Goal: Communication & Community: Participate in discussion

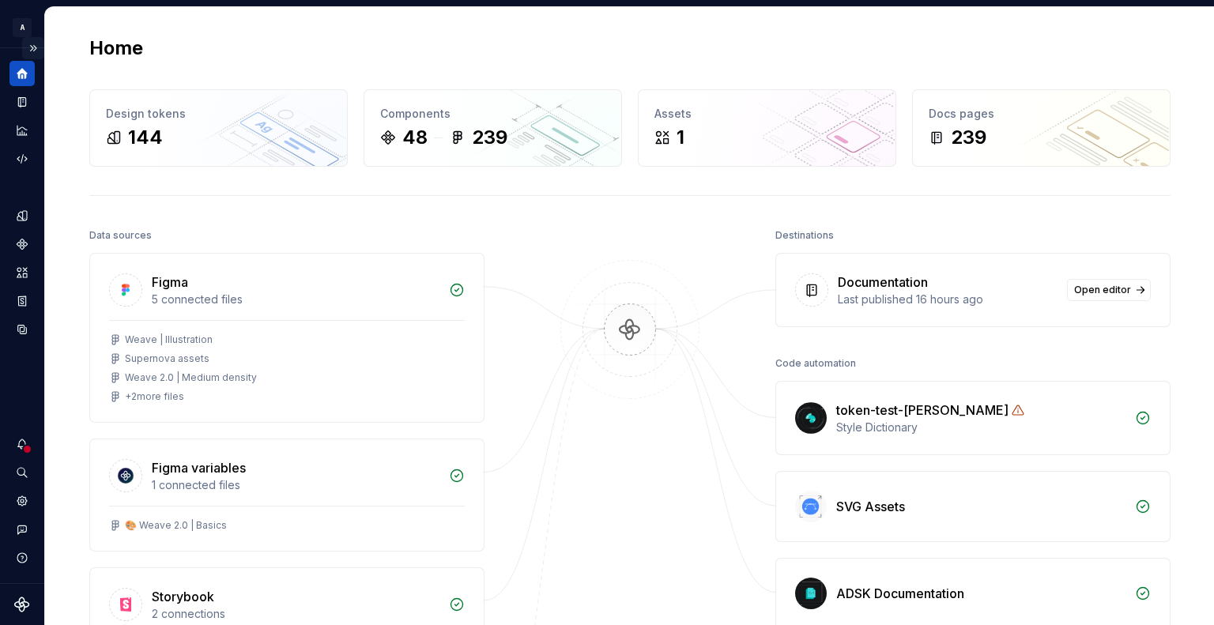
click at [33, 43] on button "Expand sidebar" at bounding box center [33, 48] width 22 height 22
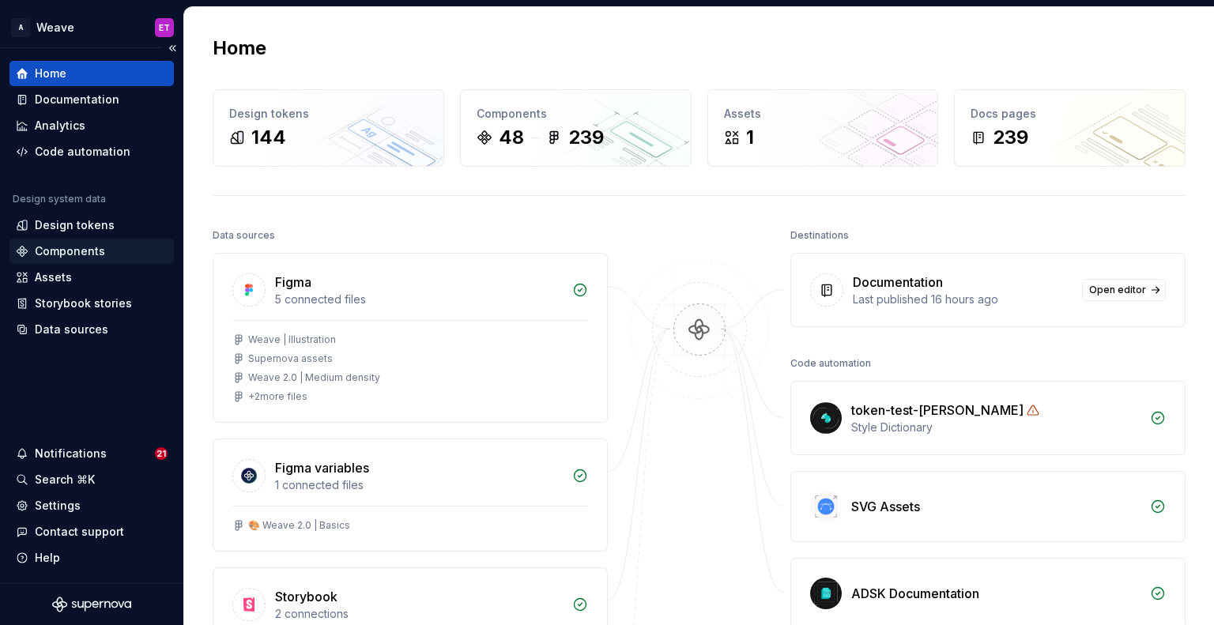
click at [85, 249] on div "Components" at bounding box center [70, 251] width 70 height 16
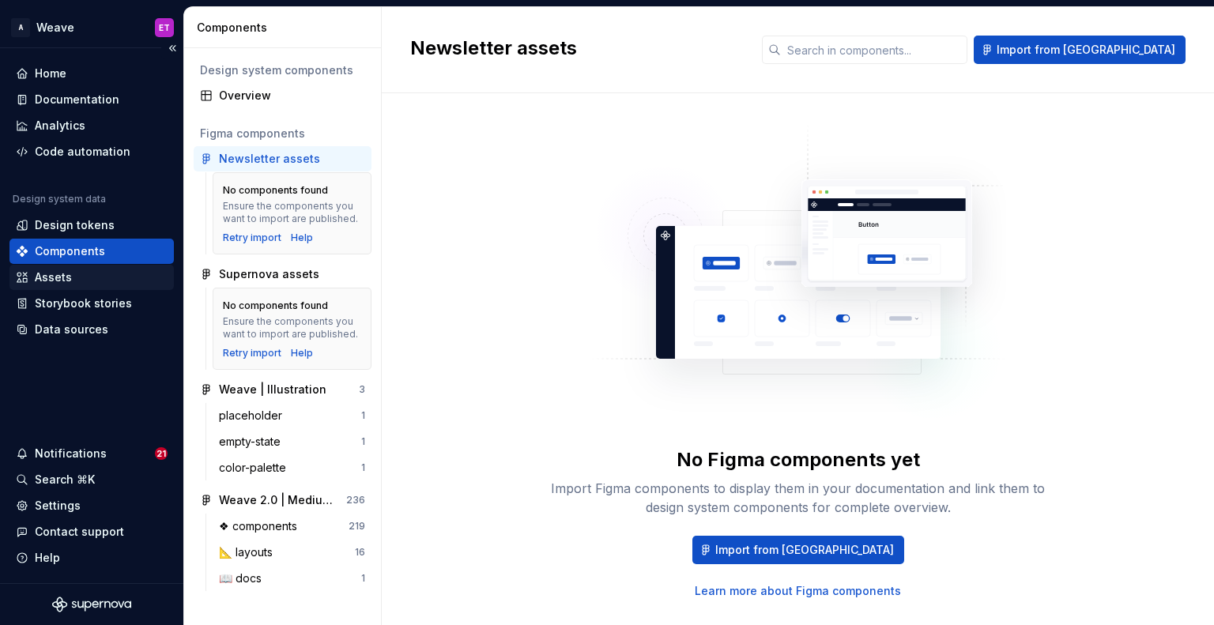
click at [91, 275] on div "Assets" at bounding box center [92, 277] width 152 height 16
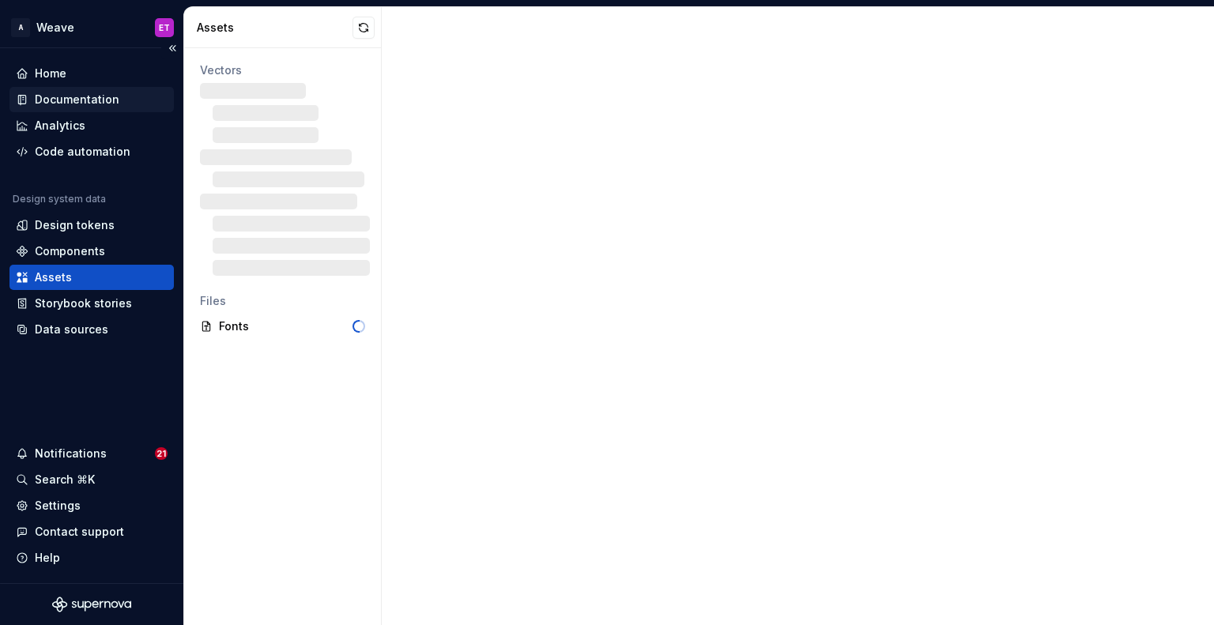
click at [70, 95] on div "Documentation" at bounding box center [77, 100] width 85 height 16
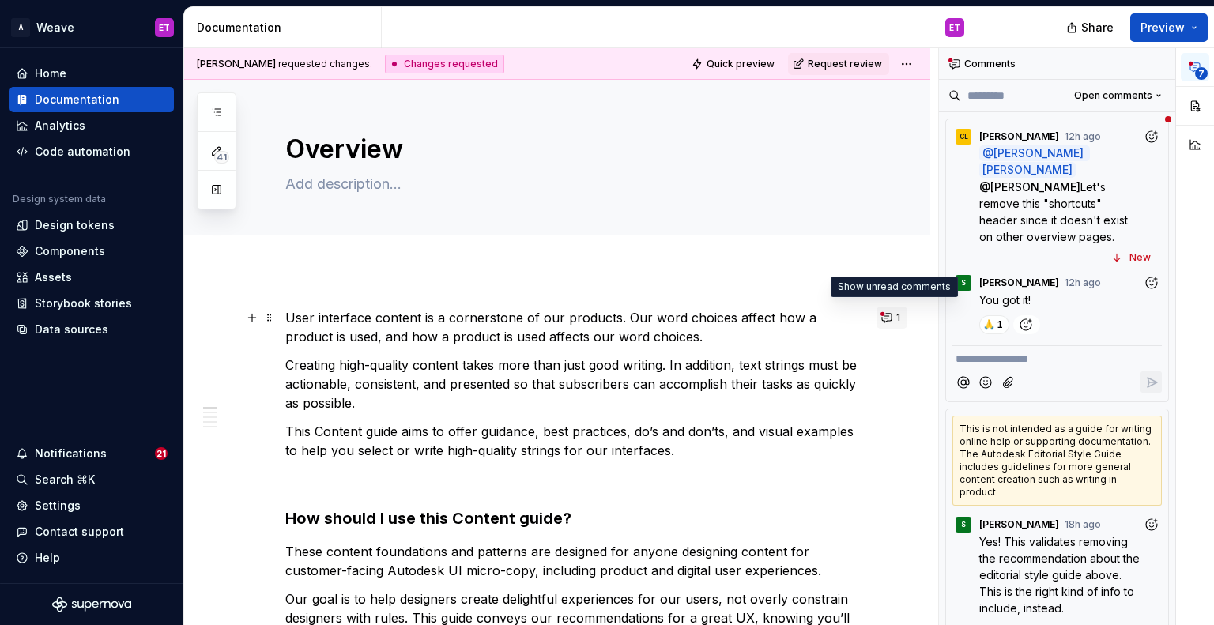
click at [885, 317] on button "1" at bounding box center [891, 318] width 31 height 22
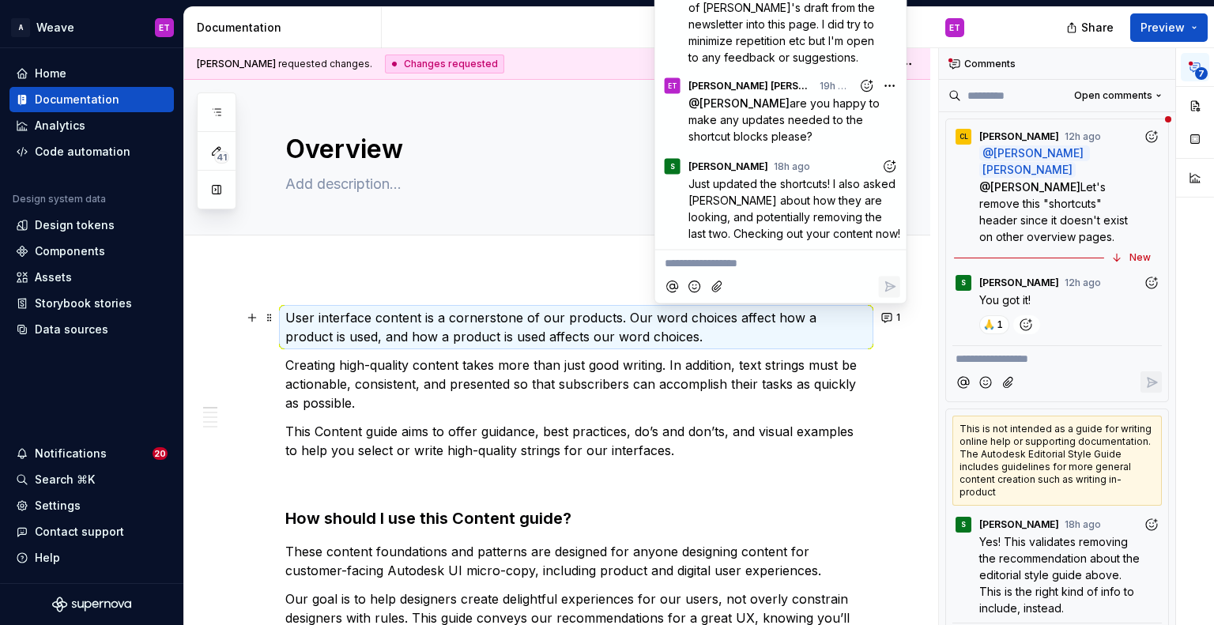
scroll to position [106, 0]
click at [751, 434] on p "This Content guide aims to offer guidance, best practices, do’s and don’ts, and…" at bounding box center [576, 441] width 582 height 38
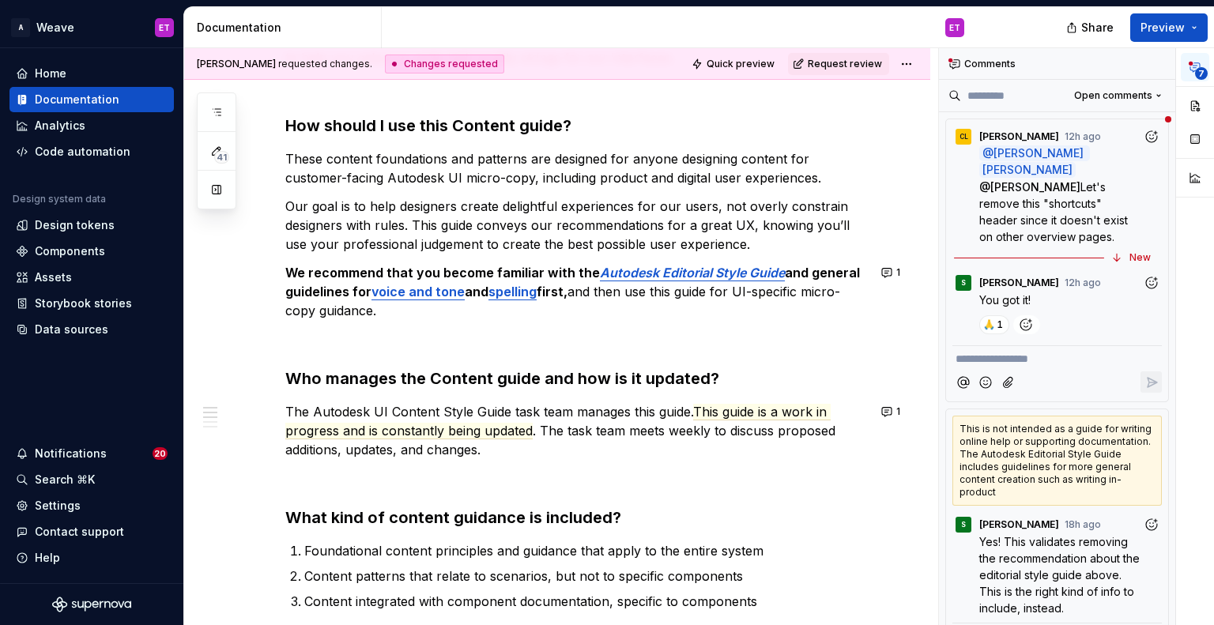
scroll to position [439, 0]
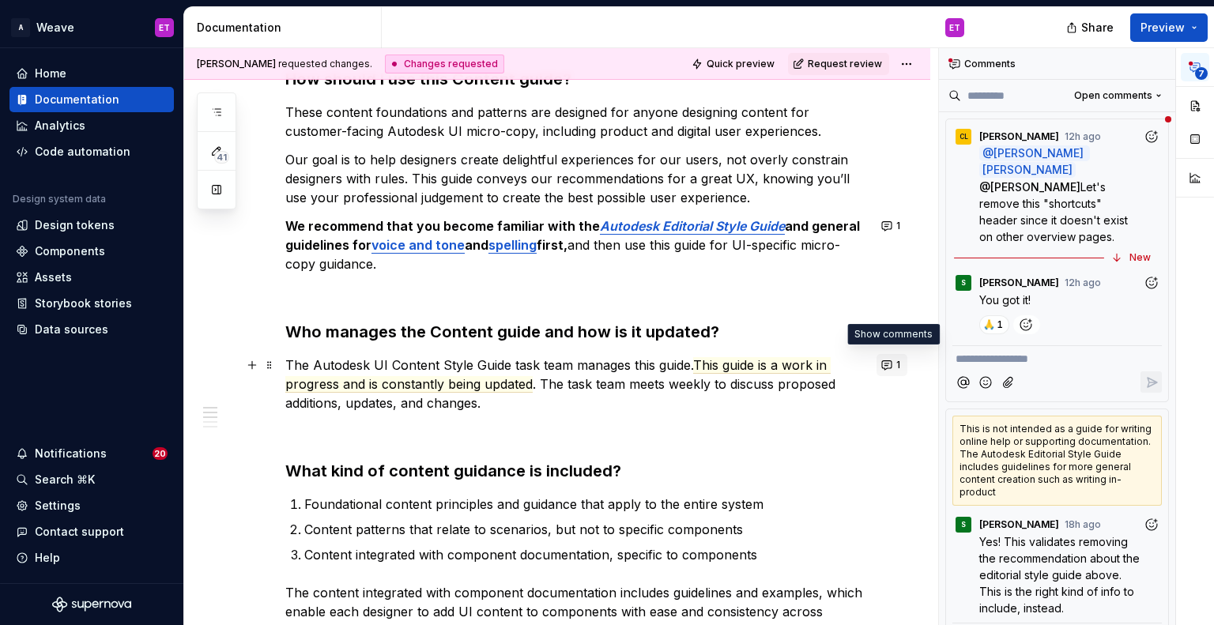
click at [886, 360] on button "1" at bounding box center [891, 365] width 31 height 22
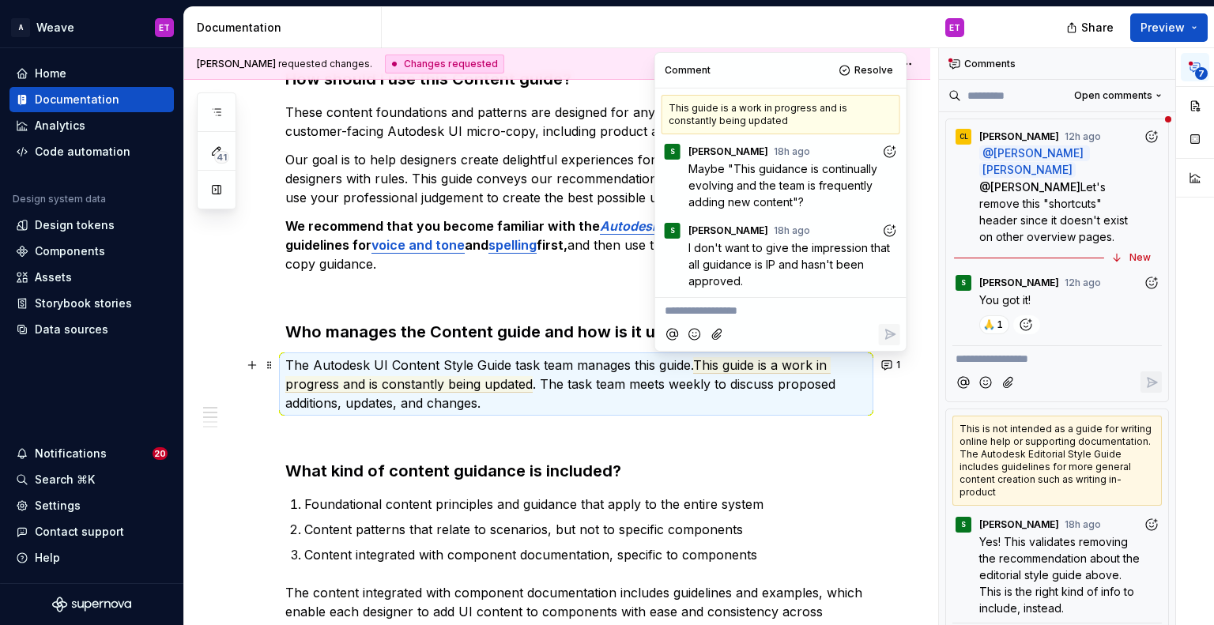
type textarea "*"
click at [889, 228] on icon "Add reaction" at bounding box center [889, 231] width 16 height 16
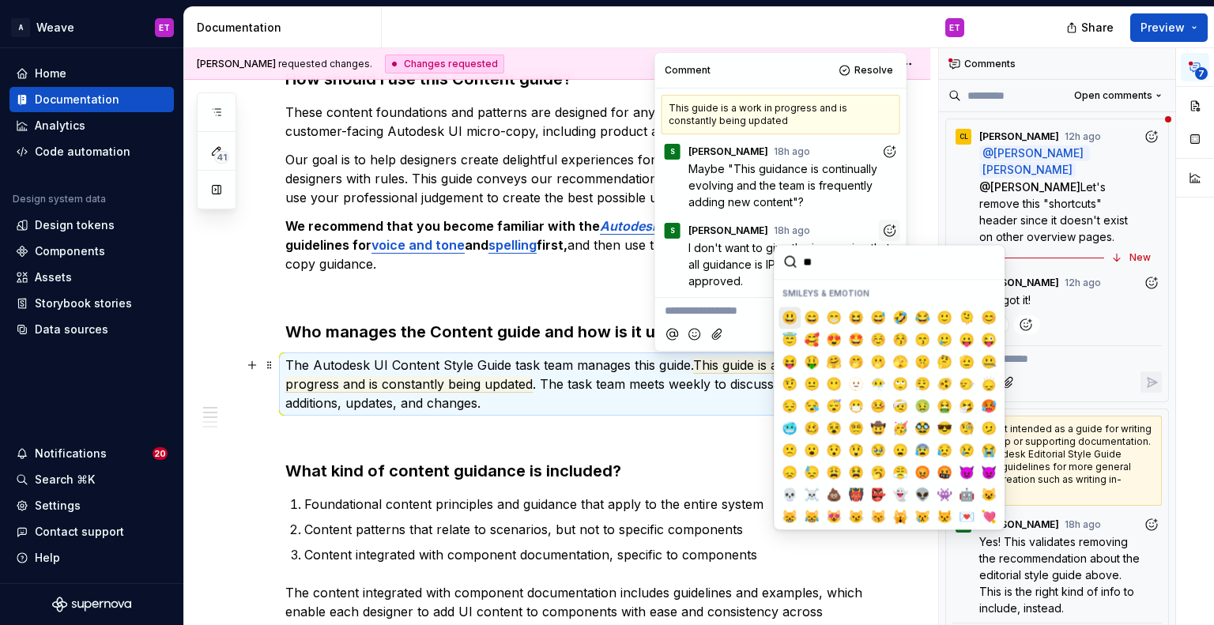
type input "***"
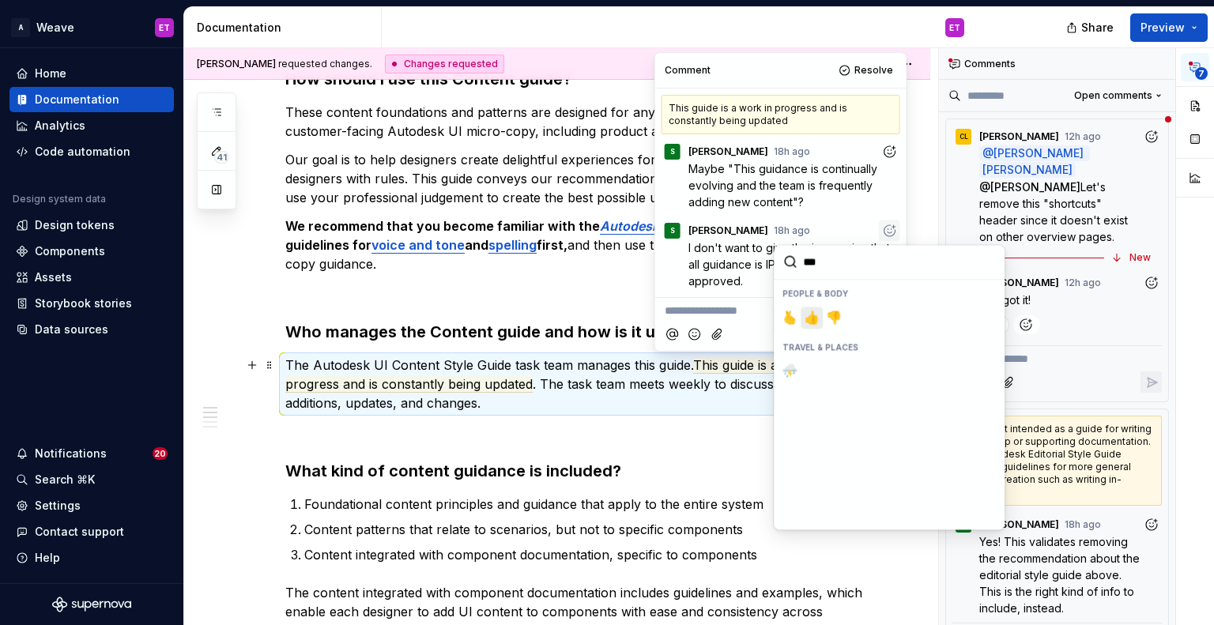
click at [809, 318] on span "👍️" at bounding box center [811, 318] width 13 height 16
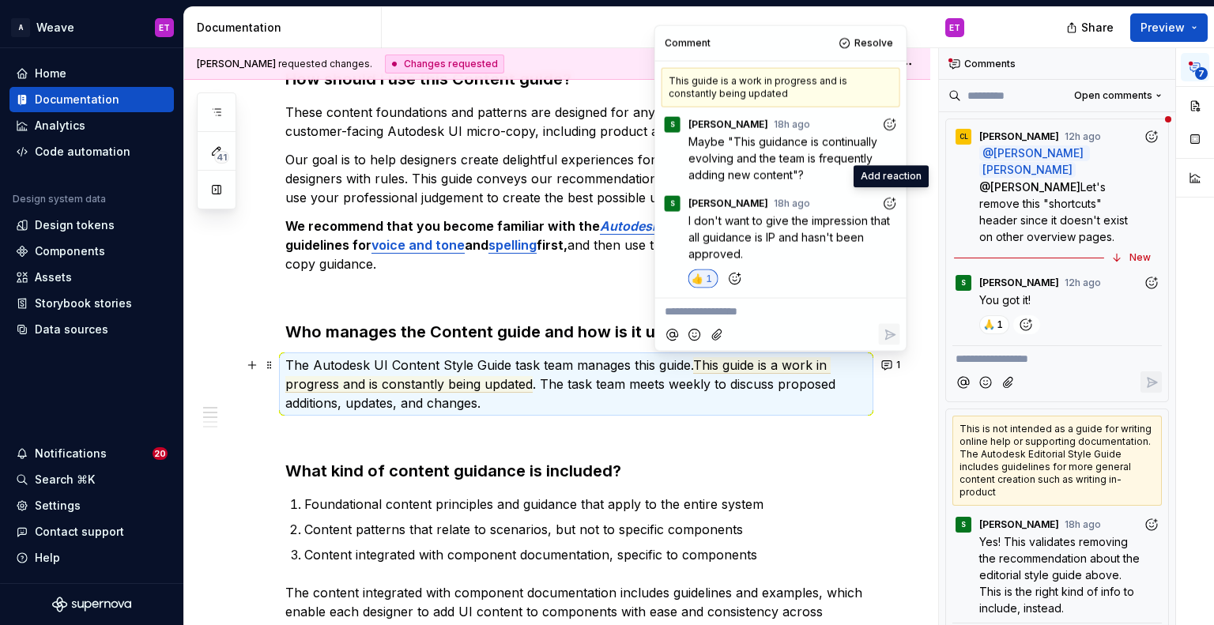
click at [759, 311] on p "**********" at bounding box center [781, 311] width 232 height 17
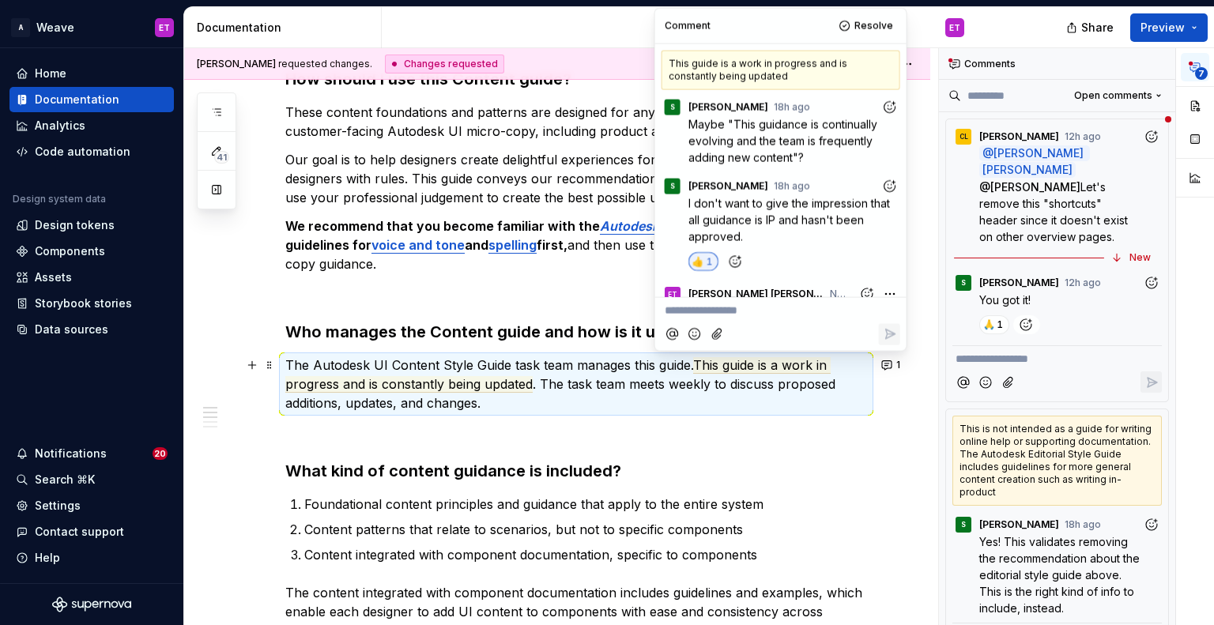
scroll to position [30, 0]
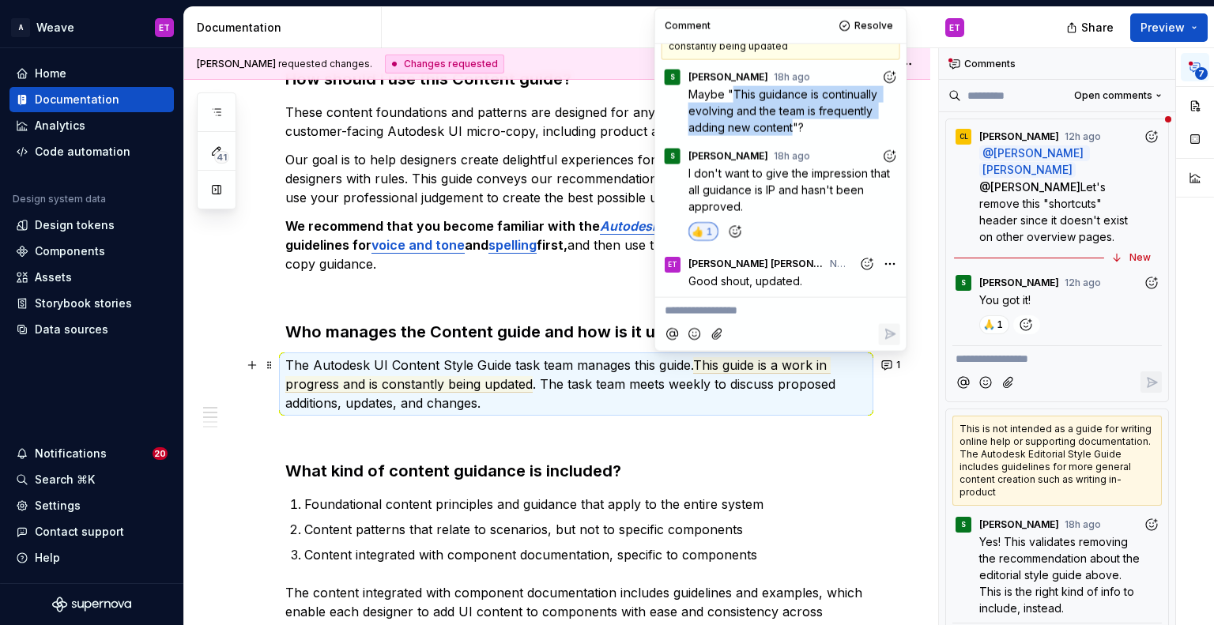
drag, startPoint x: 733, startPoint y: 94, endPoint x: 858, endPoint y: 124, distance: 129.2
click at [858, 124] on span "Maybe "This guidance is continually evolving and the team is frequently adding …" at bounding box center [784, 110] width 192 height 47
copy span "This guidance is continually evolving and the team is frequently adding new con…"
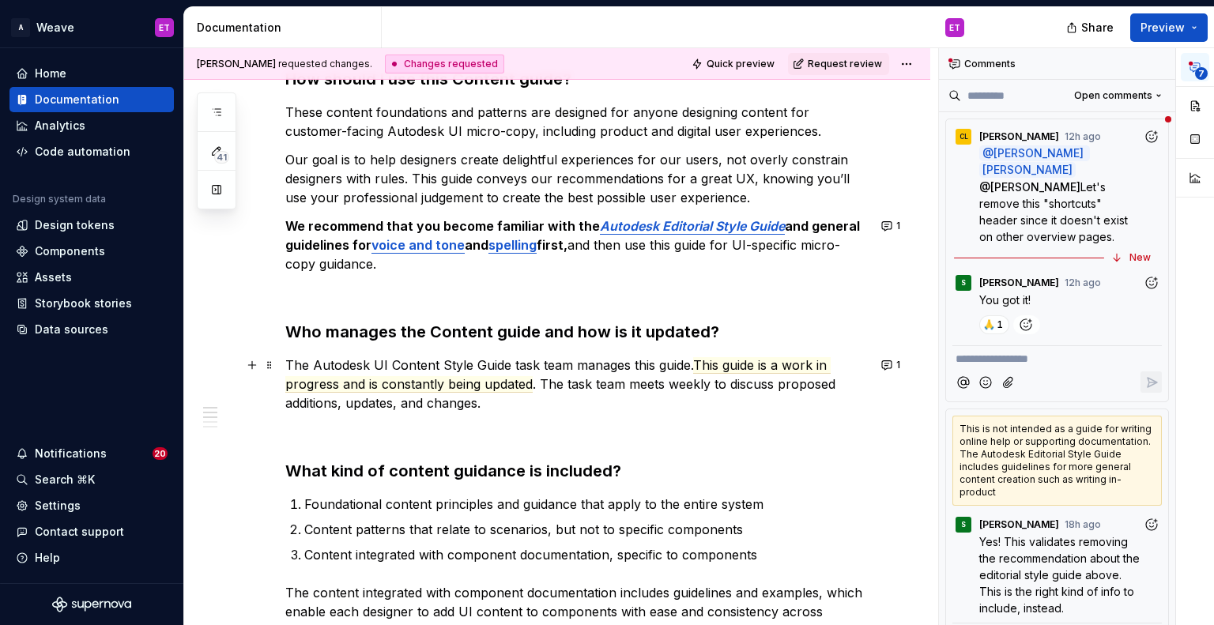
click at [521, 375] on p "The Autodesk UI Content Style Guide task team manages this guide. This guide is…" at bounding box center [576, 384] width 582 height 57
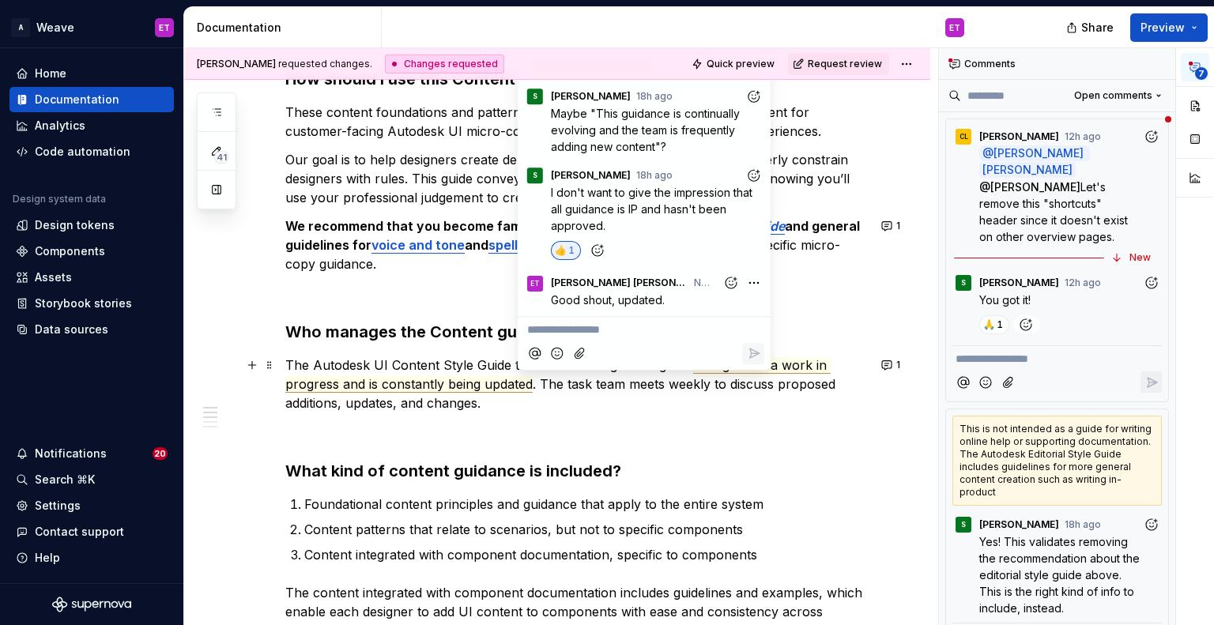
click at [733, 389] on p "The Autodesk UI Content Style Guide task team manages this guide. This guide is…" at bounding box center [576, 384] width 582 height 57
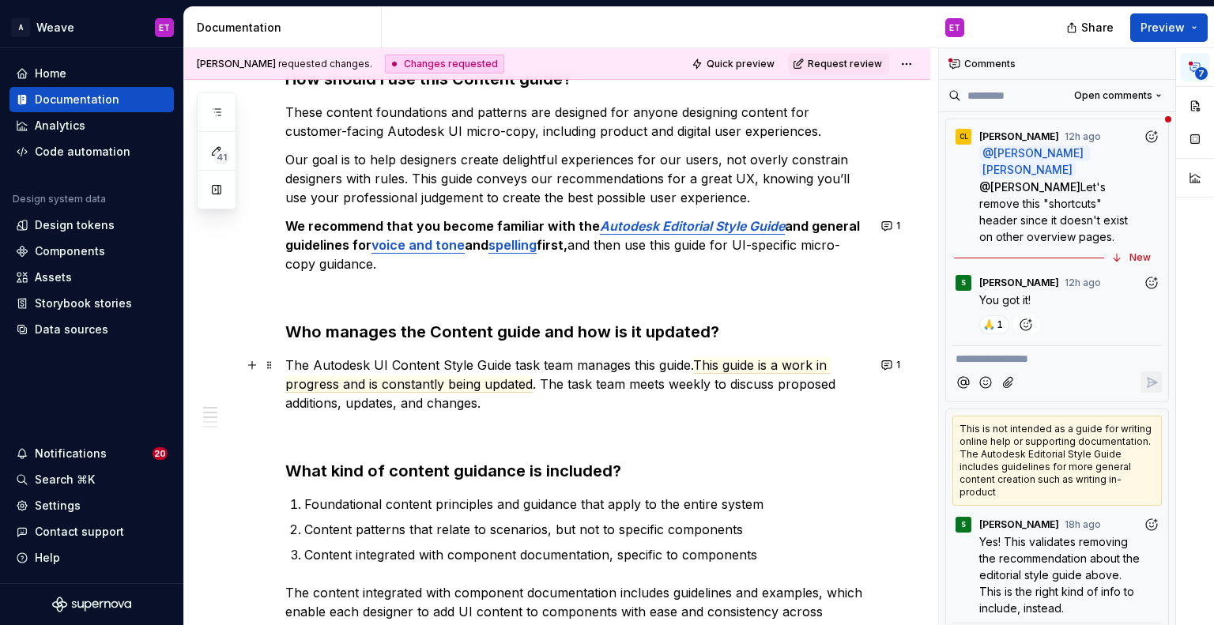
click at [693, 364] on p "The Autodesk UI Content Style Guide task team manages this guide. This guide is…" at bounding box center [576, 384] width 582 height 57
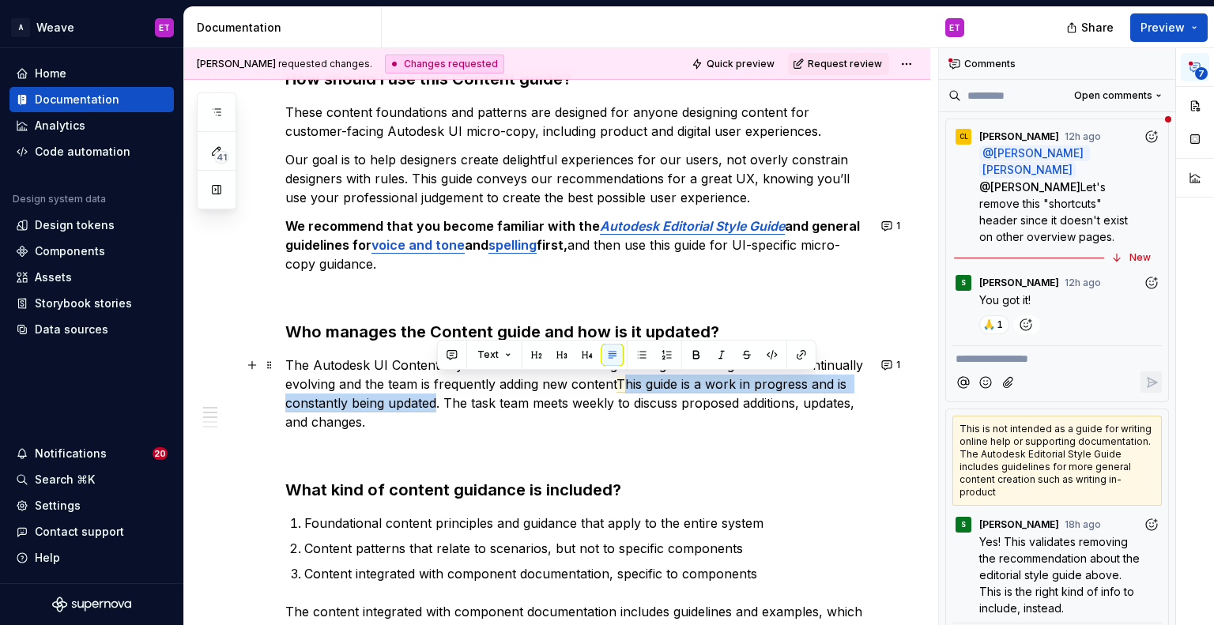
drag, startPoint x: 624, startPoint y: 384, endPoint x: 437, endPoint y: 403, distance: 188.3
click at [437, 403] on p "The Autodesk UI Content Style Guide task team manages this guide. This guidance…" at bounding box center [576, 394] width 582 height 76
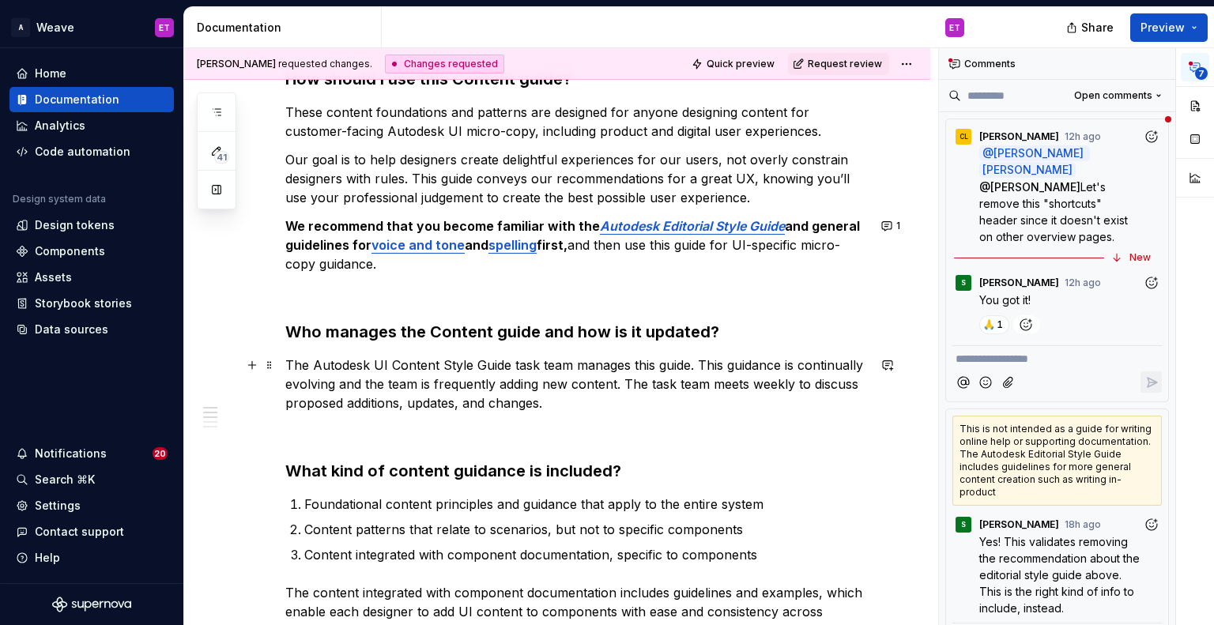
click at [467, 410] on p "The Autodesk UI Content Style Guide task team manages this guide. This guidance…" at bounding box center [576, 384] width 582 height 57
click at [430, 359] on p "The Autodesk UI Content Style Guide task team manages this guide. This guidance…" at bounding box center [576, 384] width 582 height 57
click at [718, 361] on p "The Autodesk UI Content Style Guide task team manages this guide. This guidance…" at bounding box center [576, 384] width 582 height 57
click at [551, 383] on p "The Autodesk UI Content Style Guide task team manages this guide. The guidance …" at bounding box center [576, 384] width 582 height 57
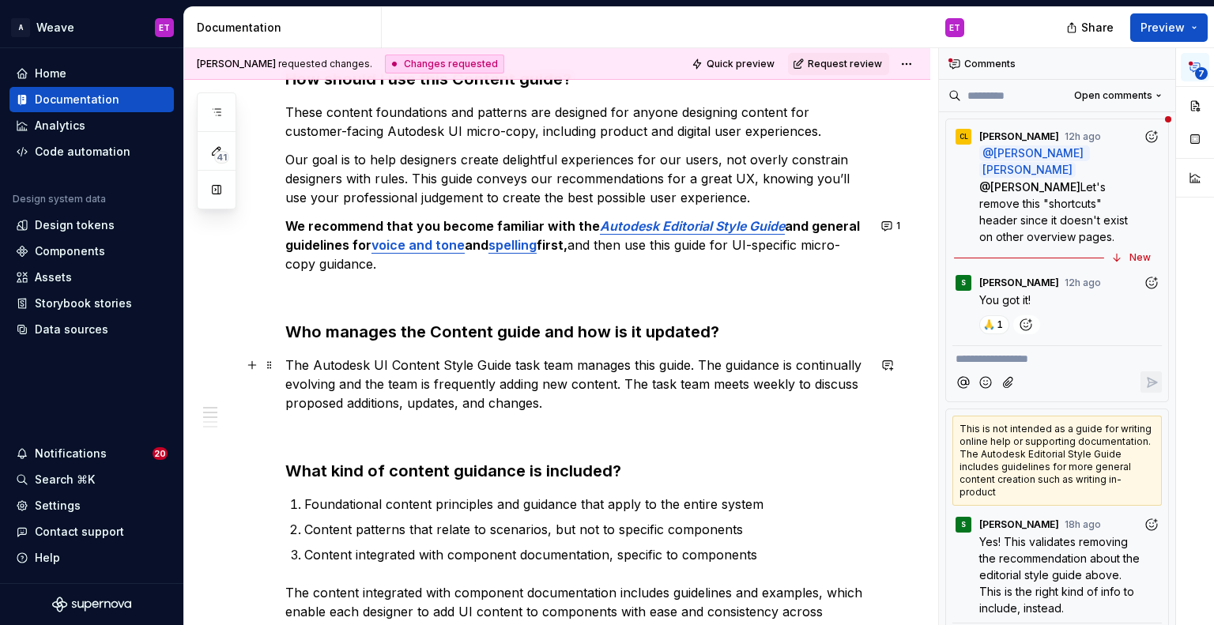
click at [595, 398] on p "The Autodesk UI Content Style Guide task team manages this guide. The guidance …" at bounding box center [576, 384] width 582 height 57
click at [680, 386] on p "The Autodesk UI Content Style Guide task team manages this guide. The guidance …" at bounding box center [576, 384] width 582 height 57
click at [722, 387] on p "The Autodesk UI Content Style Guide task team manages this guide. The guidance …" at bounding box center [576, 384] width 582 height 57
click at [711, 405] on p "The Autodesk UI Content Style Guide task team manages this guide. The guidance …" at bounding box center [576, 384] width 582 height 57
click at [888, 230] on button "1" at bounding box center [891, 226] width 31 height 22
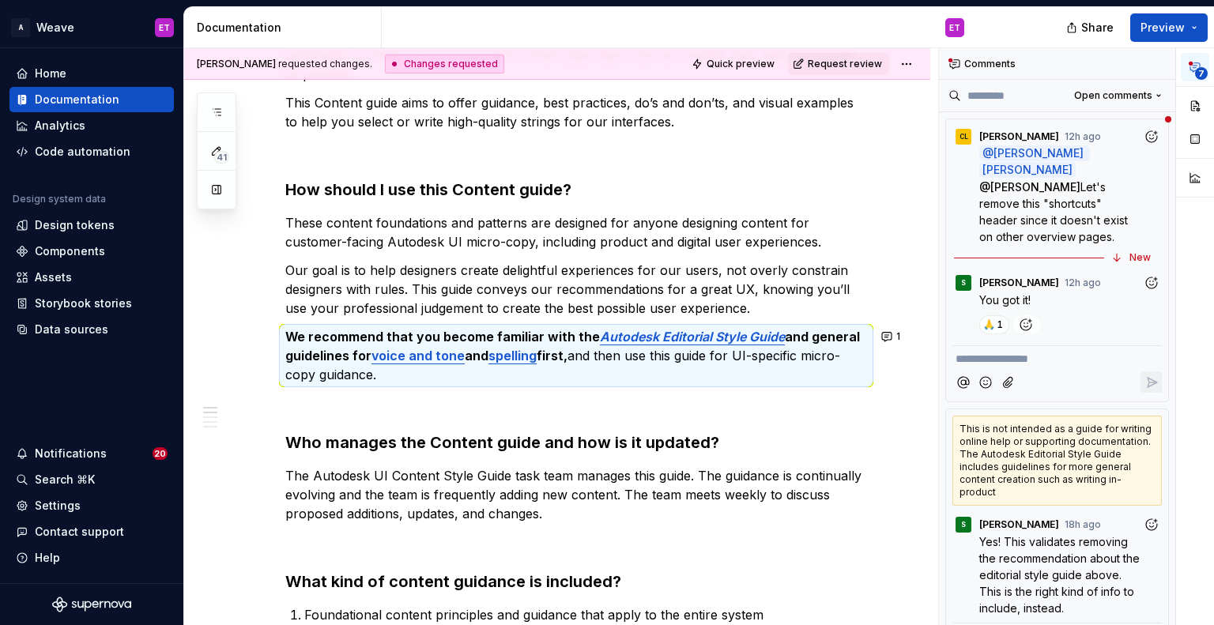
scroll to position [189, 0]
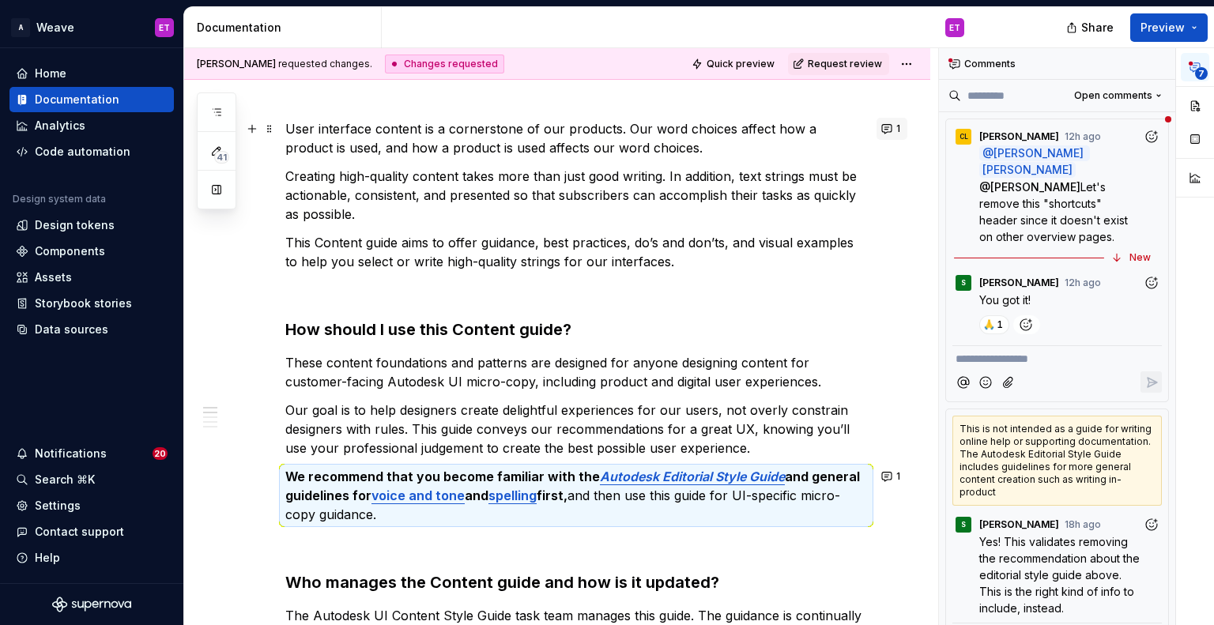
click at [898, 130] on span "1" at bounding box center [898, 128] width 4 height 13
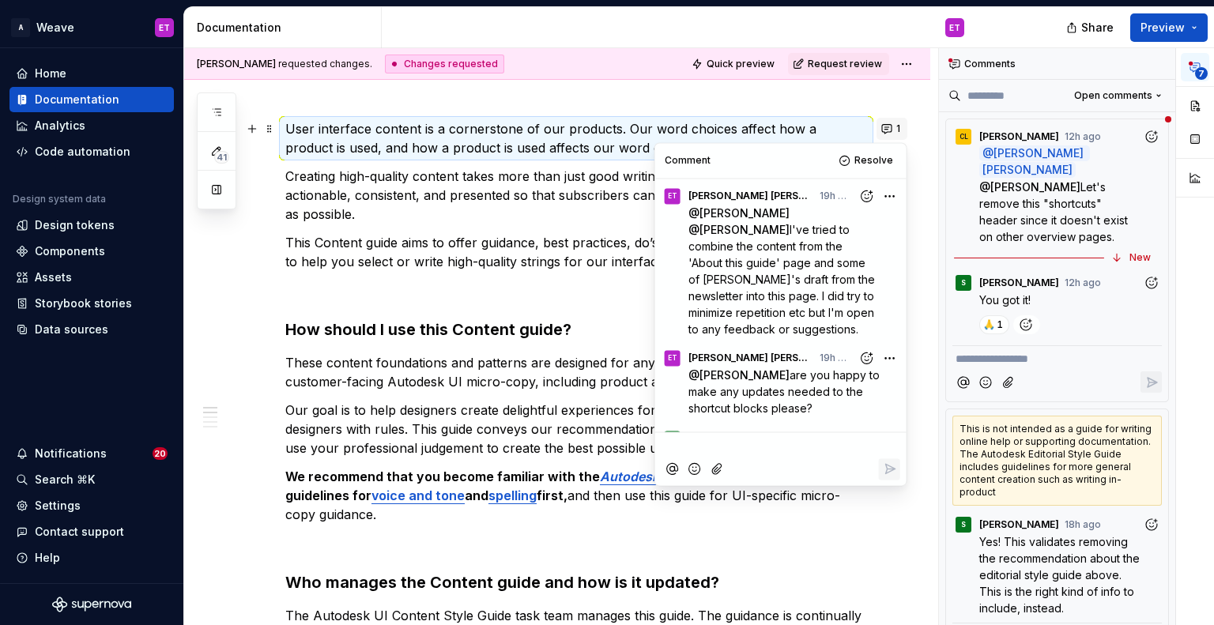
scroll to position [107, 0]
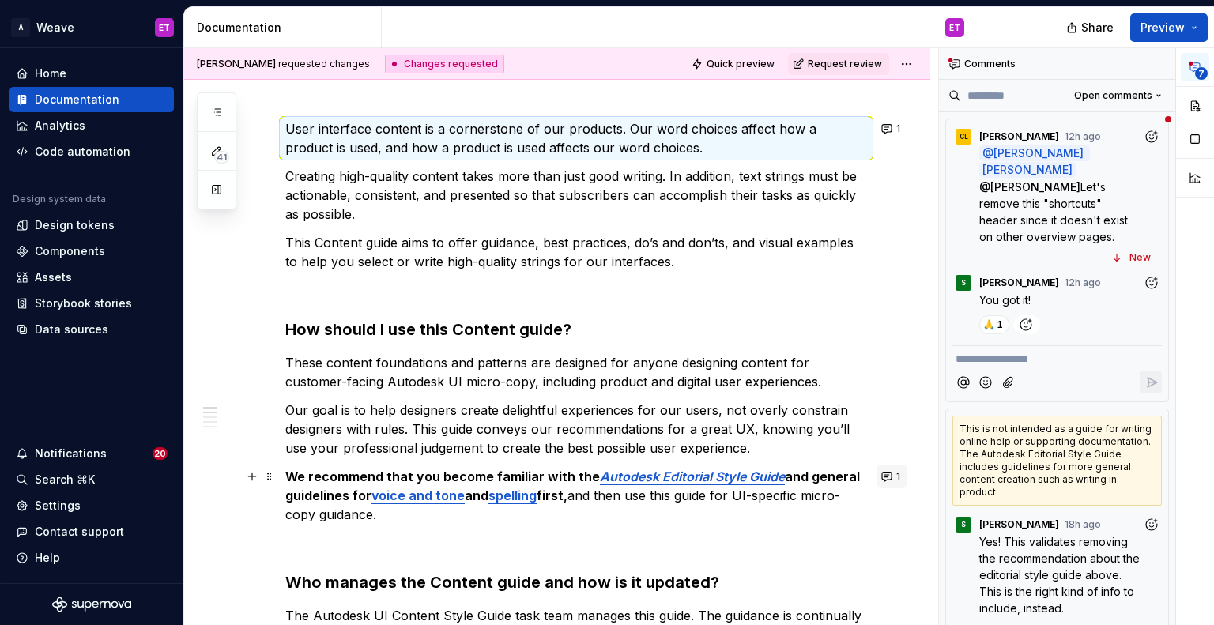
click at [889, 473] on button "1" at bounding box center [891, 476] width 31 height 22
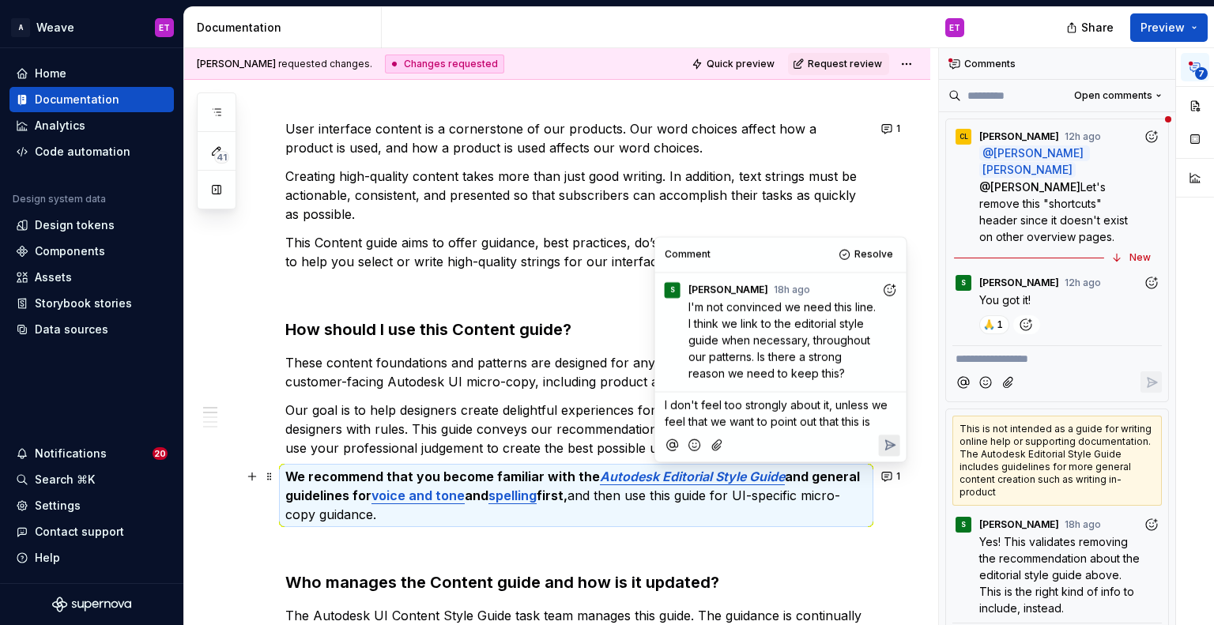
click at [792, 411] on span "I don't feel too strongly about it, unless we feel that we want to point out th…" at bounding box center [778, 413] width 226 height 30
click at [834, 411] on span "I don't feel too strongly about it, unless we feel that we want to point out th…" at bounding box center [778, 413] width 226 height 30
click at [790, 397] on p "I don't feel too strongly about it, unless we feel that we want to point out th…" at bounding box center [781, 413] width 232 height 33
click at [815, 420] on span "I don't feel too strongly about it, unless we feel that we want to point out th…" at bounding box center [778, 413] width 226 height 30
click at [880, 424] on p "I don't feel too strongly about it, unless we feel that we want to point out th…" at bounding box center [781, 413] width 232 height 33
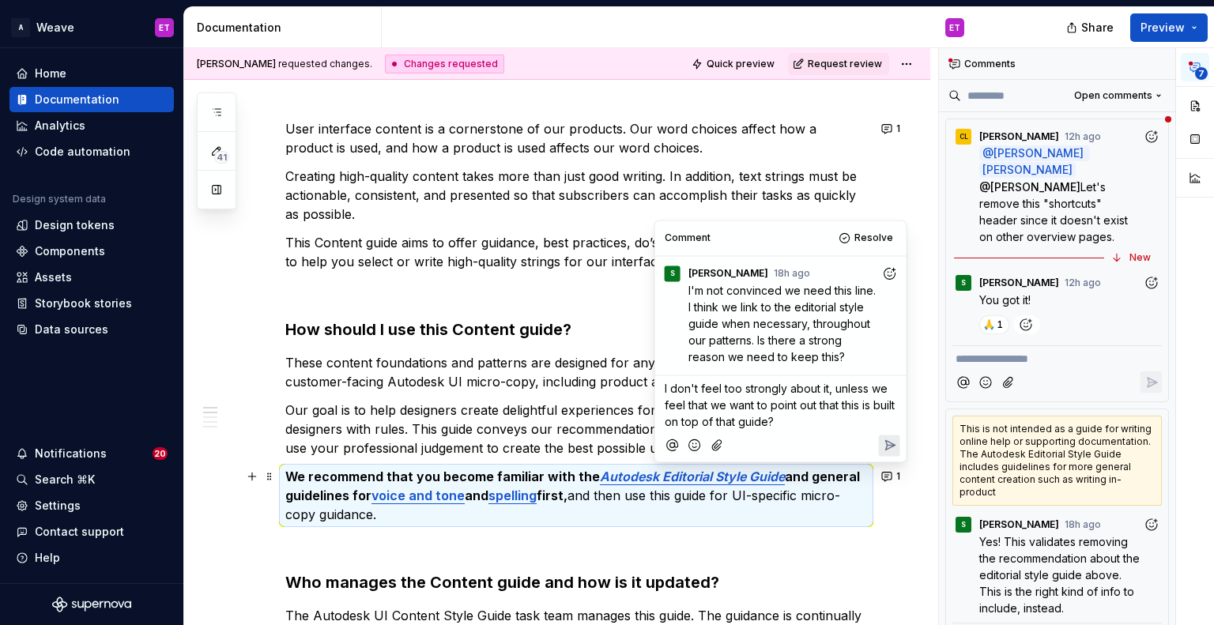
click at [731, 403] on span "I don't feel too strongly about it, unless we feel that we want to point out th…" at bounding box center [781, 406] width 233 height 47
type textarea "*"
click at [795, 410] on span "I don't feel too strongly about it, unless we want to point out that this is bu…" at bounding box center [778, 406] width 226 height 47
click at [784, 432] on div at bounding box center [780, 445] width 239 height 32
click at [745, 424] on p "I don't feel too strongly about it, unless we want to point out that this is bu…" at bounding box center [781, 406] width 232 height 50
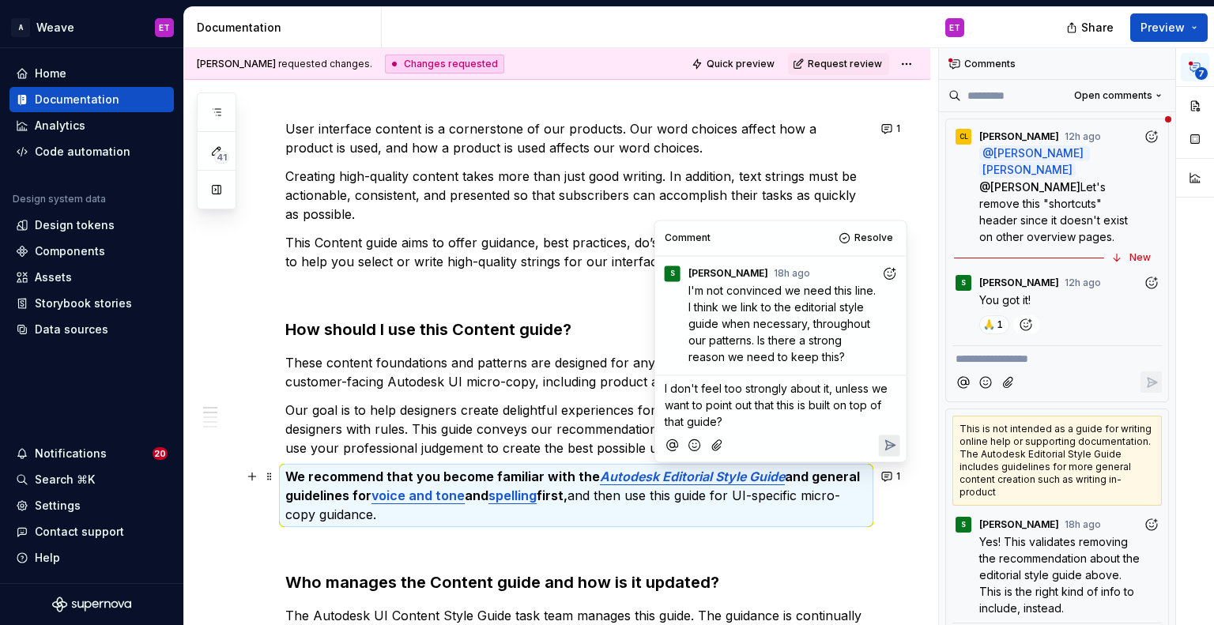
click at [881, 450] on icon "Reply" at bounding box center [889, 445] width 16 height 16
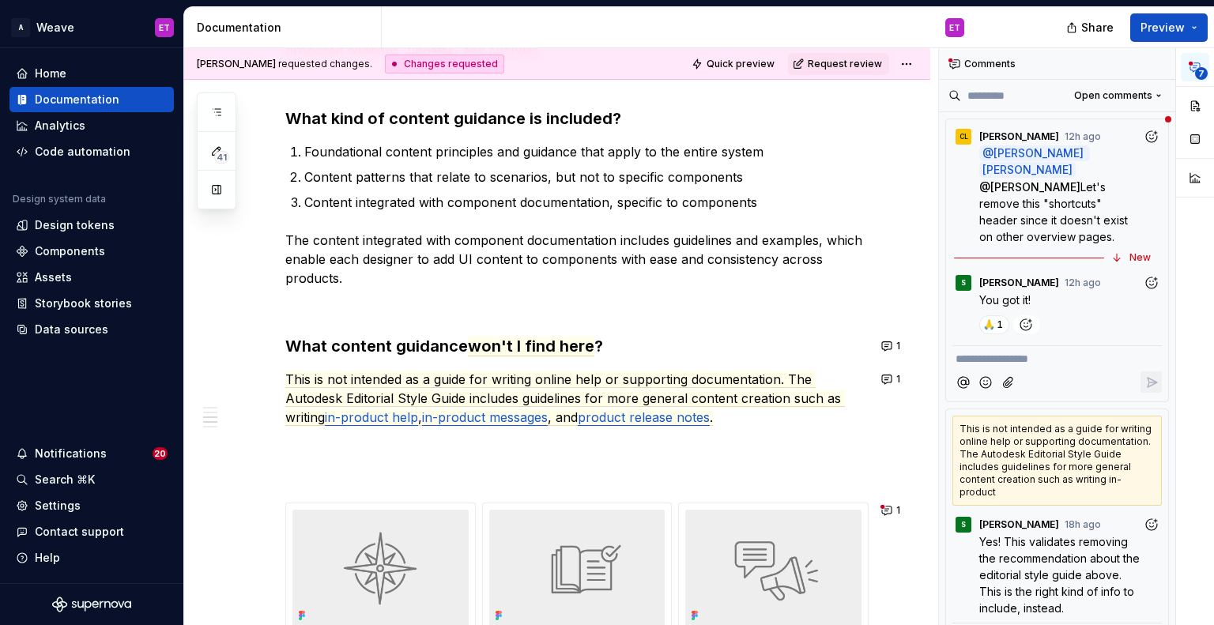
scroll to position [829, 0]
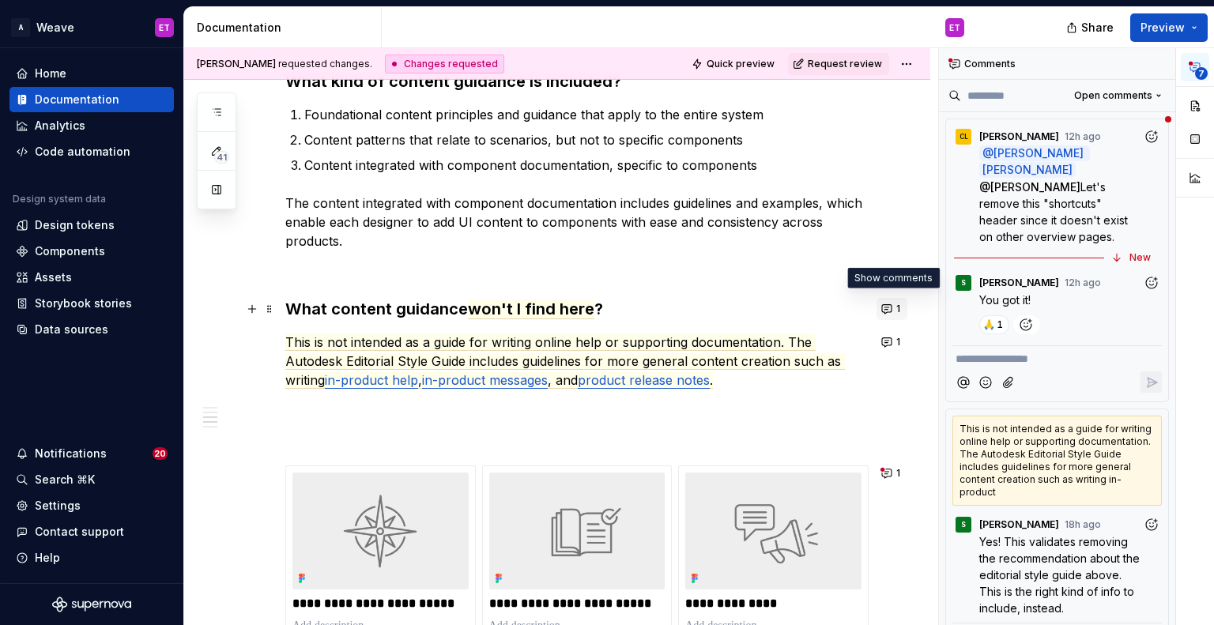
click at [893, 311] on button "1" at bounding box center [891, 309] width 31 height 22
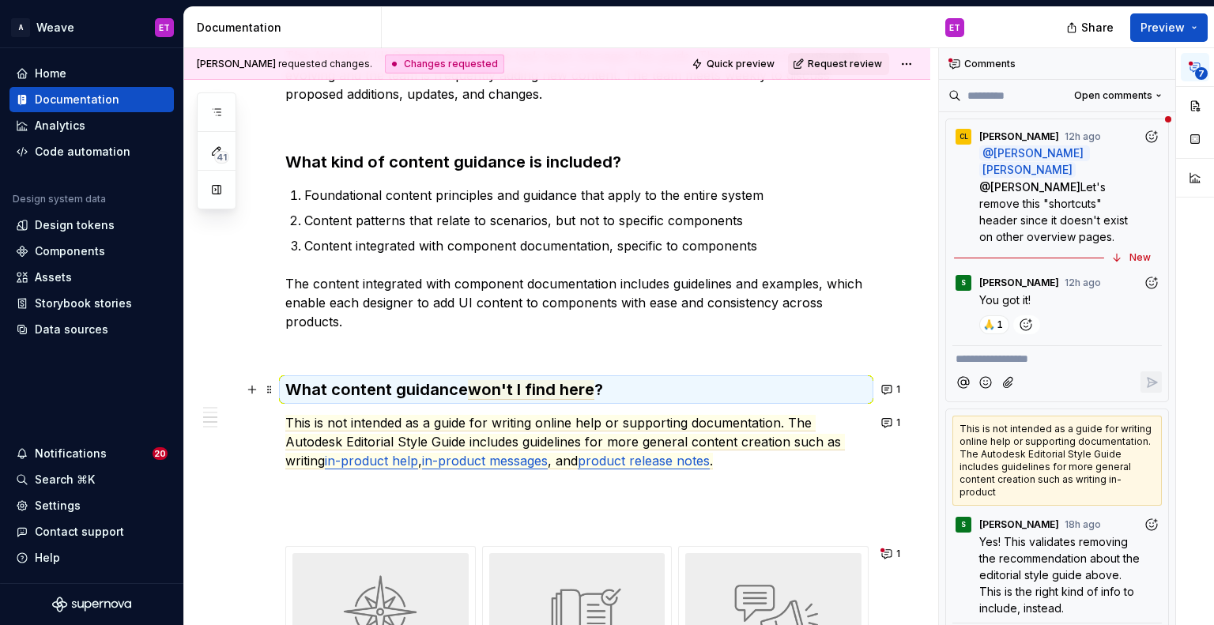
scroll to position [738, 0]
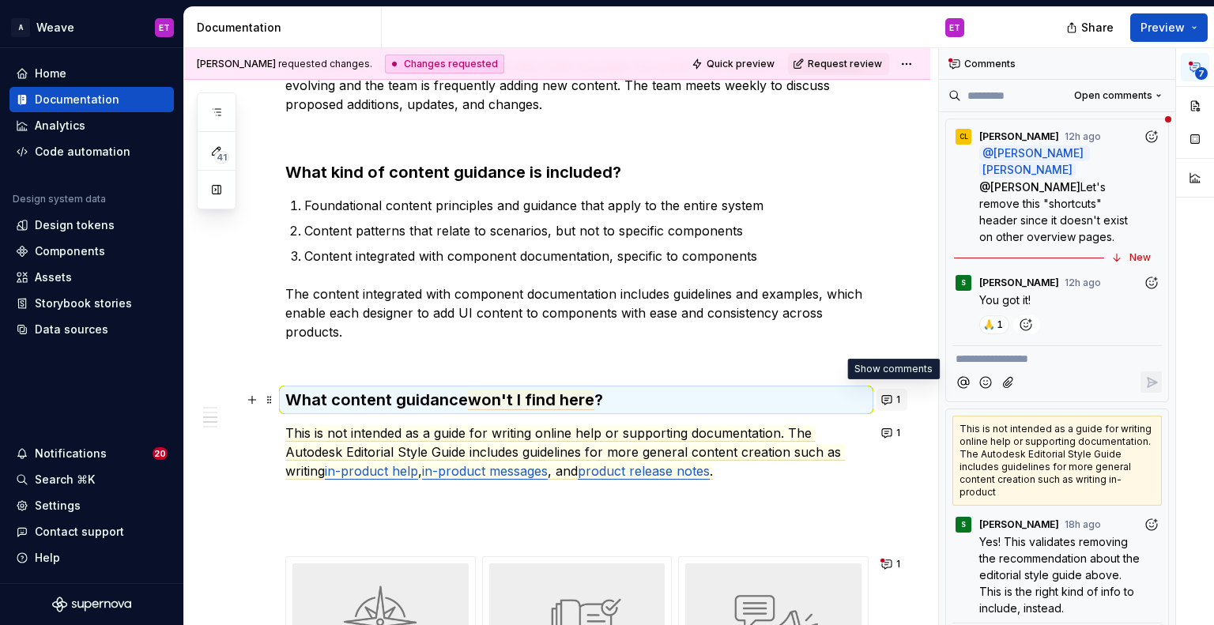
click at [888, 395] on button "1" at bounding box center [891, 400] width 31 height 22
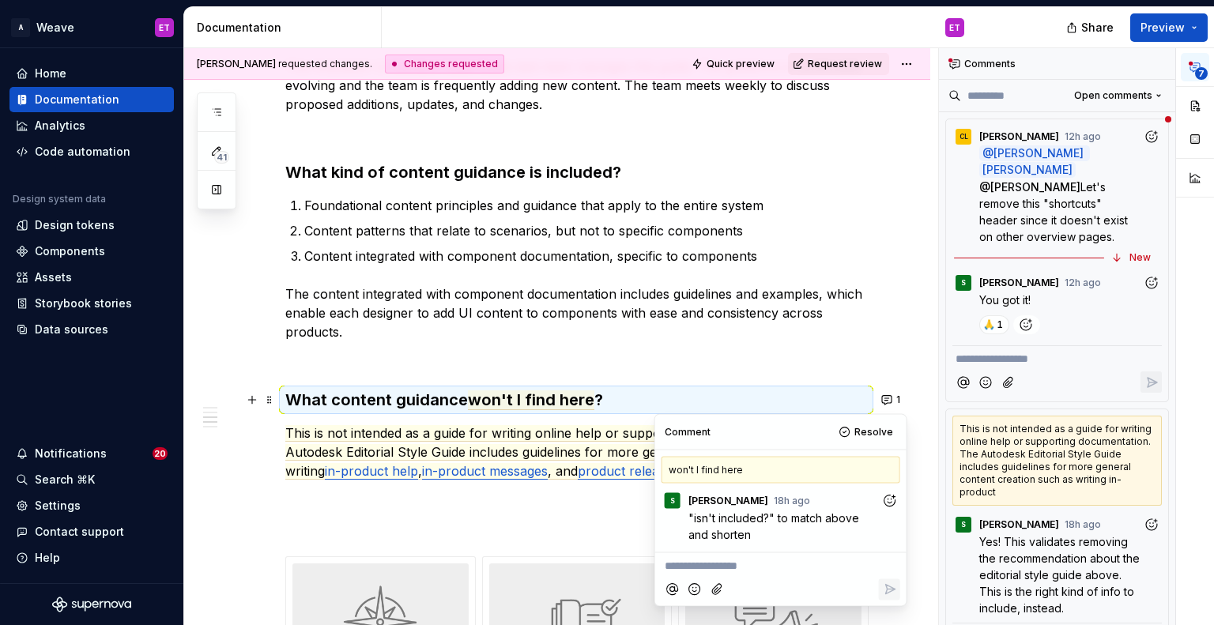
click at [883, 495] on icon "Add reaction" at bounding box center [889, 500] width 16 height 16
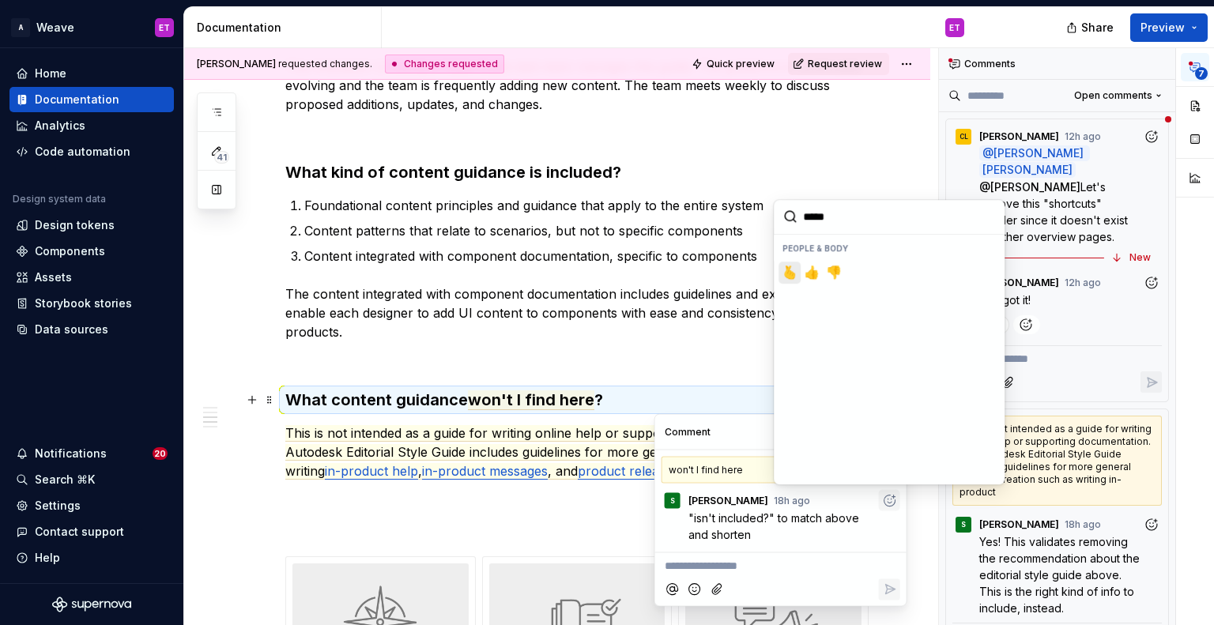
type input "******"
click at [792, 276] on span "👍️" at bounding box center [789, 273] width 13 height 16
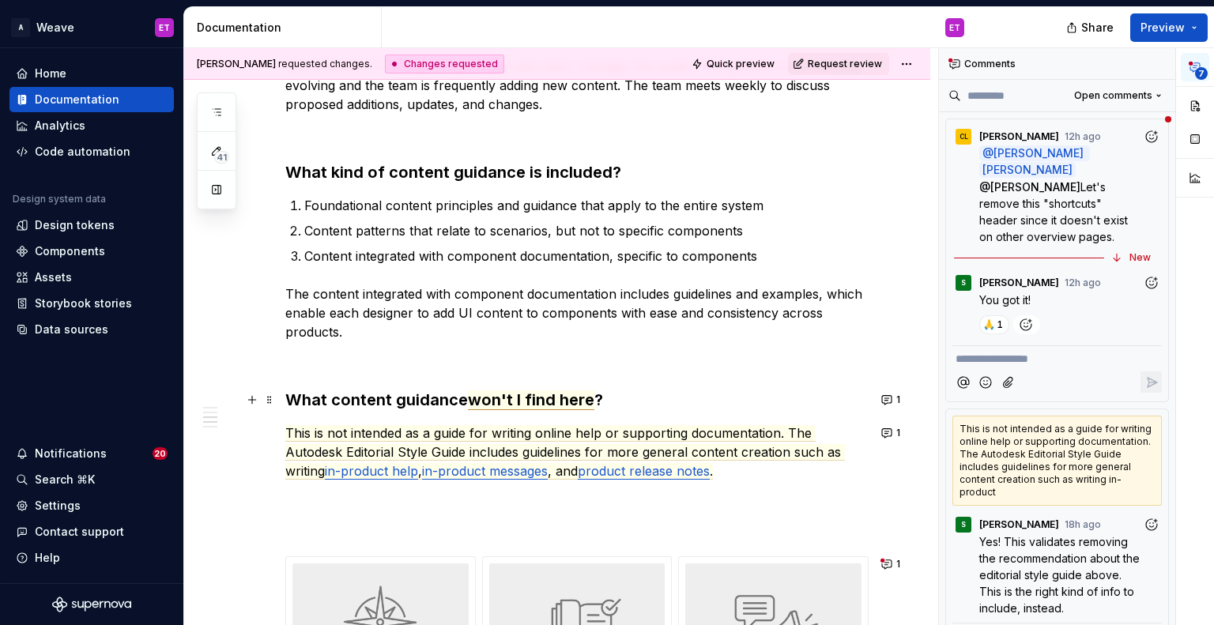
click at [478, 408] on span "won't I find here" at bounding box center [531, 400] width 126 height 20
click at [475, 401] on span "won't I find here" at bounding box center [531, 400] width 126 height 20
click at [567, 438] on span "This is not intended as a guide for writing online help or supporting documenta…" at bounding box center [565, 452] width 560 height 55
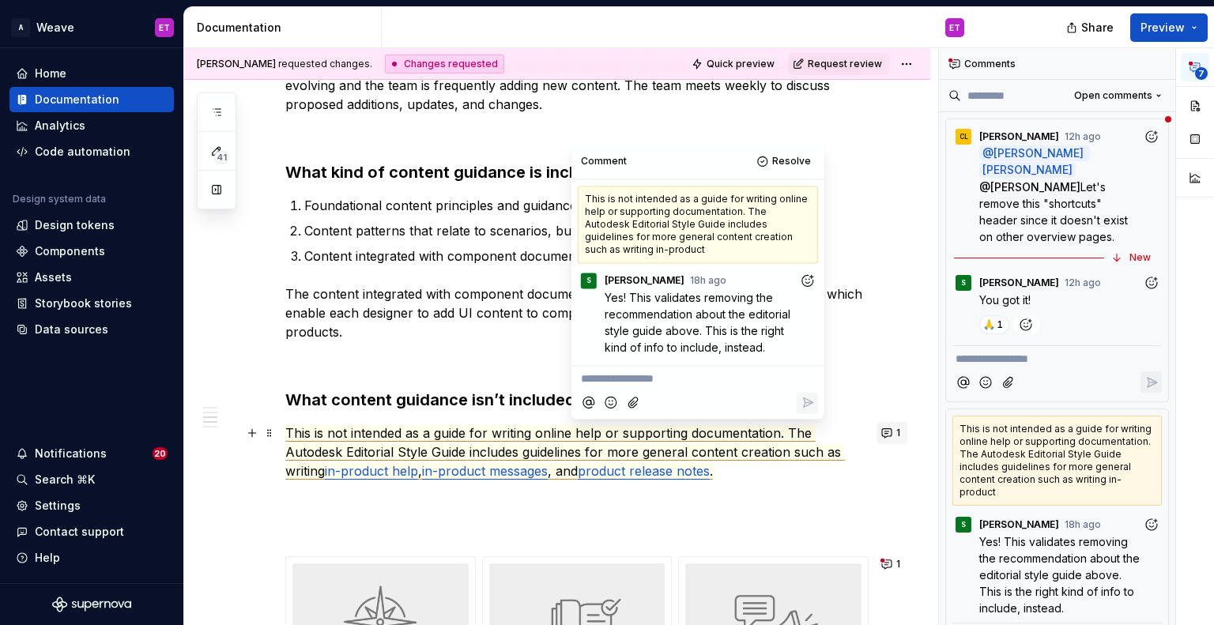
click at [886, 430] on button "1" at bounding box center [891, 433] width 31 height 22
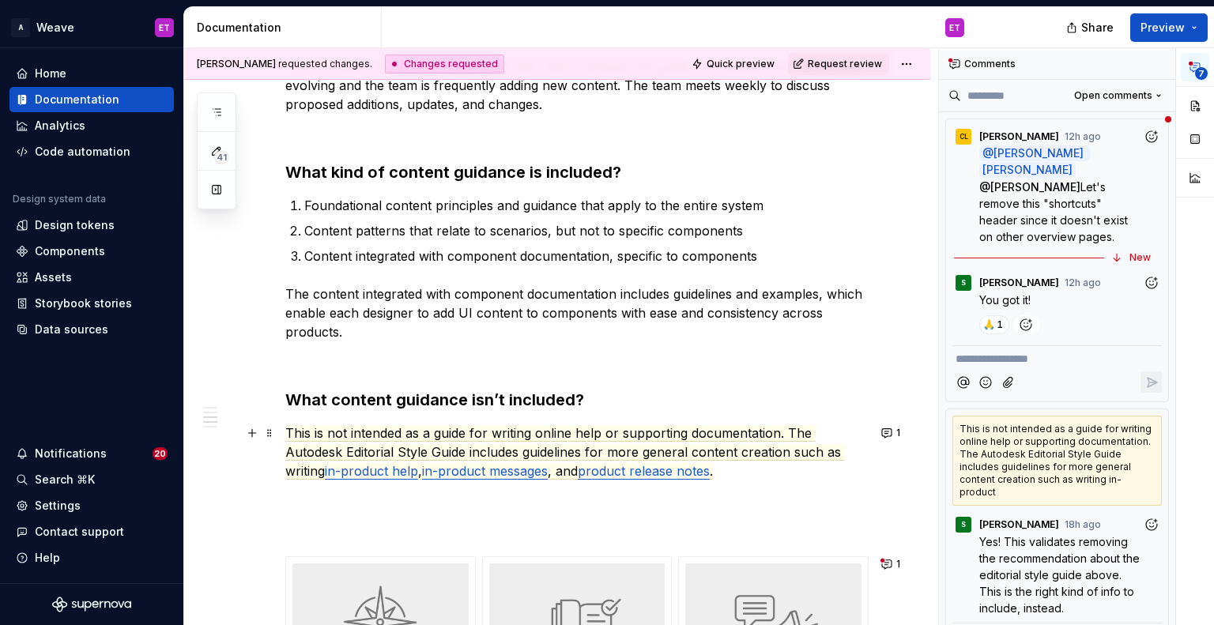
click at [806, 442] on p "This is not intended as a guide for writing online help or supporting documenta…" at bounding box center [576, 452] width 582 height 57
click at [790, 477] on p "This is not intended as a guide for writing online help or supporting documenta…" at bounding box center [576, 452] width 582 height 57
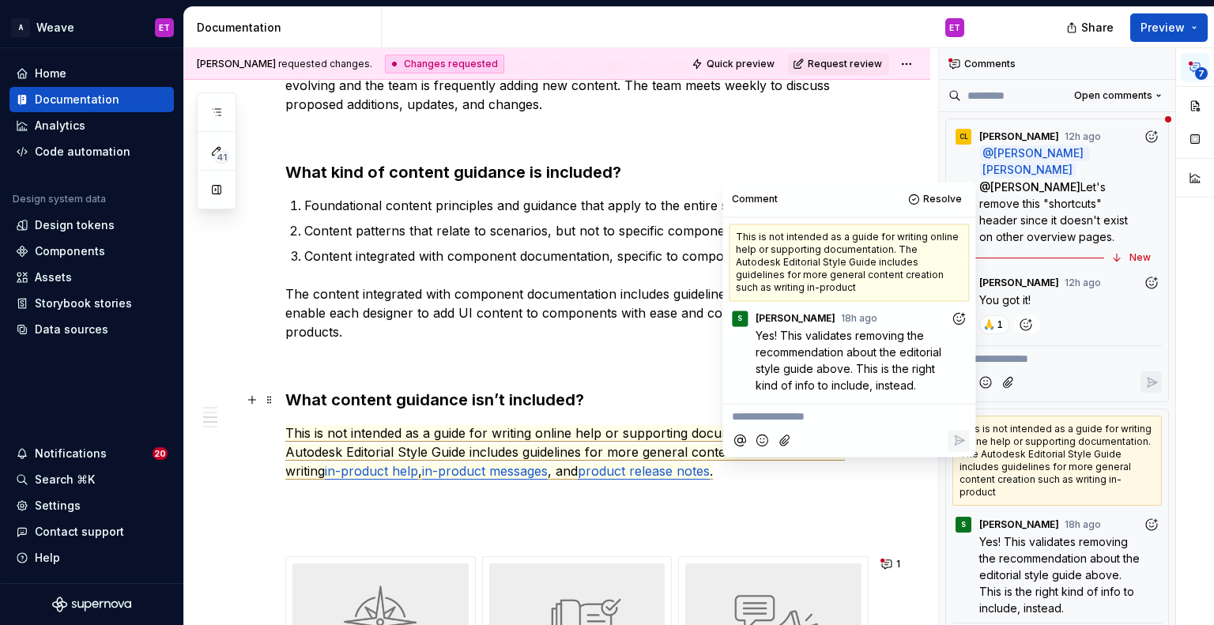
click at [840, 409] on p "**********" at bounding box center [849, 417] width 234 height 17
click at [771, 394] on span "[PERSON_NAME]" at bounding box center [786, 396] width 90 height 16
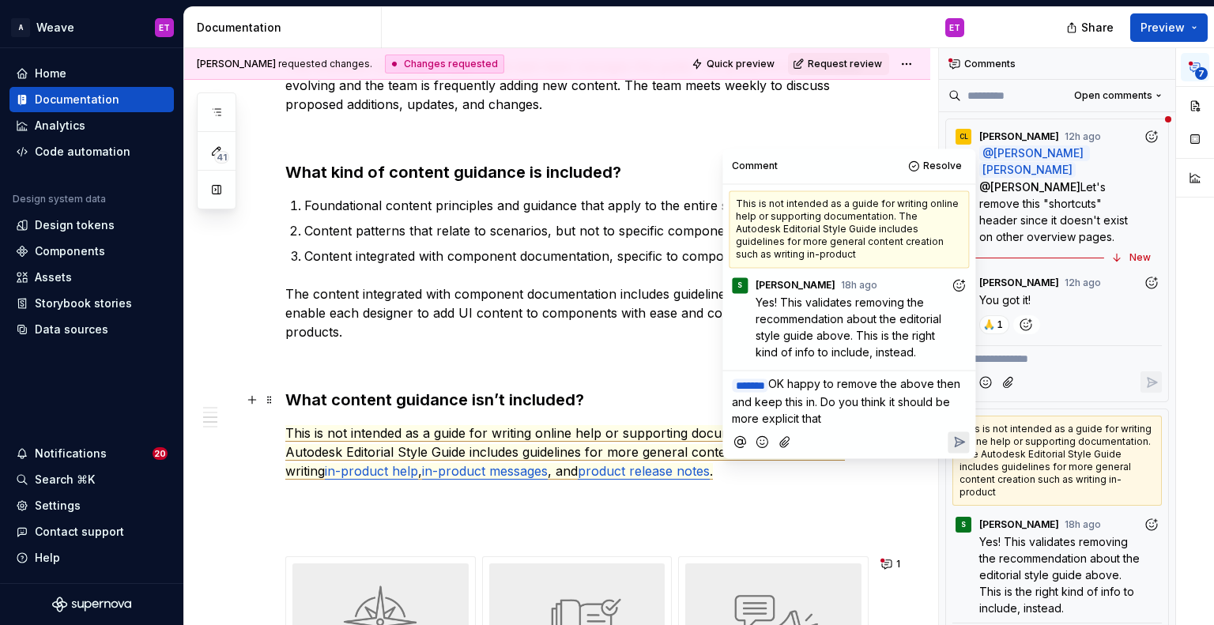
click at [918, 405] on span "OK happy to remove the above then and keep this in. Do you think it should be m…" at bounding box center [847, 402] width 231 height 48
click at [880, 416] on p "﻿ * ****** ﻿ OK happy to remove the above then and keep this in. Do you think i…" at bounding box center [849, 401] width 234 height 51
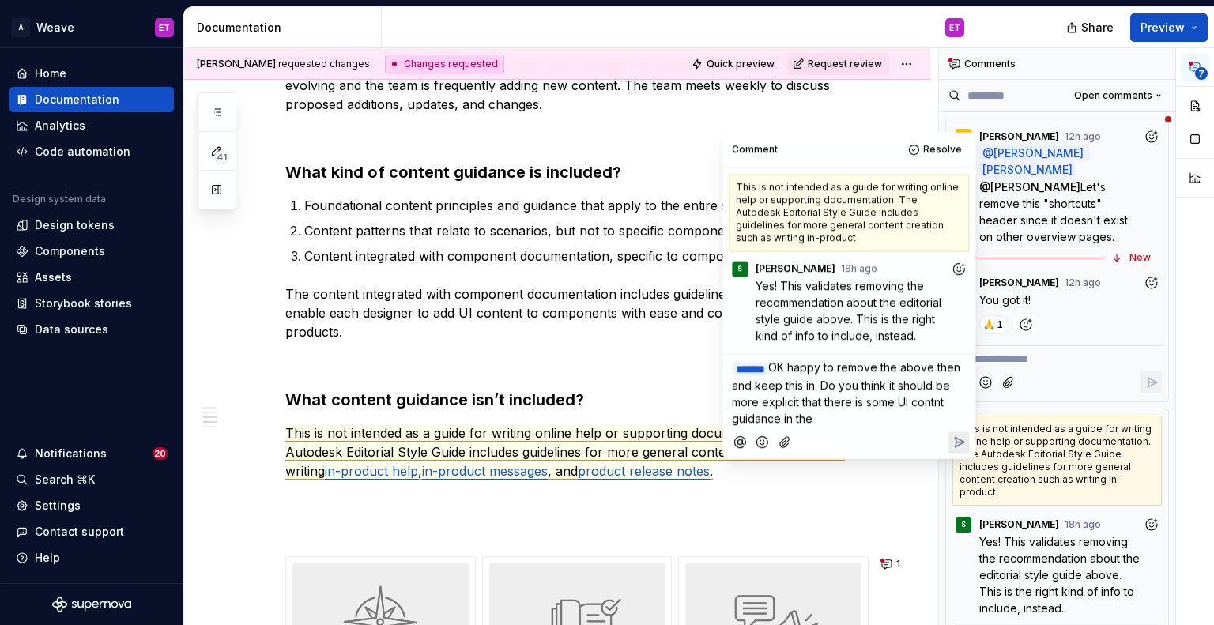
click at [962, 398] on span "OK happy to remove the above then and keep this in. Do you think it should be m…" at bounding box center [847, 393] width 231 height 65
click at [912, 416] on p "﻿ * ****** ﻿ OK happy to remove the above then and keep this in. Do you think i…" at bounding box center [849, 394] width 234 height 68
click at [857, 418] on span "OK happy to remove the above then and keep this in. Do you think it should be m…" at bounding box center [847, 393] width 231 height 65
click at [849, 387] on span "OK happy to remove the above then and keep this in. Do you think it should be m…" at bounding box center [847, 393] width 231 height 65
click at [876, 385] on span "OK happy to remove the above then and keep this in. Do you think it should be m…" at bounding box center [847, 393] width 231 height 65
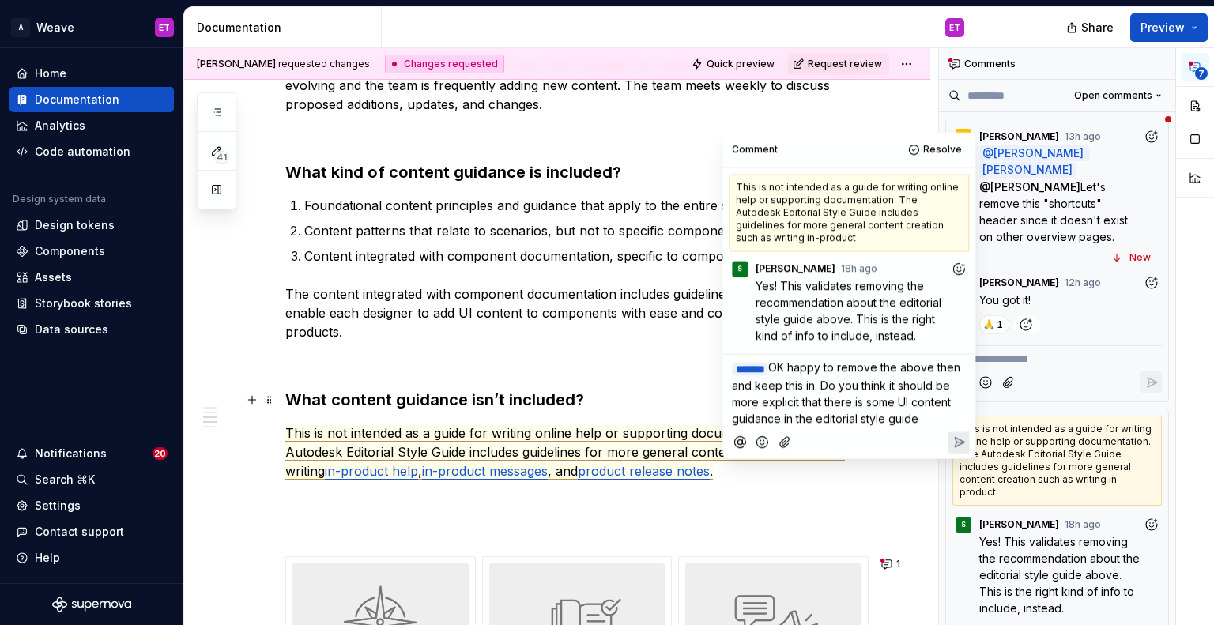
click at [886, 401] on span "OK happy to remove the above then and keep this in. Do you think it should be m…" at bounding box center [847, 393] width 231 height 65
click at [918, 419] on span "OK happy to remove the above then and keep this in. Do you think it should be m…" at bounding box center [847, 393] width 231 height 65
click at [967, 417] on div "﻿ * ****** ﻿ OK happy to remove the above then and keep this in. Do you think i…" at bounding box center [849, 391] width 240 height 73
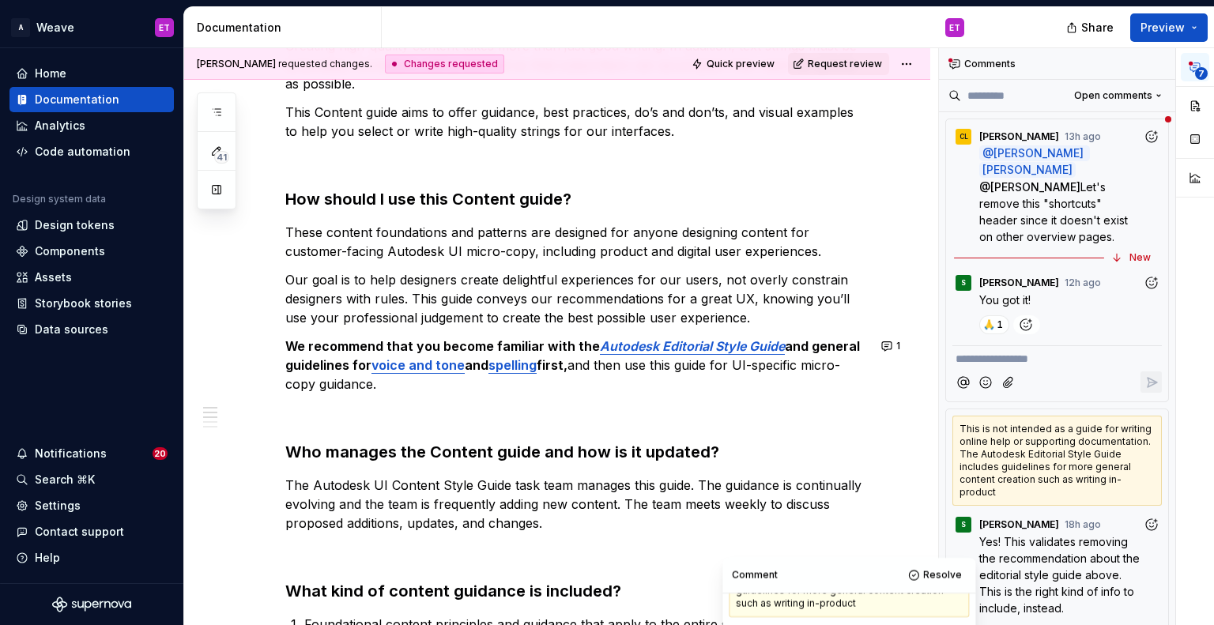
scroll to position [261, 0]
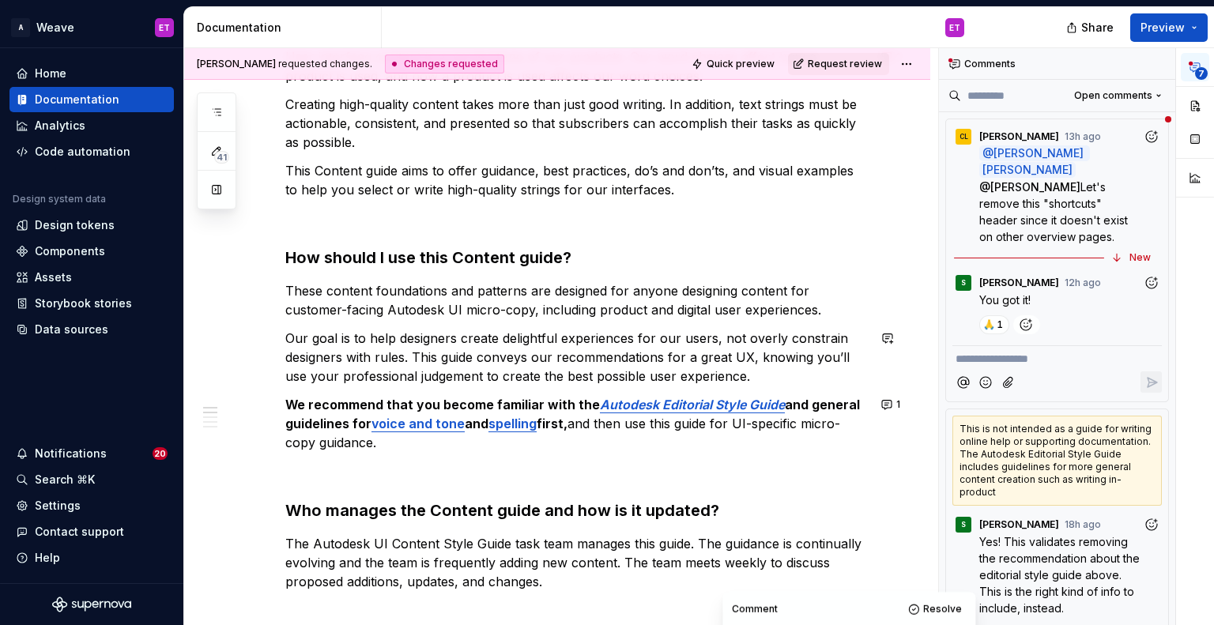
click at [836, 408] on strong "and general guidelines for" at bounding box center [574, 414] width 578 height 35
click at [885, 405] on button "1" at bounding box center [891, 405] width 31 height 22
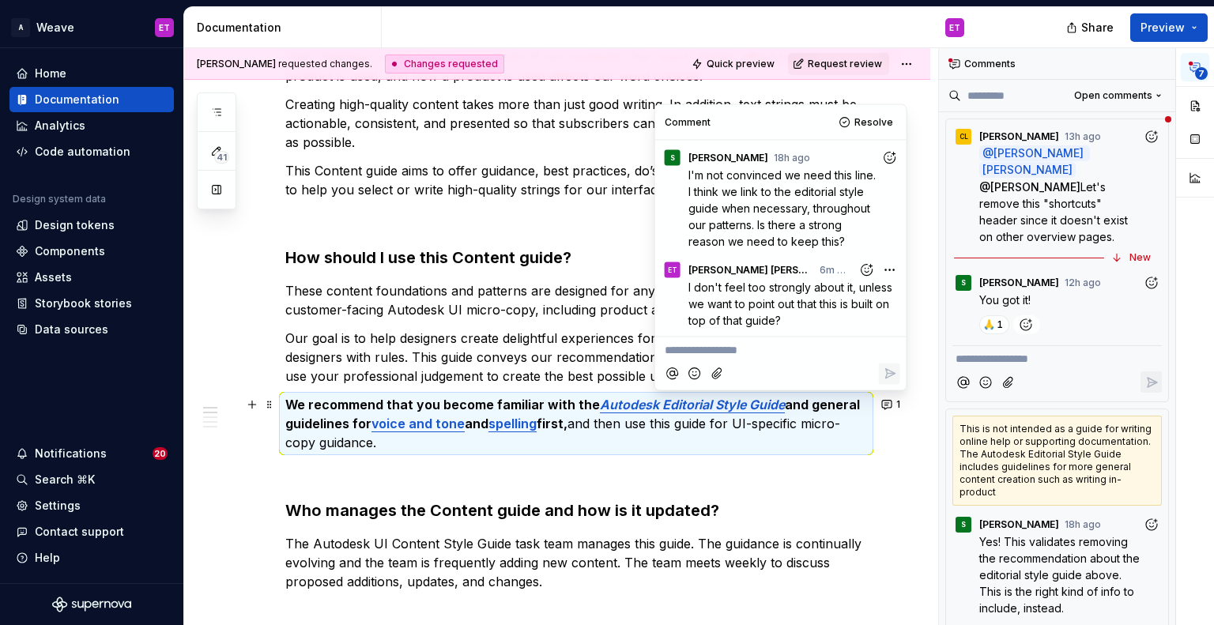
click at [371, 442] on p "We recommend that you become familiar with the Autodesk Editorial Style Guide a…" at bounding box center [576, 423] width 582 height 57
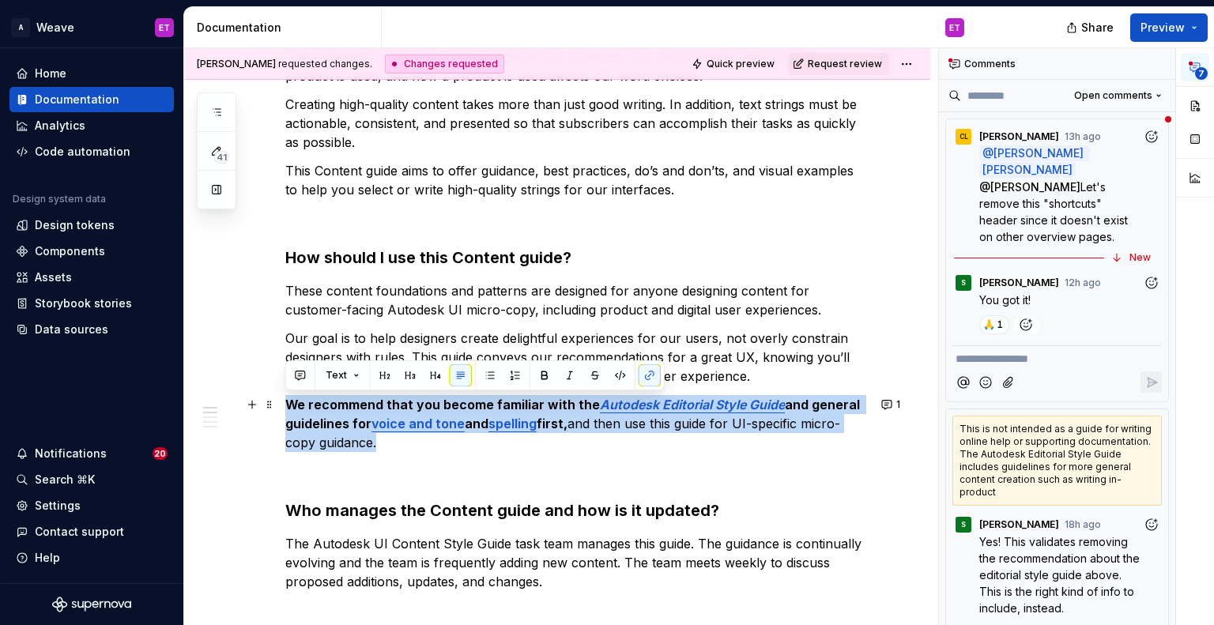
drag, startPoint x: 379, startPoint y: 445, endPoint x: 289, endPoint y: 404, distance: 99.0
click at [289, 404] on p "We recommend that you become familiar with the Autodesk Editorial Style Guide a…" at bounding box center [576, 423] width 582 height 57
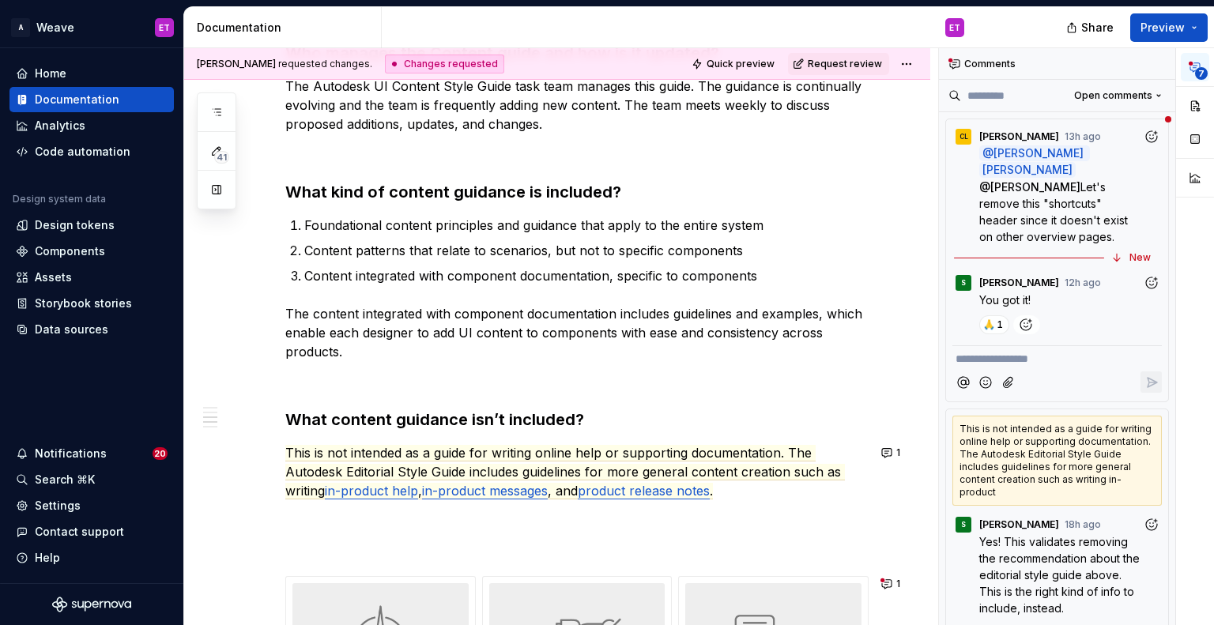
scroll to position [719, 0]
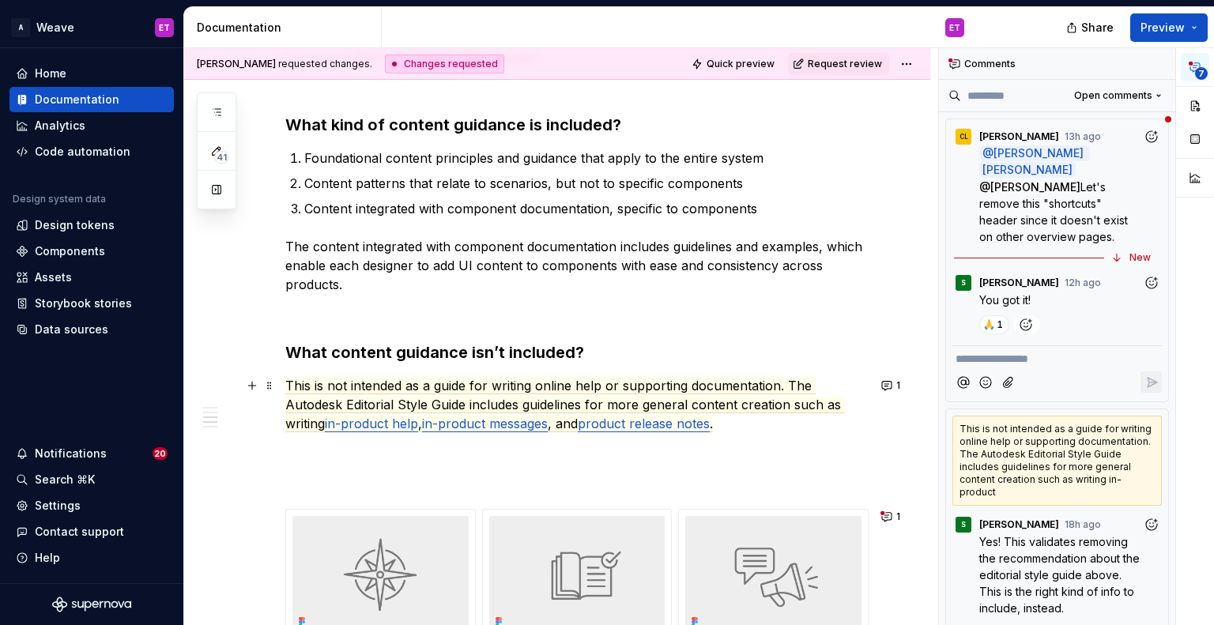
click at [768, 420] on p "This is not intended as a guide for writing online help or supporting documenta…" at bounding box center [576, 404] width 582 height 57
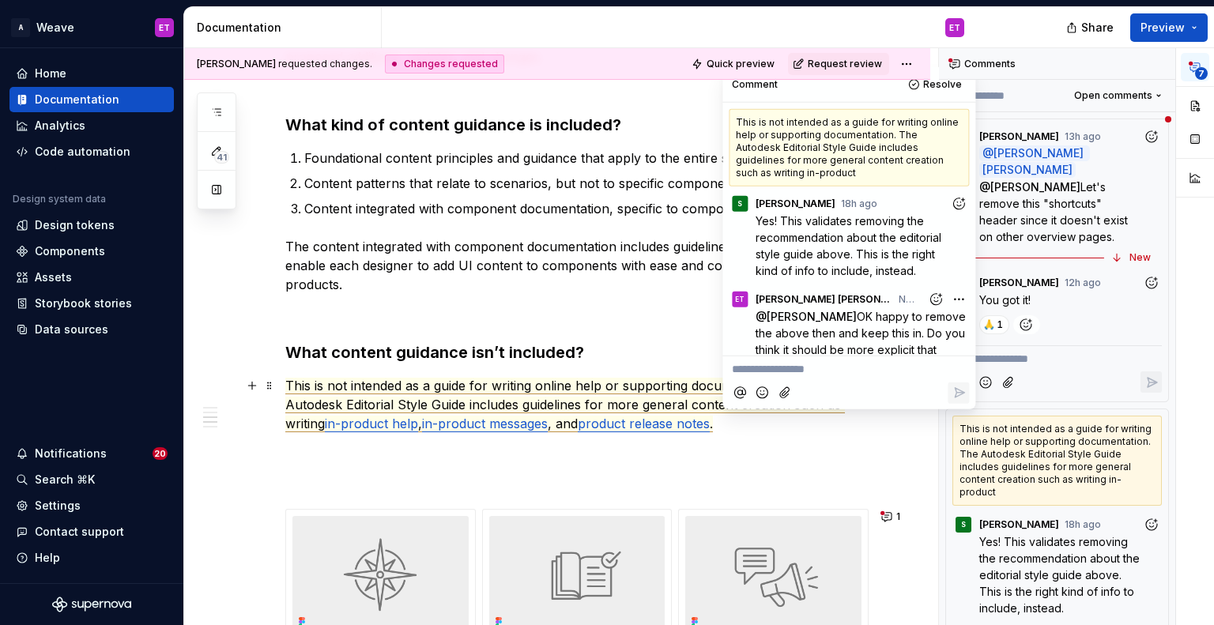
scroll to position [76, 0]
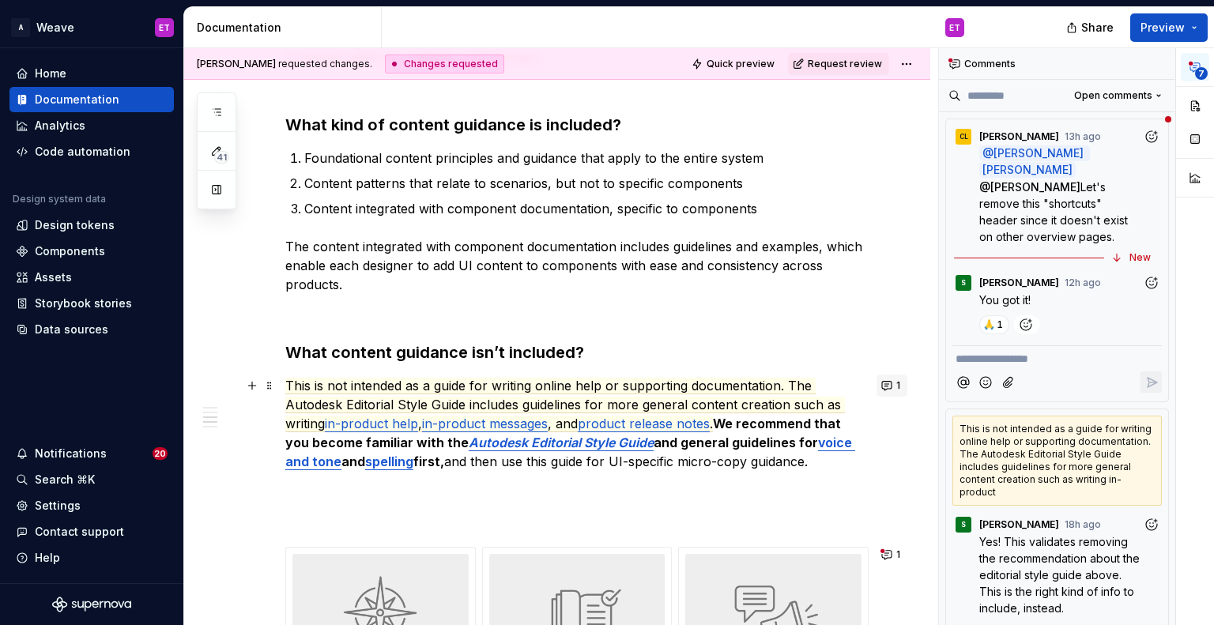
click at [891, 394] on button "1" at bounding box center [891, 386] width 31 height 22
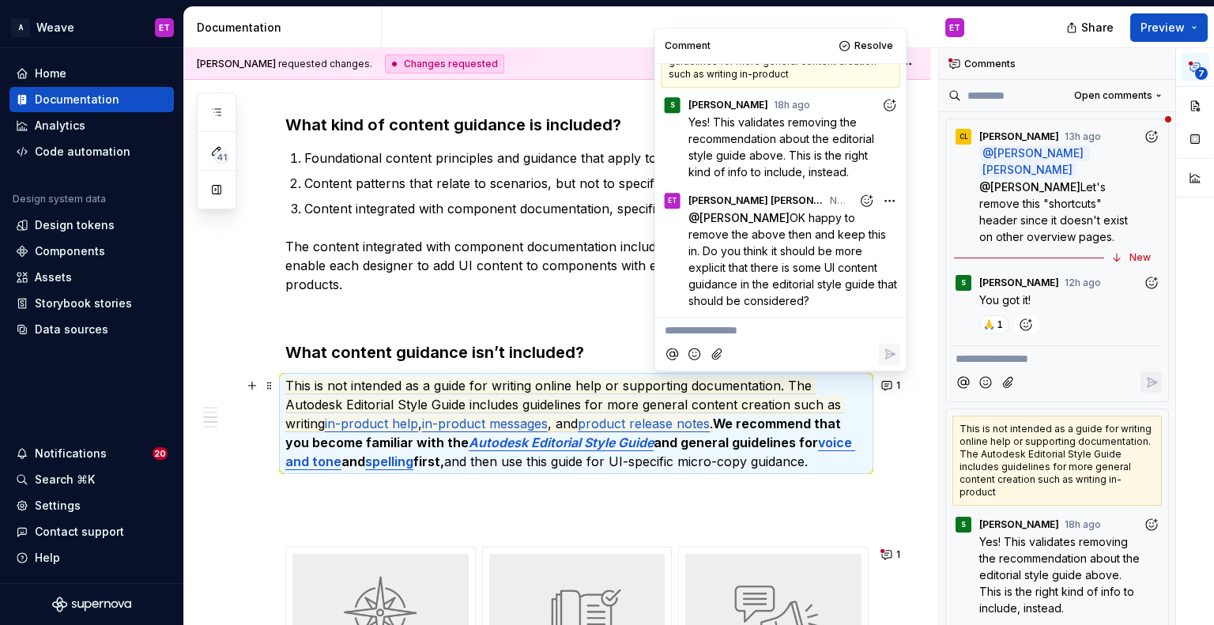
click at [518, 489] on p at bounding box center [576, 490] width 582 height 19
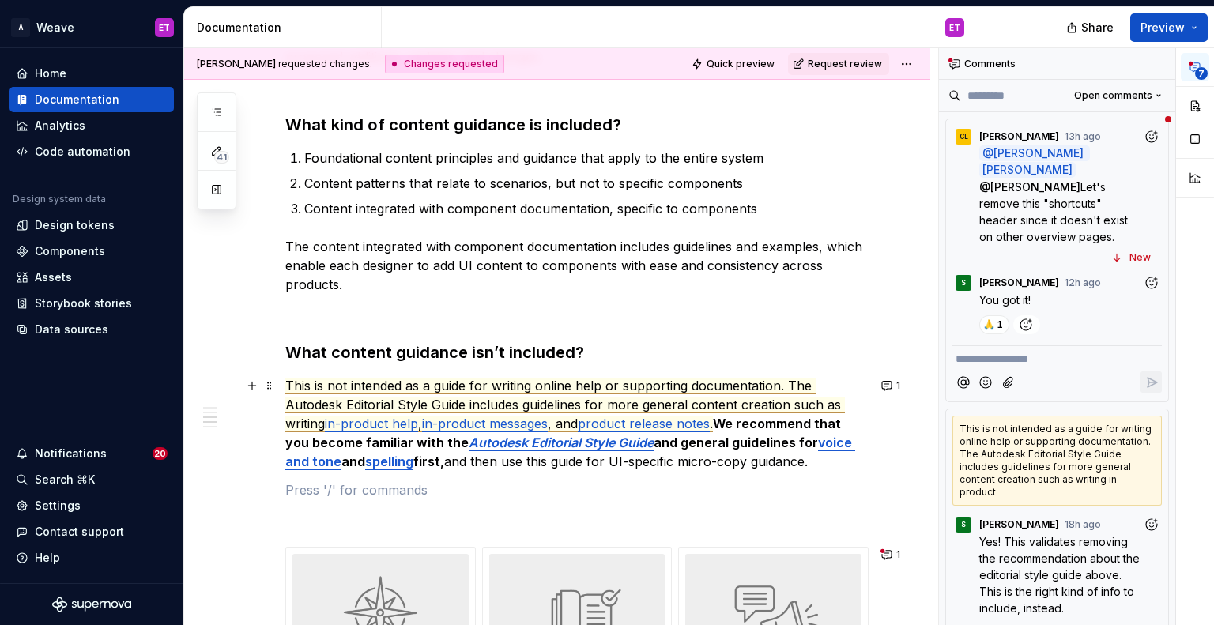
click at [469, 385] on span "This is not intended as a guide for writing online help or supporting documenta…" at bounding box center [565, 405] width 560 height 55
click at [475, 408] on span "This is not intended as a guide for writing online help or supporting documenta…" at bounding box center [565, 405] width 560 height 55
click at [723, 466] on p "This is not intended as a guide for writing online help or supporting documenta…" at bounding box center [576, 423] width 582 height 95
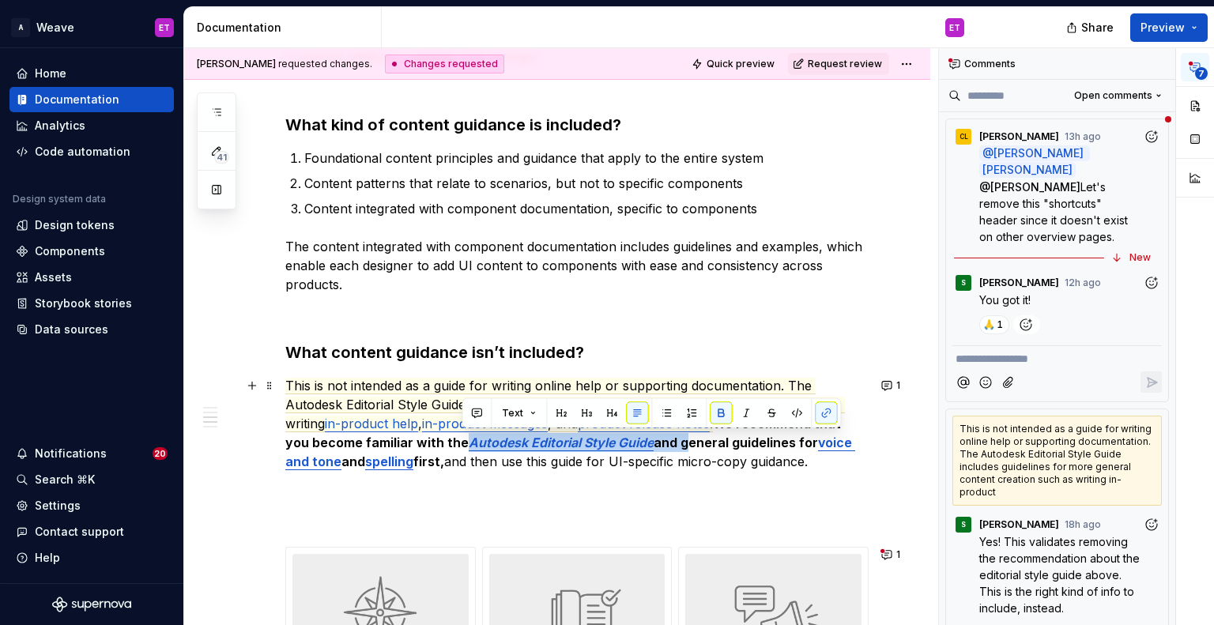
drag, startPoint x: 679, startPoint y: 446, endPoint x: 461, endPoint y: 441, distance: 218.2
click at [461, 441] on p "This is not intended as a guide for writing online help or supporting documenta…" at bounding box center [576, 423] width 582 height 95
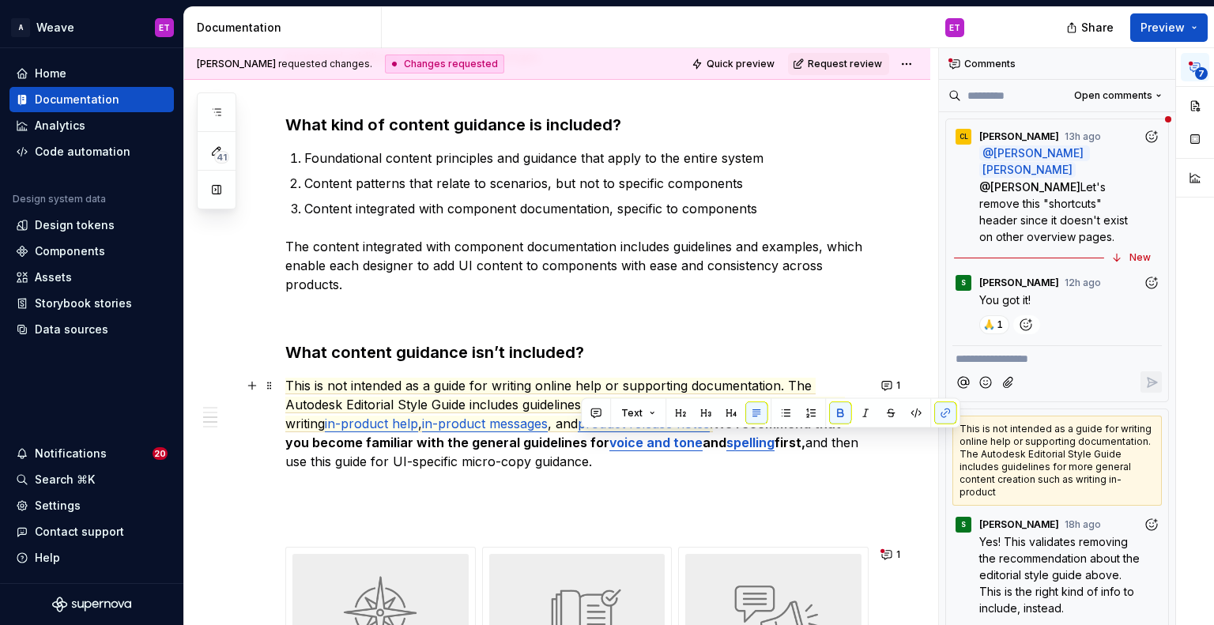
drag, startPoint x: 804, startPoint y: 442, endPoint x: 582, endPoint y: 443, distance: 222.1
click at [582, 443] on p "This is not intended as a guide for writing online help or supporting documenta…" at bounding box center [576, 423] width 582 height 95
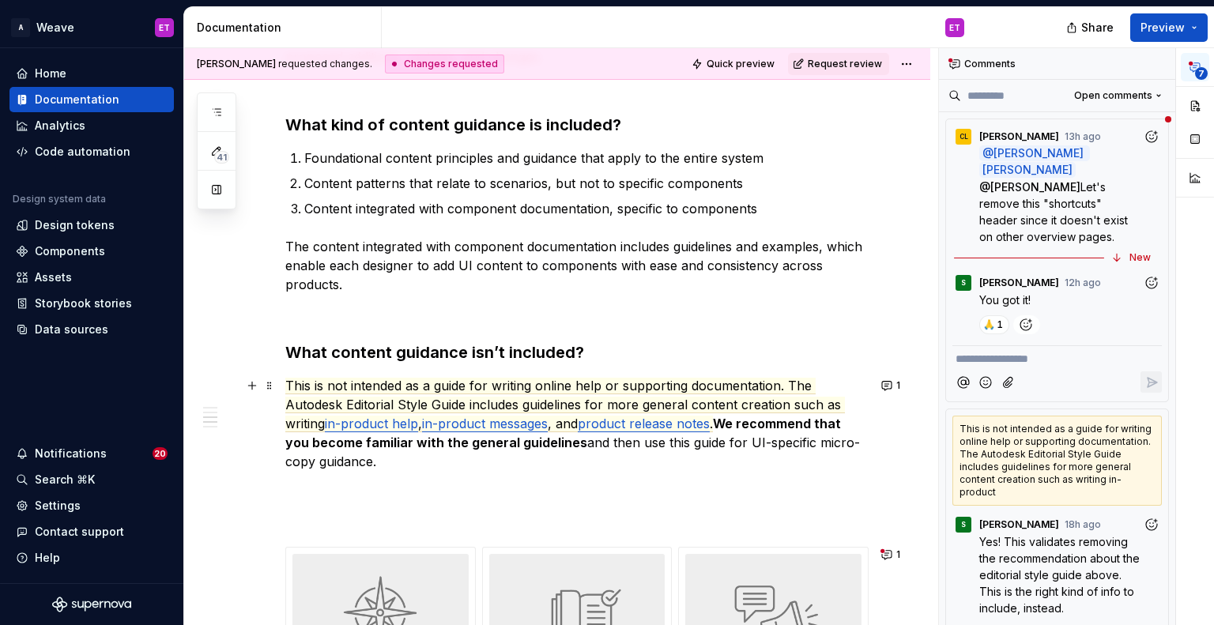
click at [583, 457] on p "This is not intended as a guide for writing online help or supporting documenta…" at bounding box center [576, 423] width 582 height 95
click at [883, 385] on button "1" at bounding box center [891, 386] width 31 height 22
click at [677, 443] on p "This is not intended as a guide for writing online help or supporting documenta…" at bounding box center [576, 423] width 582 height 95
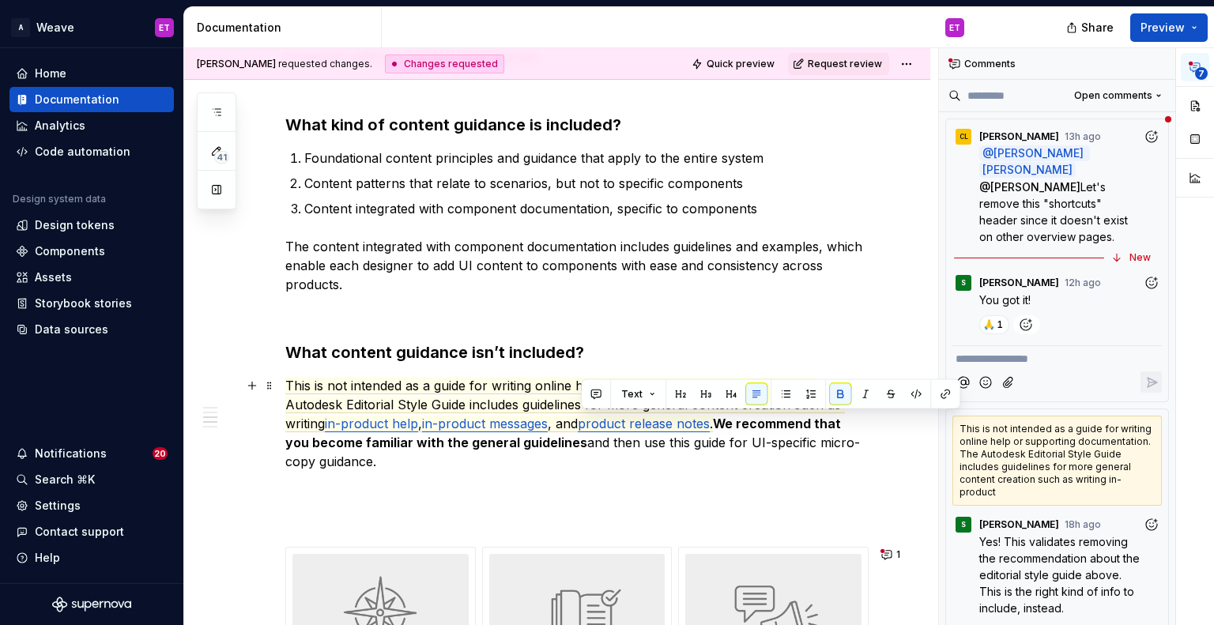
drag, startPoint x: 582, startPoint y: 443, endPoint x: 729, endPoint y: 426, distance: 147.1
click at [729, 426] on p "This is not intended as a guide for writing online help or supporting documenta…" at bounding box center [576, 423] width 582 height 95
click at [836, 391] on button "button" at bounding box center [840, 394] width 22 height 22
click at [793, 474] on div "User interface content is a cornerstone of our products. Our word choices affec…" at bounding box center [576, 417] width 582 height 1656
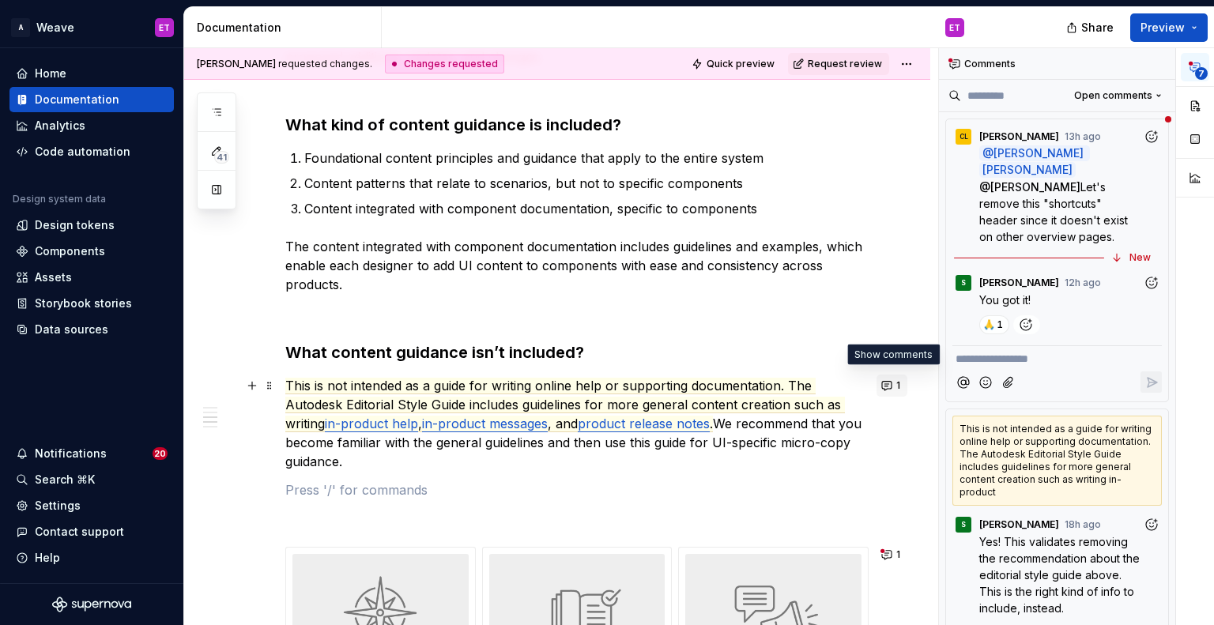
click at [887, 390] on button "1" at bounding box center [891, 386] width 31 height 22
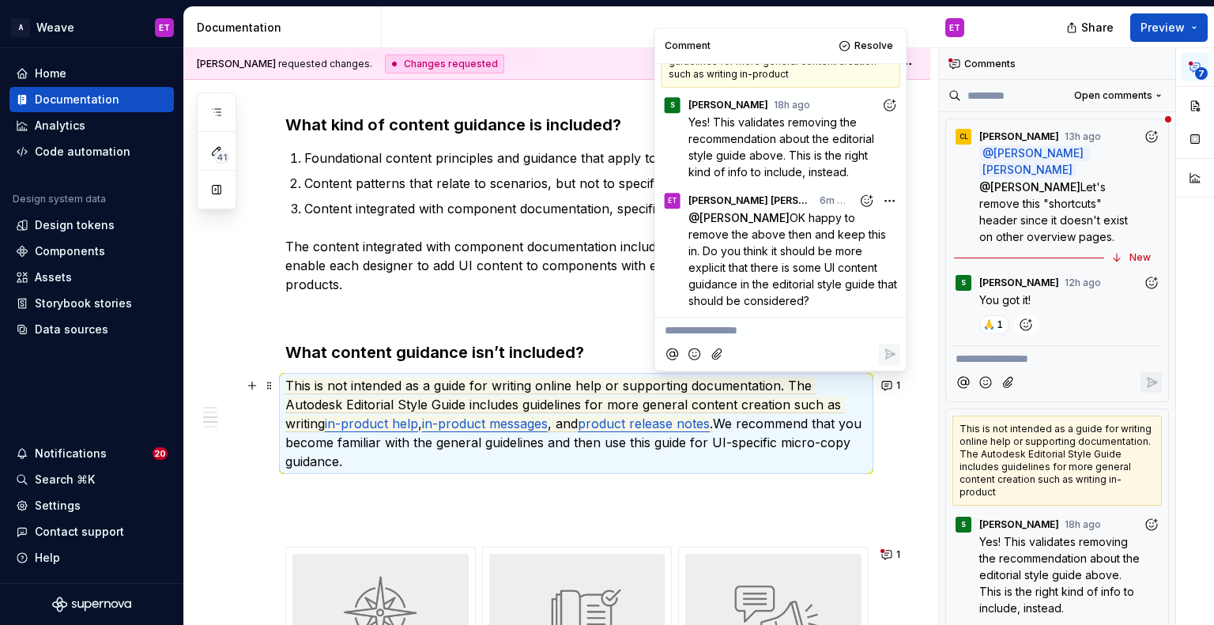
click at [793, 336] on p "**********" at bounding box center [781, 330] width 232 height 17
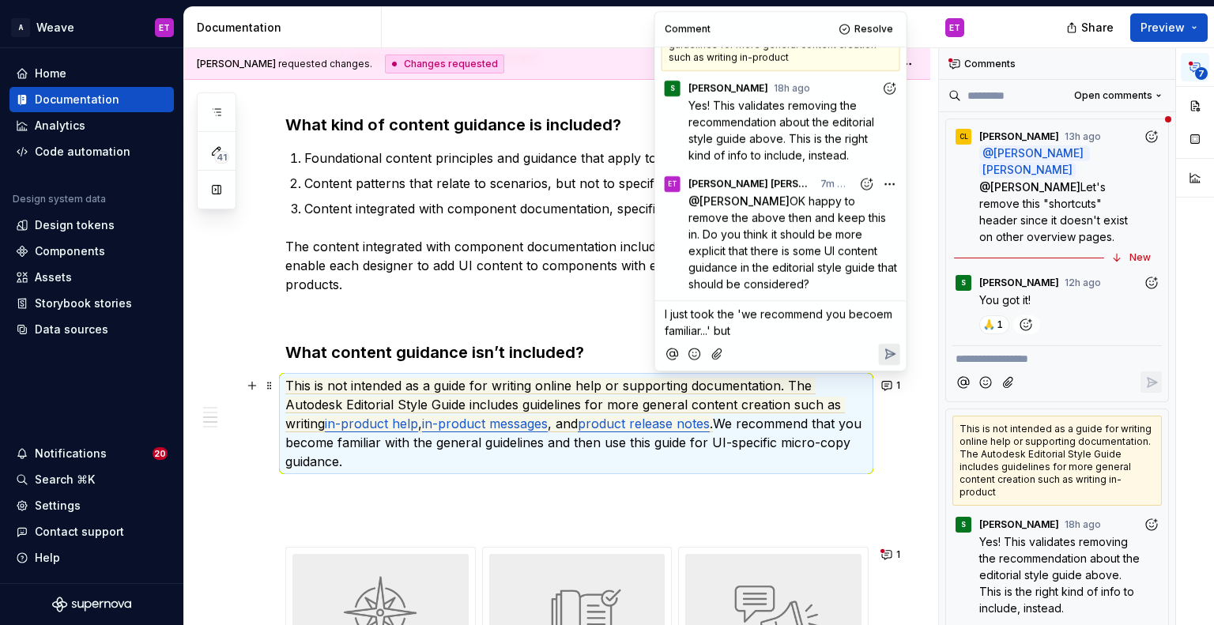
click at [884, 311] on span "I just took the 'we recommend you becoem familiar...' but" at bounding box center [780, 322] width 231 height 30
click at [741, 333] on p "I just took the 'we recommend you become familiar...' but" at bounding box center [781, 322] width 232 height 33
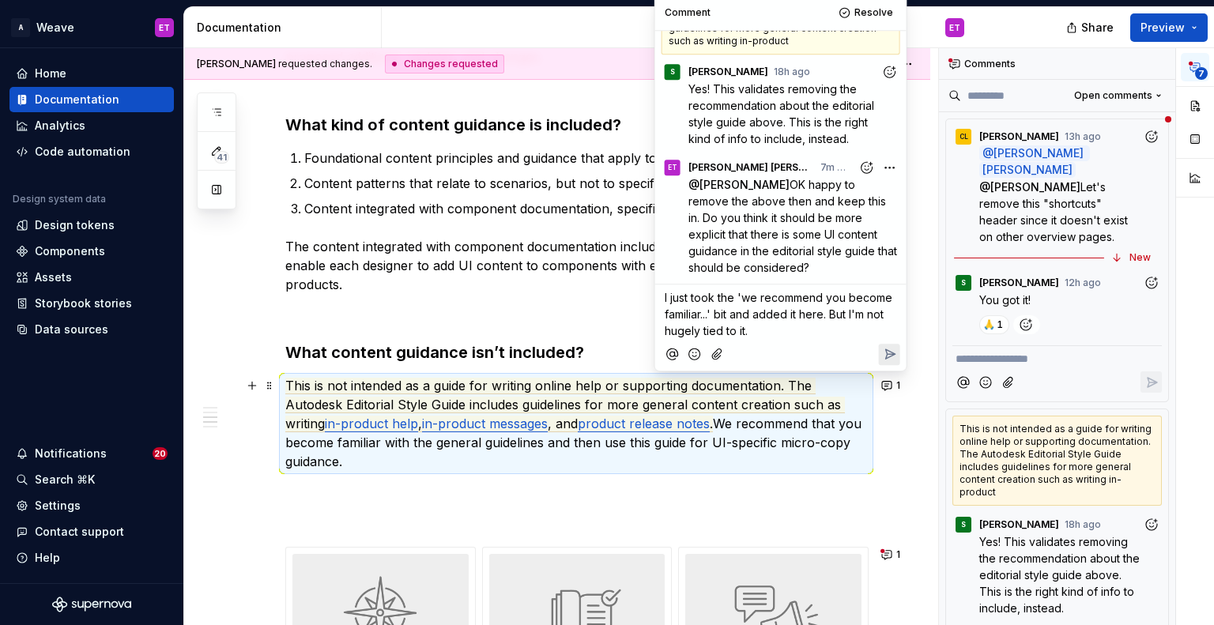
click at [892, 356] on icon "Reply" at bounding box center [889, 354] width 16 height 16
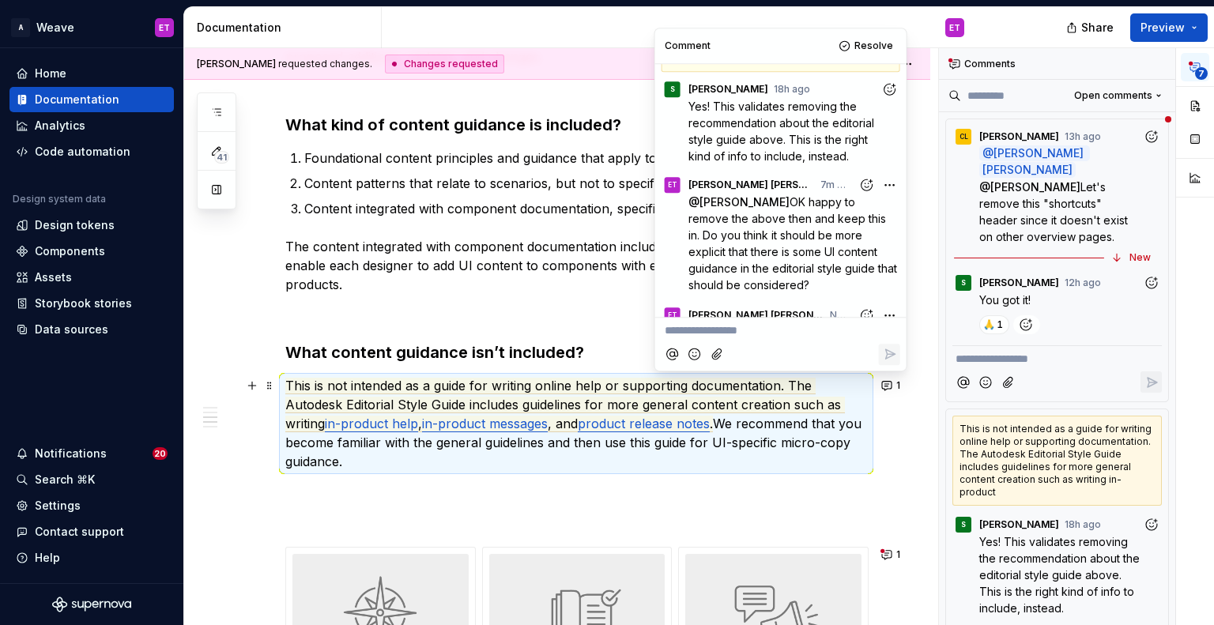
scroll to position [156, 0]
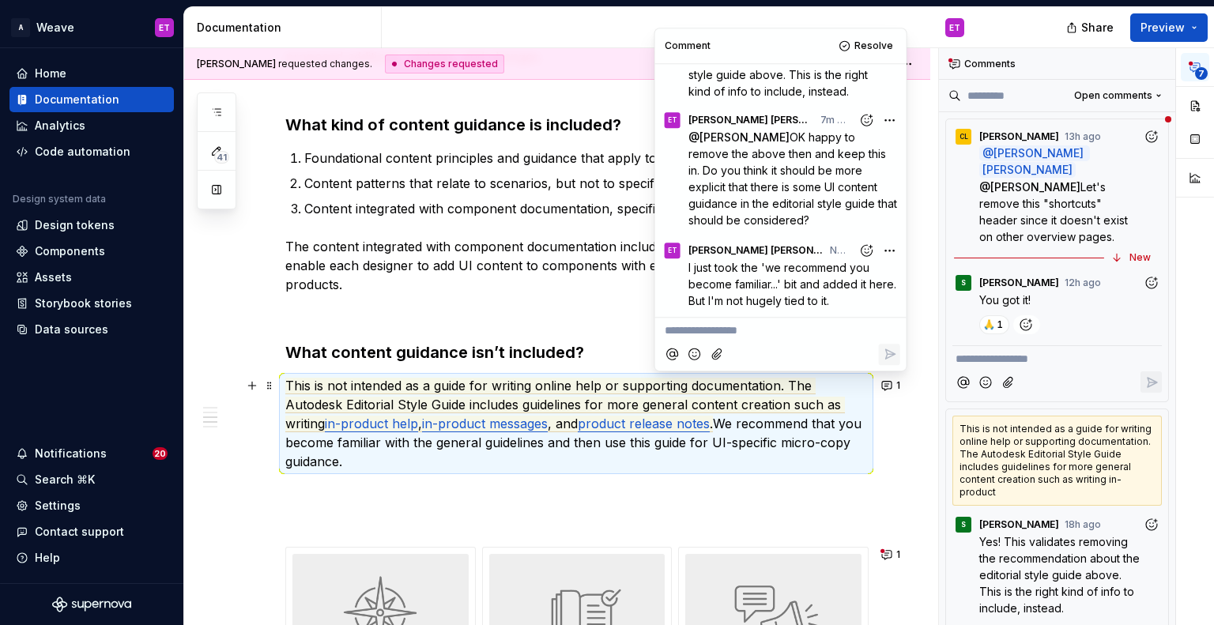
click at [879, 464] on div "User interface content is a cornerstone of our products. Our word choices affec…" at bounding box center [557, 501] width 746 height 1900
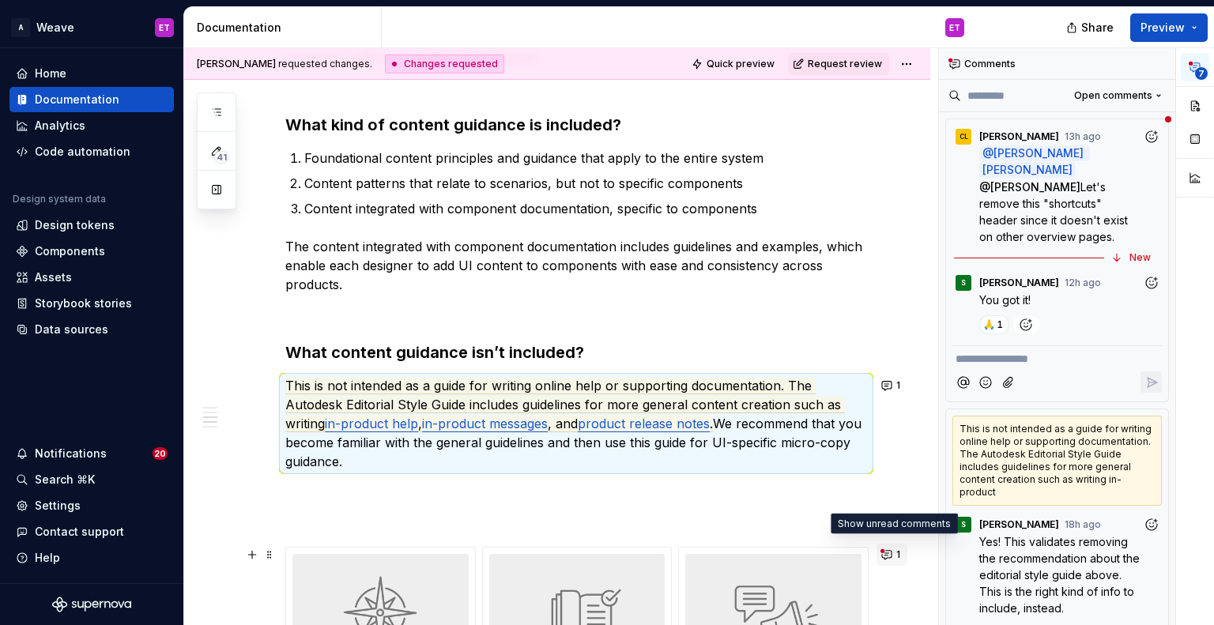
click at [887, 549] on button "1" at bounding box center [891, 555] width 31 height 22
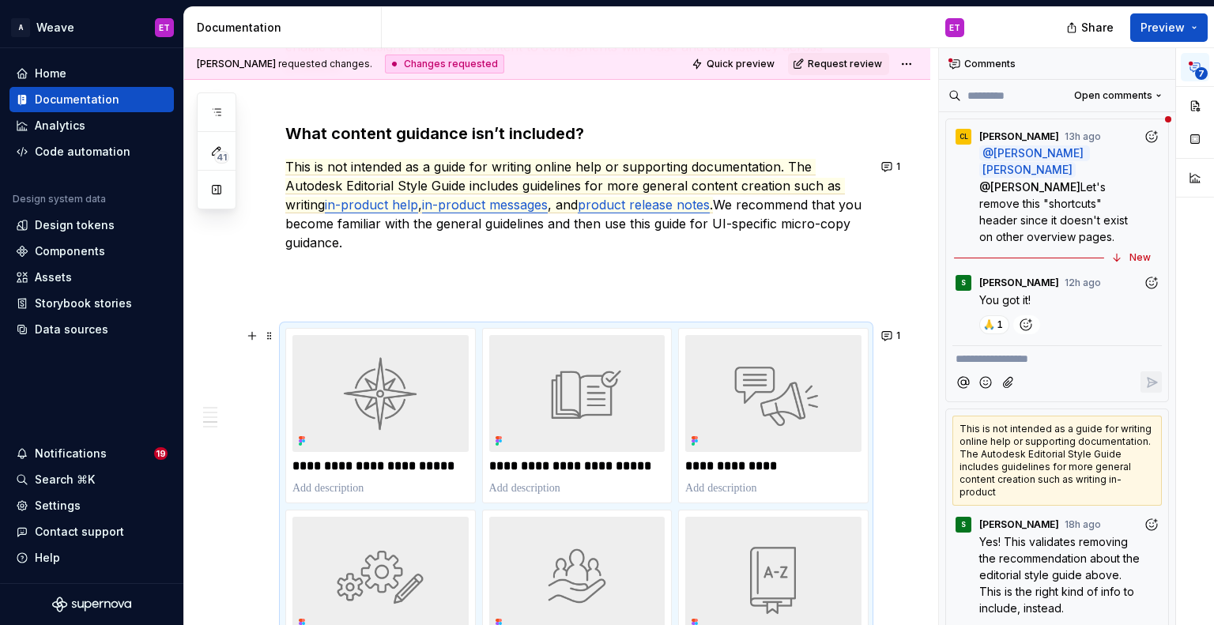
scroll to position [980, 0]
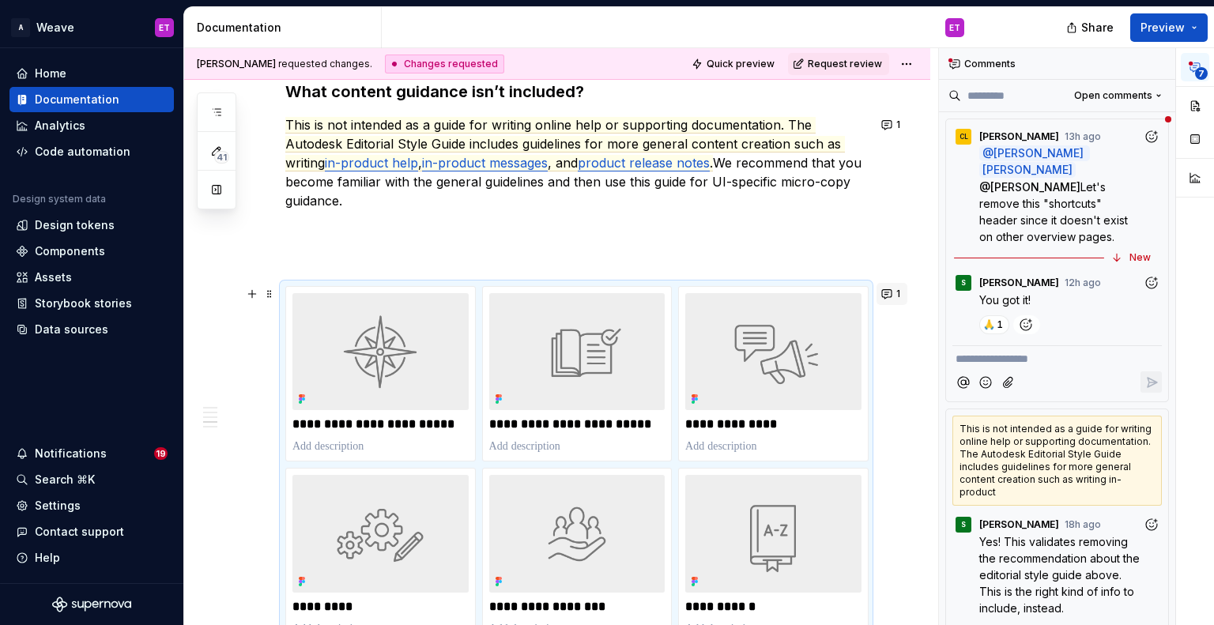
click at [884, 298] on button "1" at bounding box center [891, 294] width 31 height 22
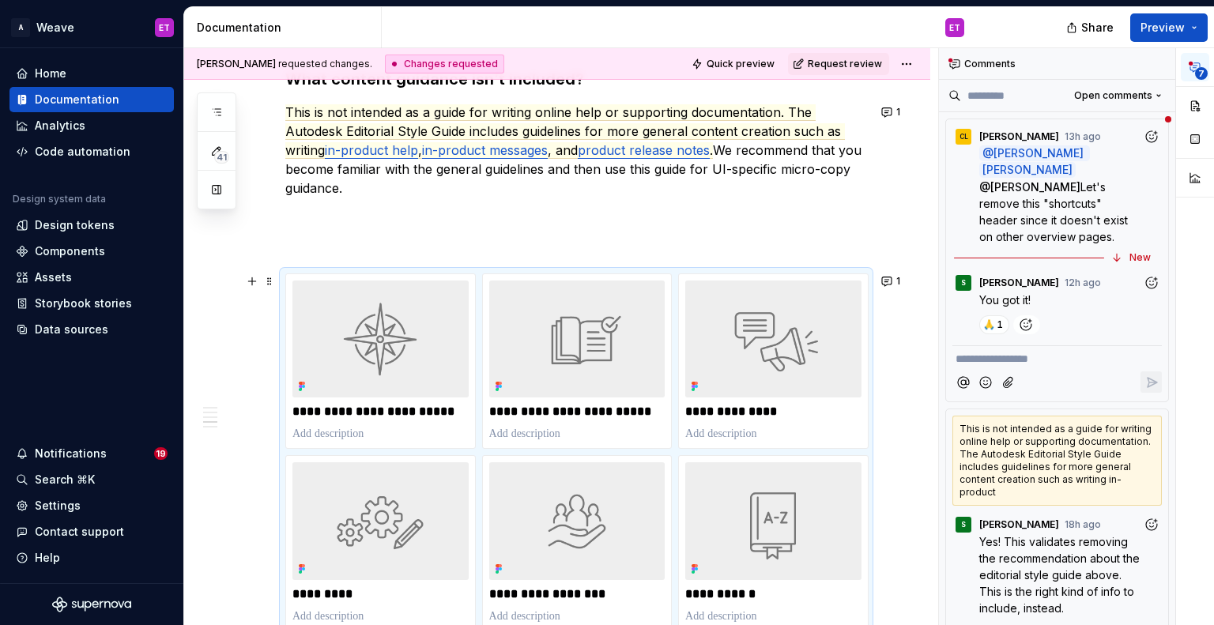
scroll to position [982, 0]
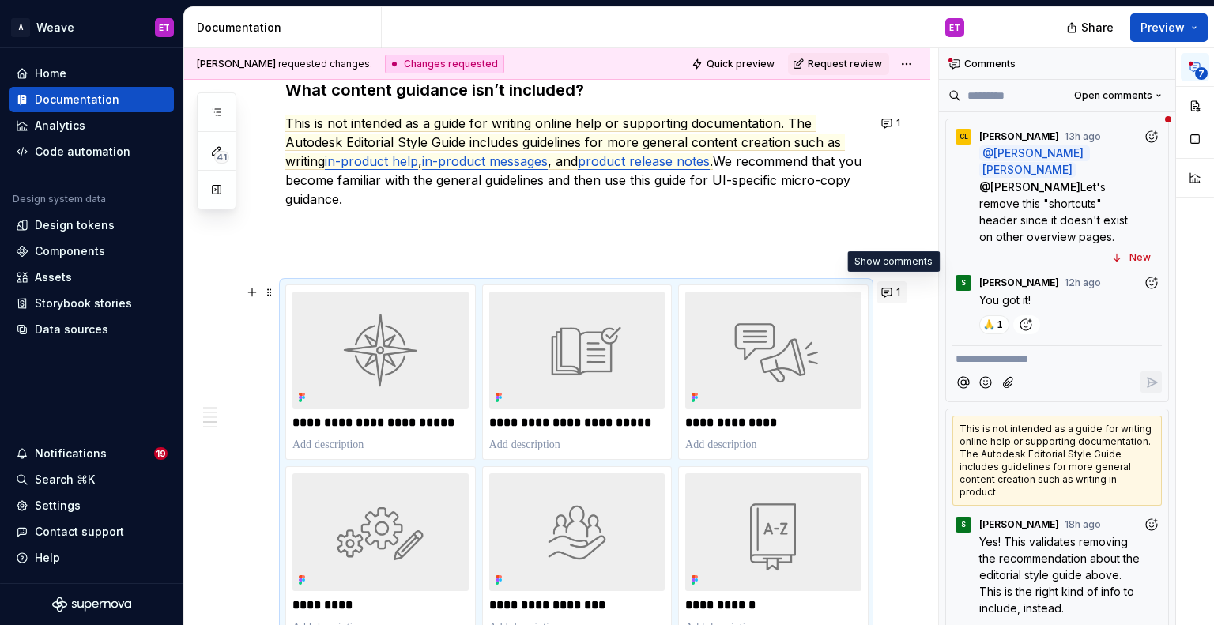
click at [888, 300] on button "1" at bounding box center [891, 292] width 31 height 22
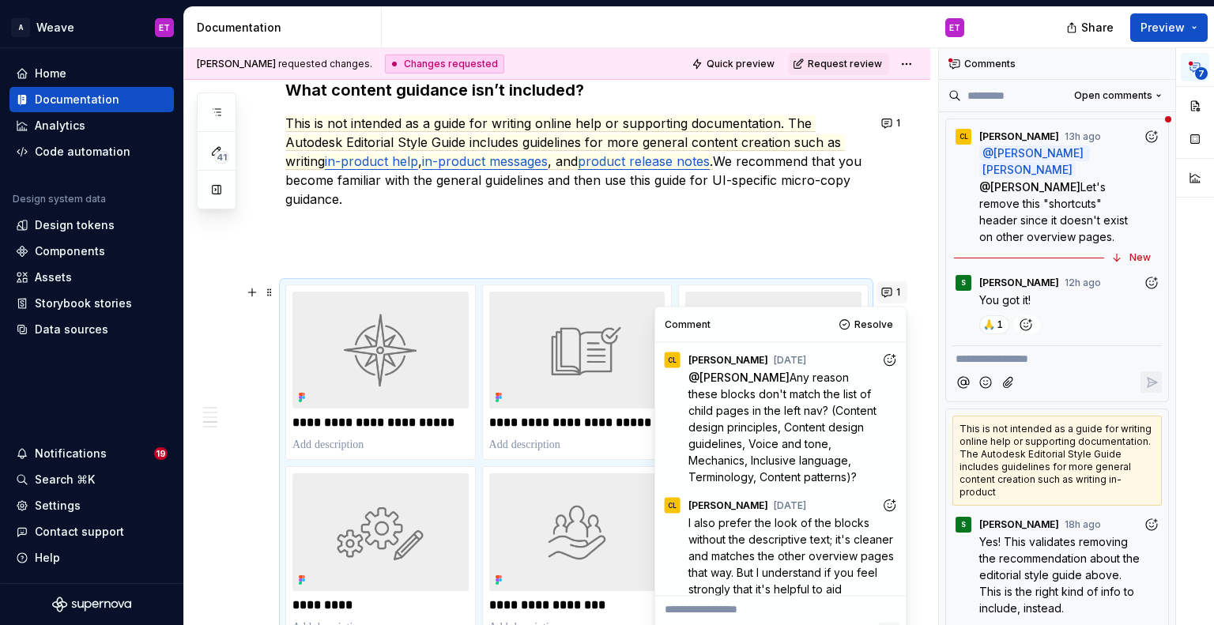
scroll to position [688, 0]
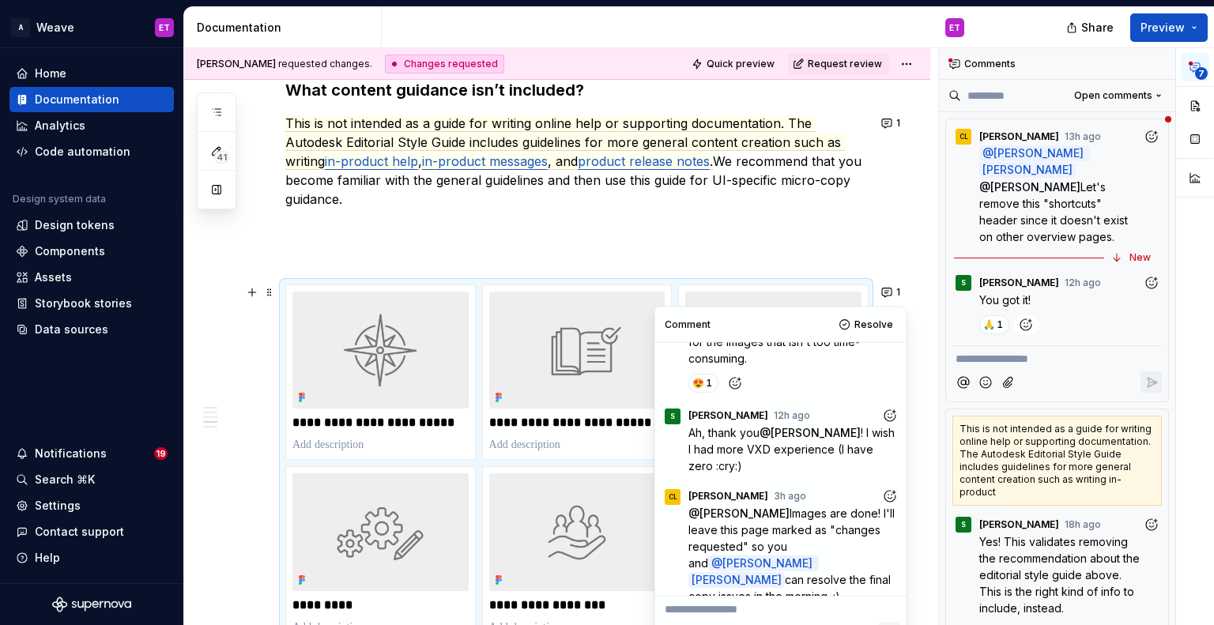
click at [881, 497] on icon "Add reaction" at bounding box center [889, 496] width 16 height 16
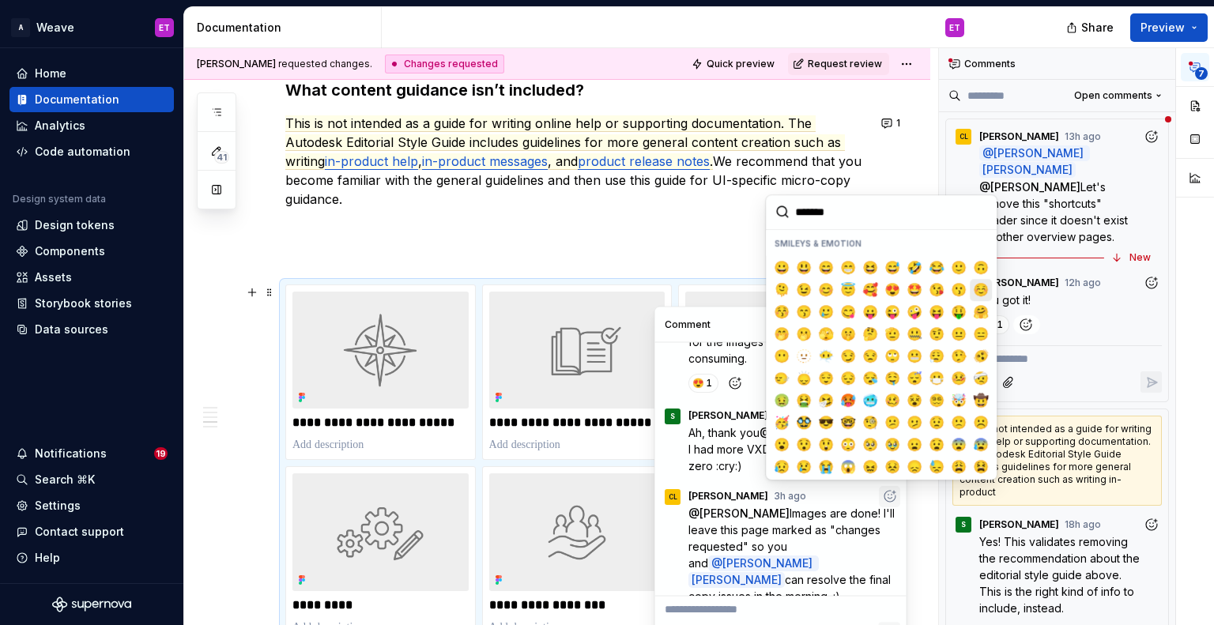
click at [975, 283] on span "☺️" at bounding box center [980, 290] width 13 height 16
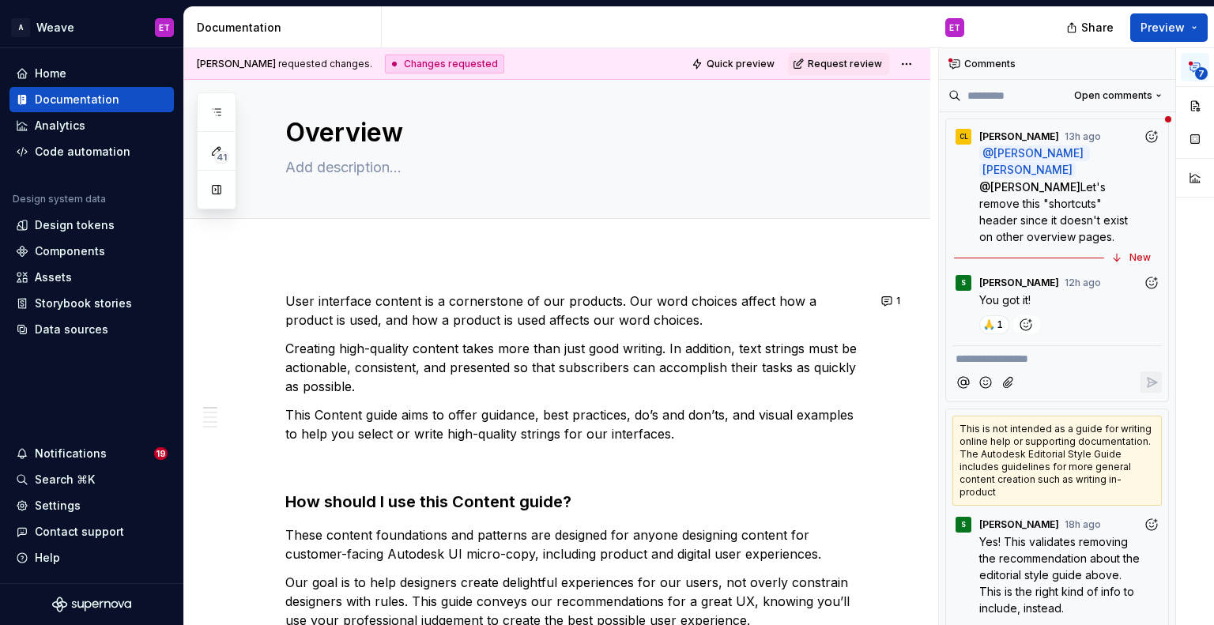
scroll to position [0, 0]
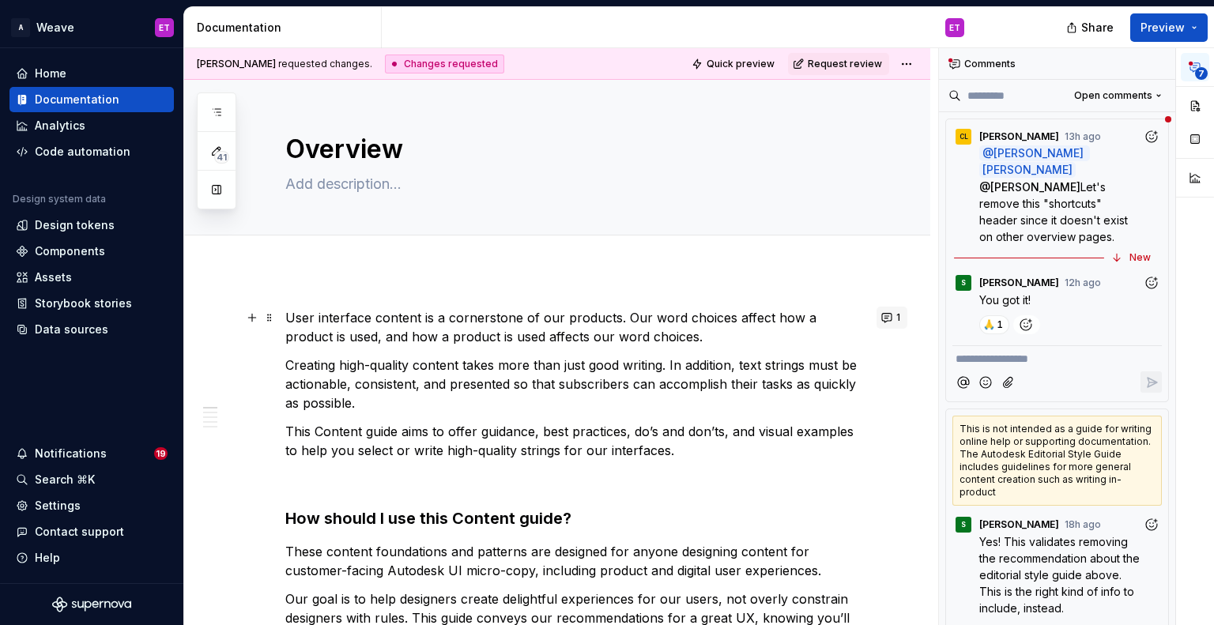
click at [896, 309] on button "1" at bounding box center [891, 318] width 31 height 22
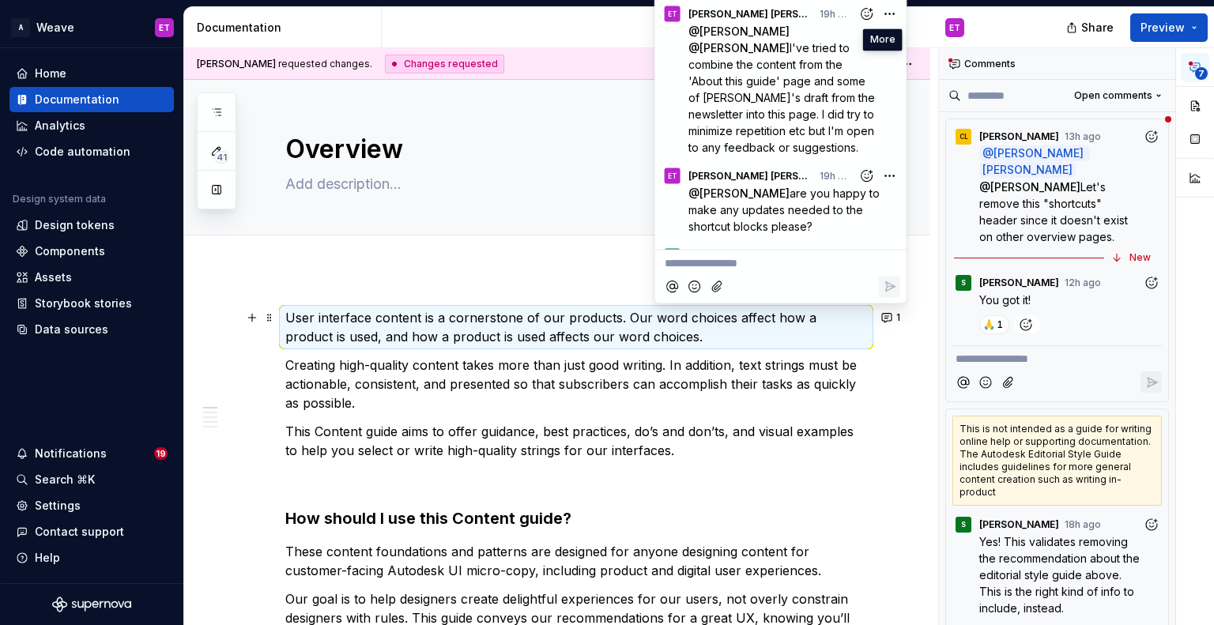
click at [884, 12] on html "A Weave ET Home Documentation Analytics Code automation Design system data Desi…" at bounding box center [607, 312] width 1214 height 625
click at [849, 171] on html "A Weave ET Home Documentation Analytics Code automation Design system data Desi…" at bounding box center [607, 312] width 1214 height 625
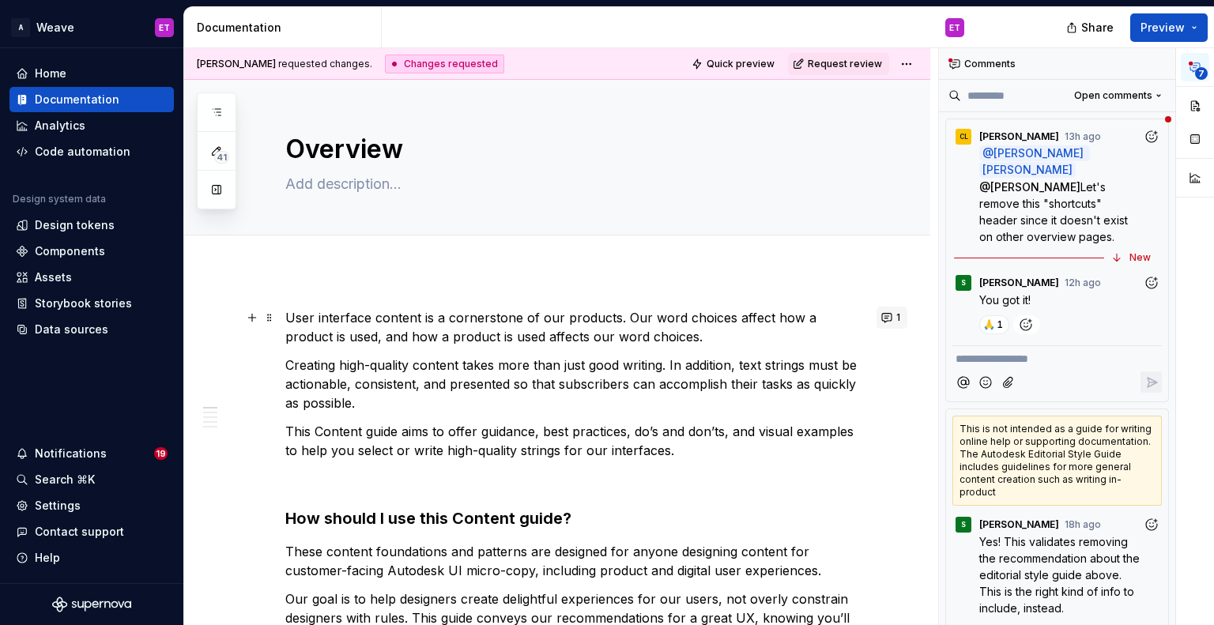
click at [888, 321] on button "1" at bounding box center [891, 318] width 31 height 22
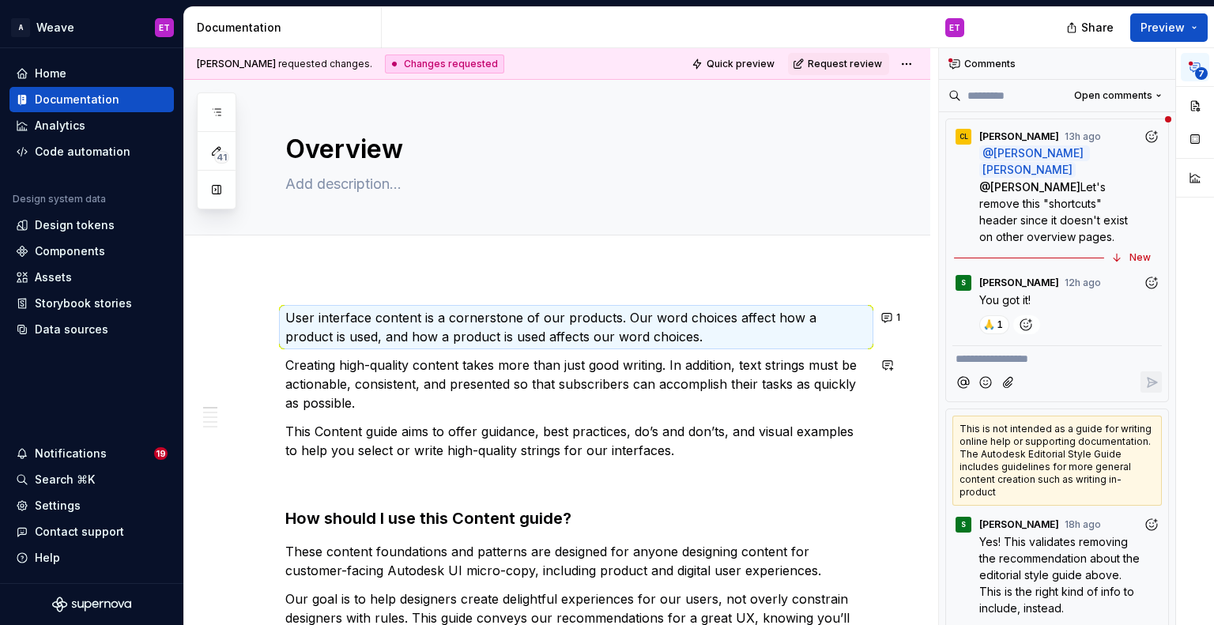
click at [1062, 197] on span "Let's remove this "shortcuts" header since it doesn't exist on other overview p…" at bounding box center [1055, 211] width 152 height 63
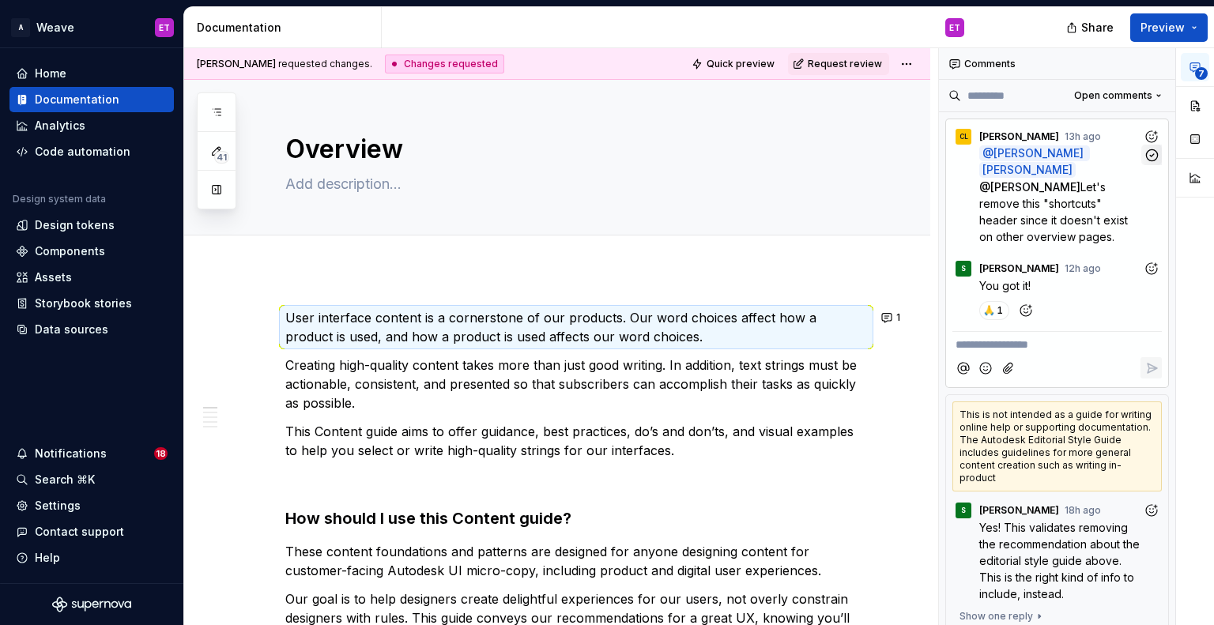
click at [1147, 153] on icon "button" at bounding box center [1151, 155] width 15 height 15
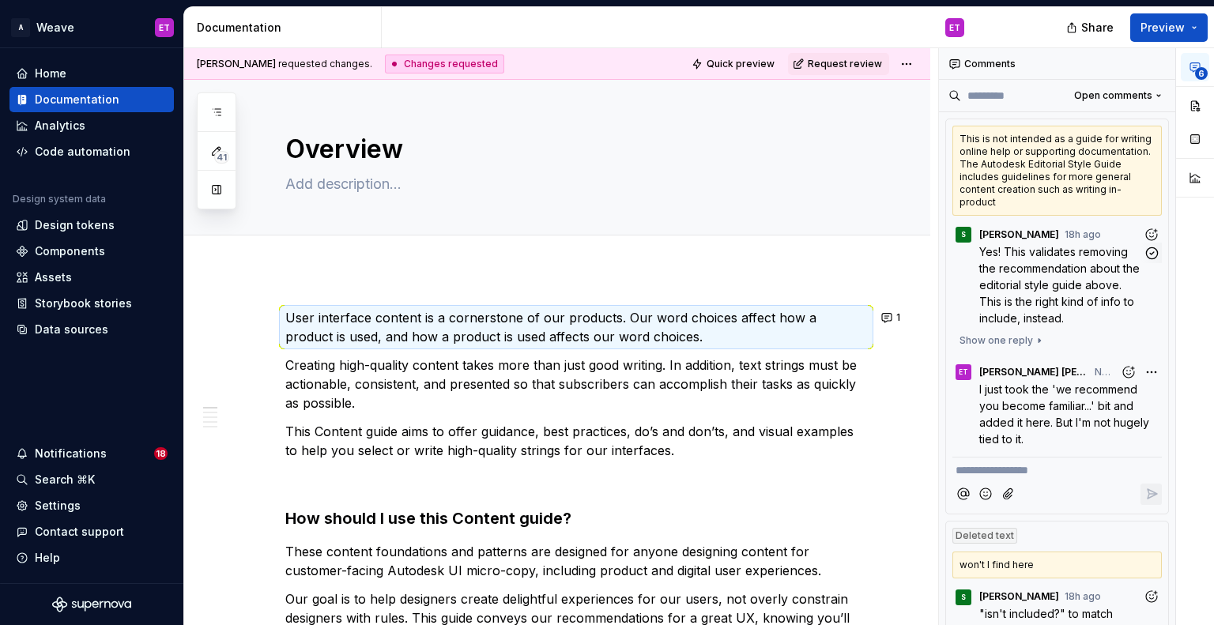
click at [1128, 303] on p "Yes! This validates removing the recommendation about the editorial style guide…" at bounding box center [1061, 284] width 164 height 83
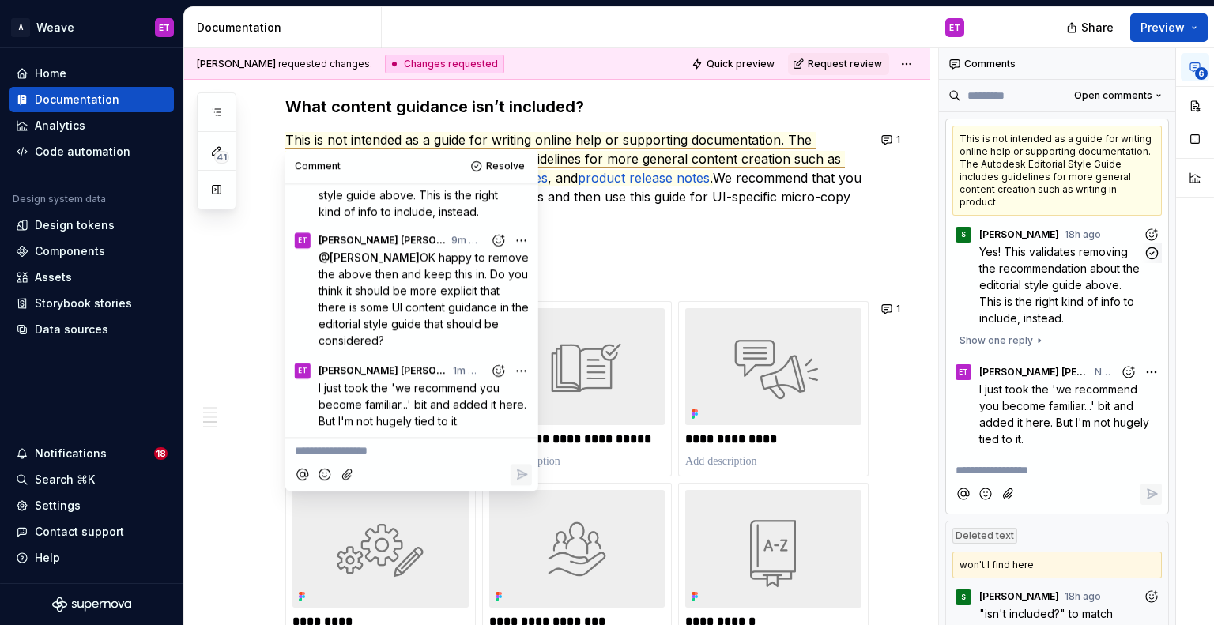
scroll to position [969, 0]
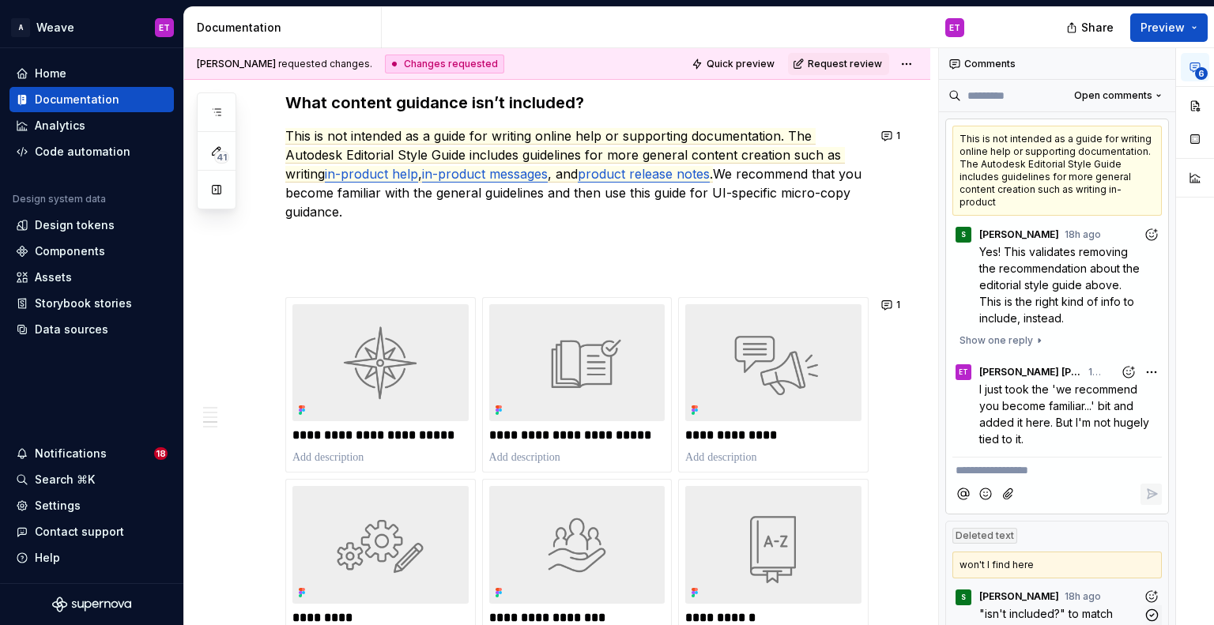
click at [1095, 594] on div "S [PERSON_NAME] 18h ago" at bounding box center [1056, 593] width 209 height 21
click at [1091, 622] on p ""isn't included?" to match above and shorten" at bounding box center [1061, 621] width 164 height 33
click at [1146, 612] on icon "button" at bounding box center [1151, 614] width 11 height 11
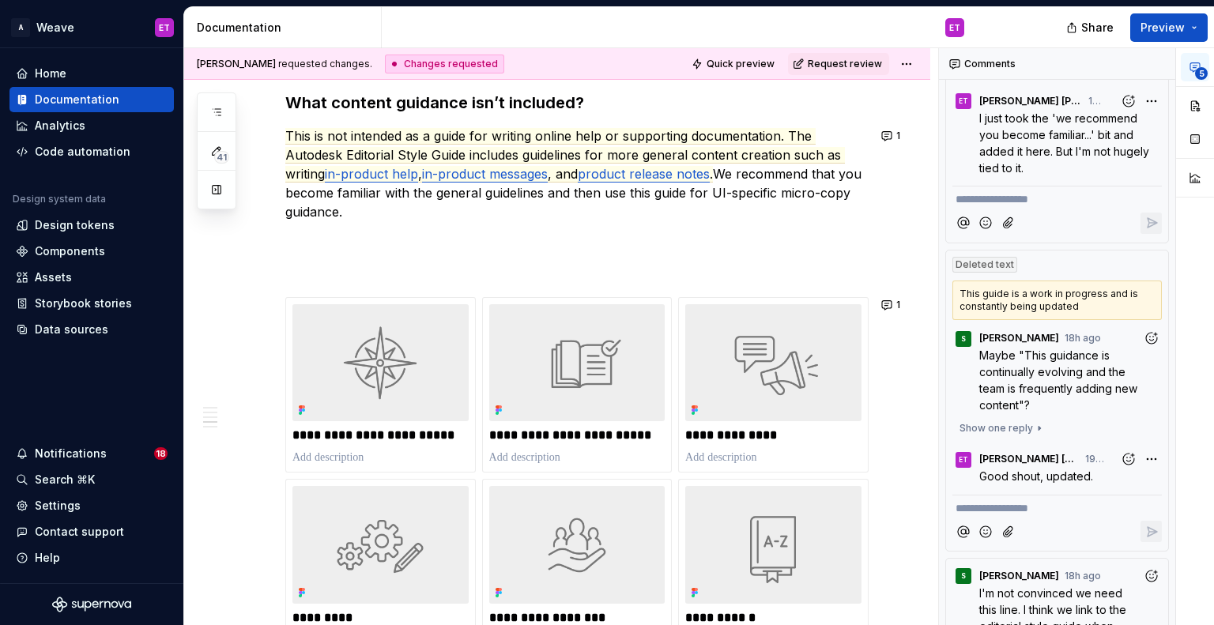
scroll to position [290, 0]
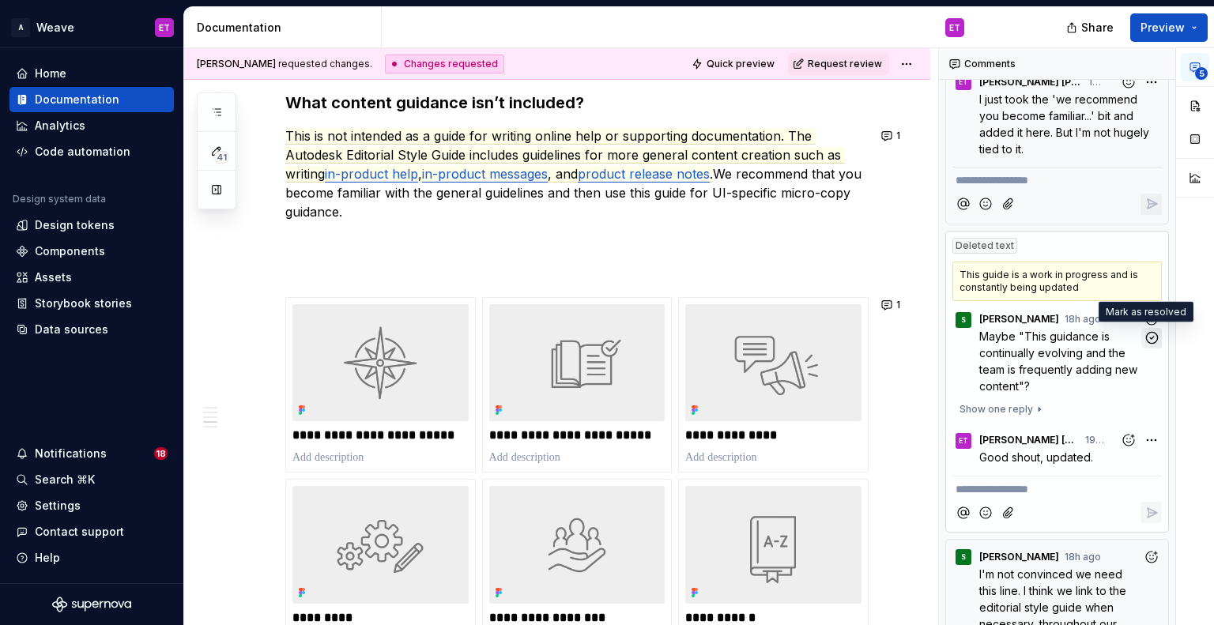
click at [1144, 334] on icon "button" at bounding box center [1151, 337] width 15 height 15
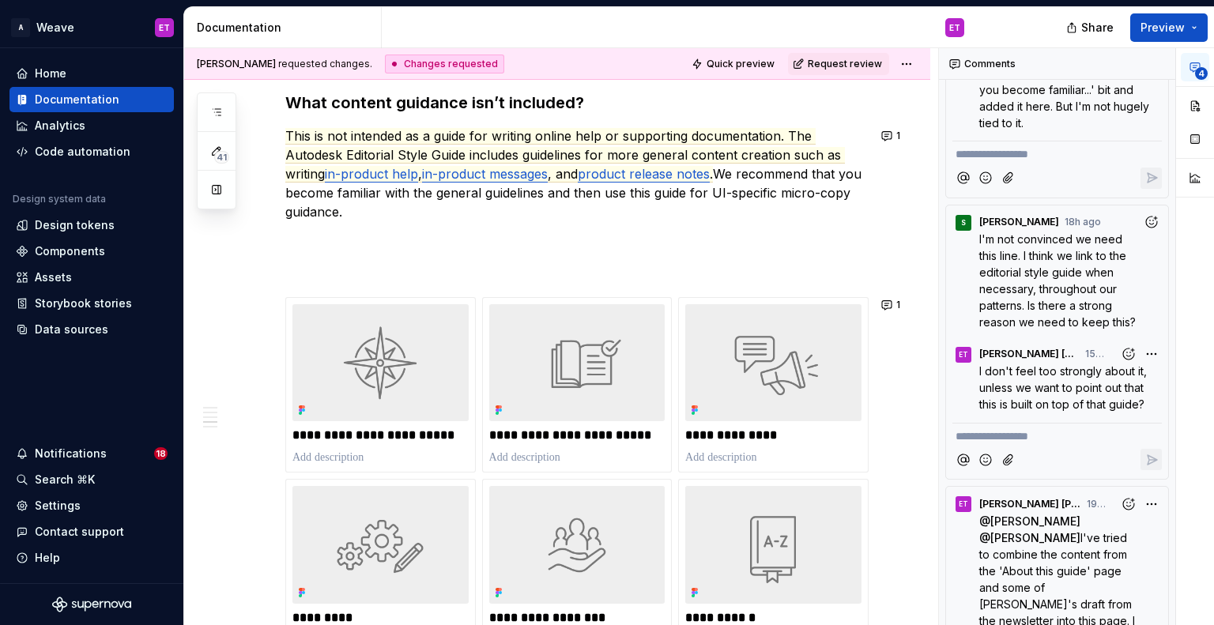
scroll to position [315, 0]
click at [1148, 249] on button "button" at bounding box center [1151, 242] width 21 height 21
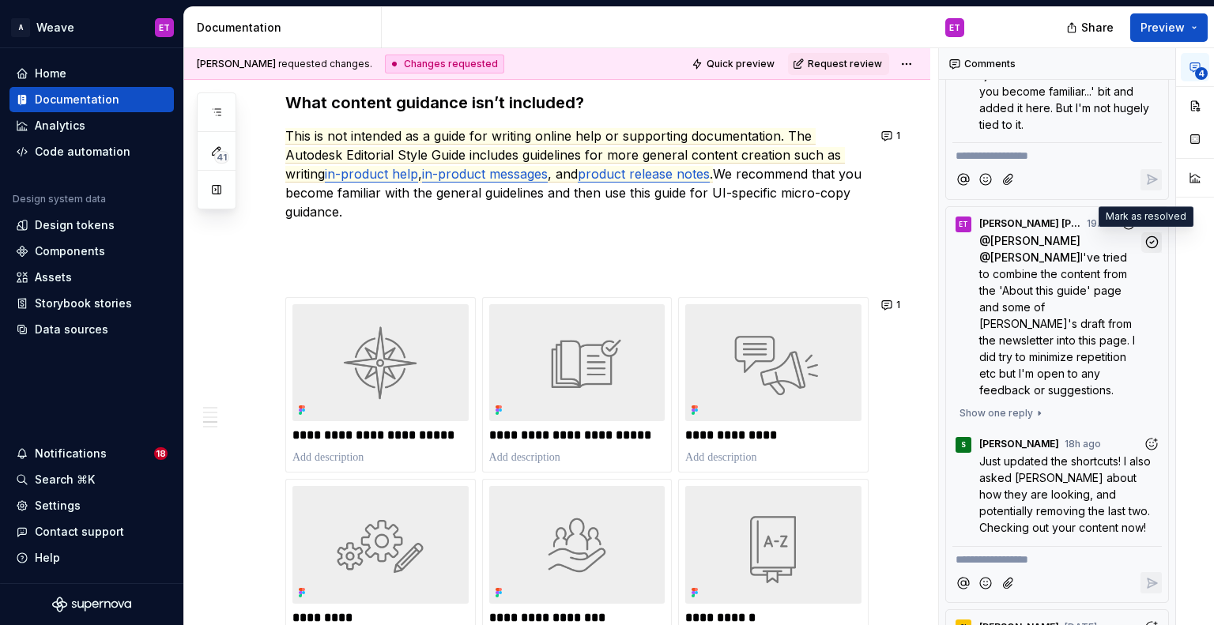
click at [1144, 241] on icon "button" at bounding box center [1151, 242] width 15 height 15
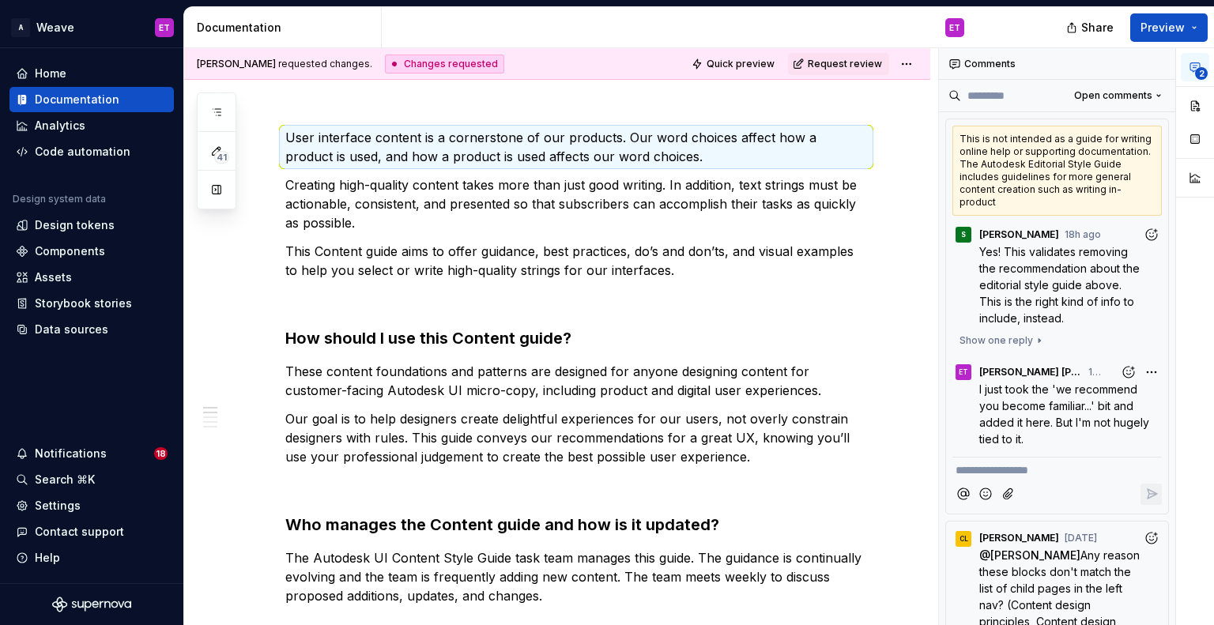
scroll to position [323, 0]
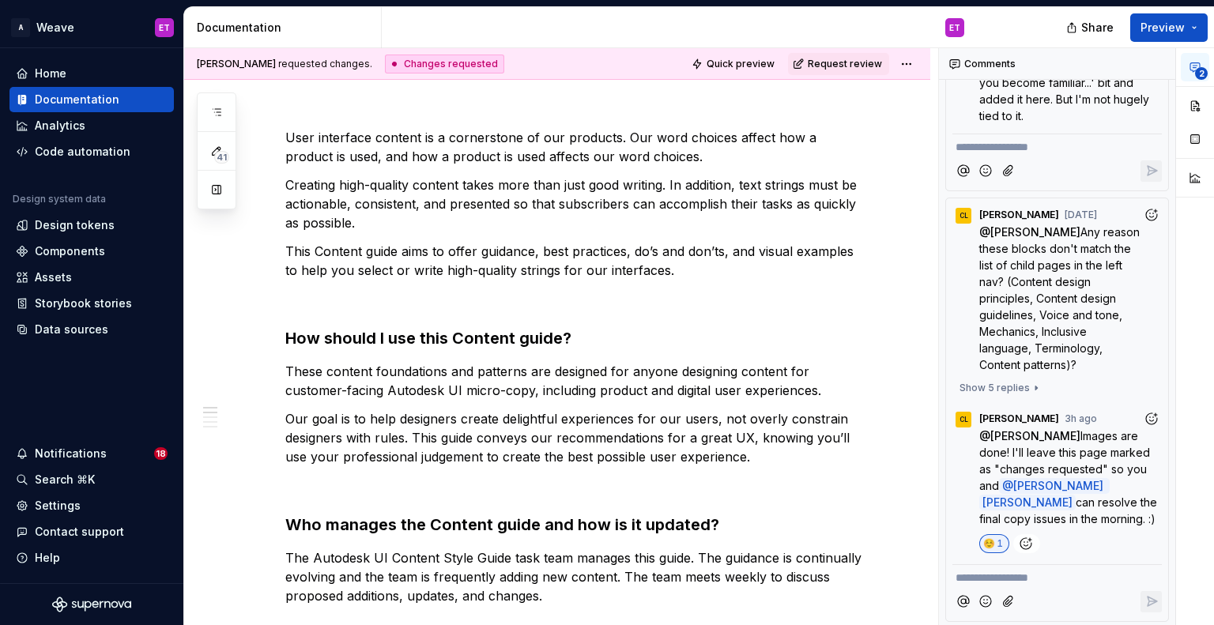
click at [1146, 228] on icon "button" at bounding box center [1151, 233] width 11 height 11
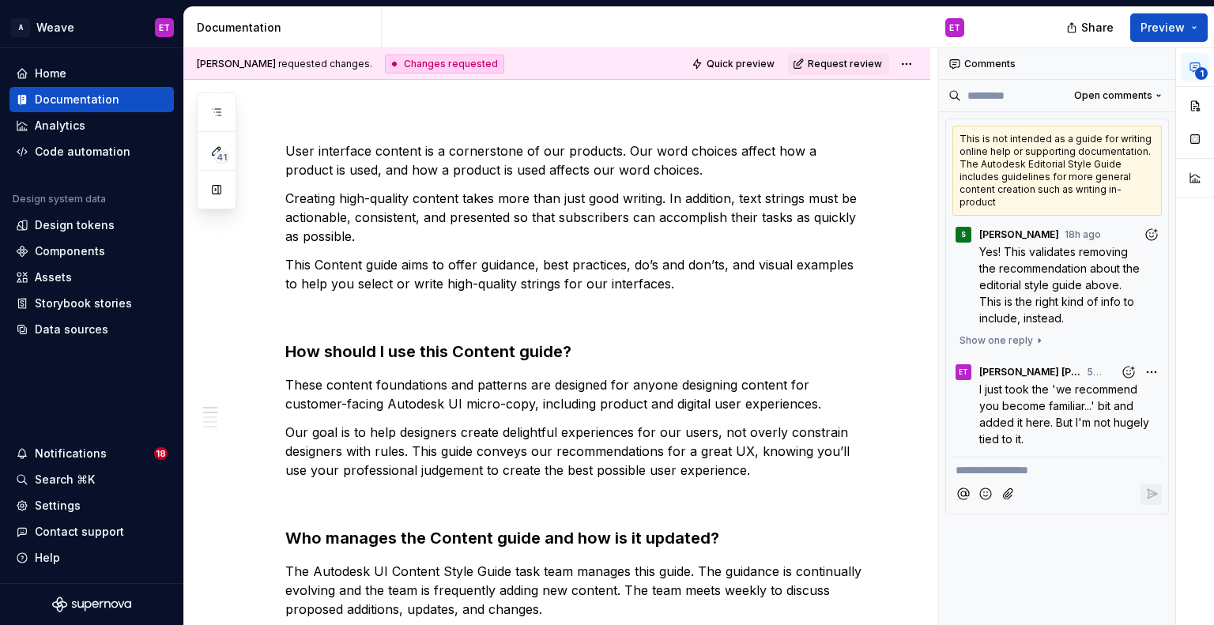
scroll to position [0, 0]
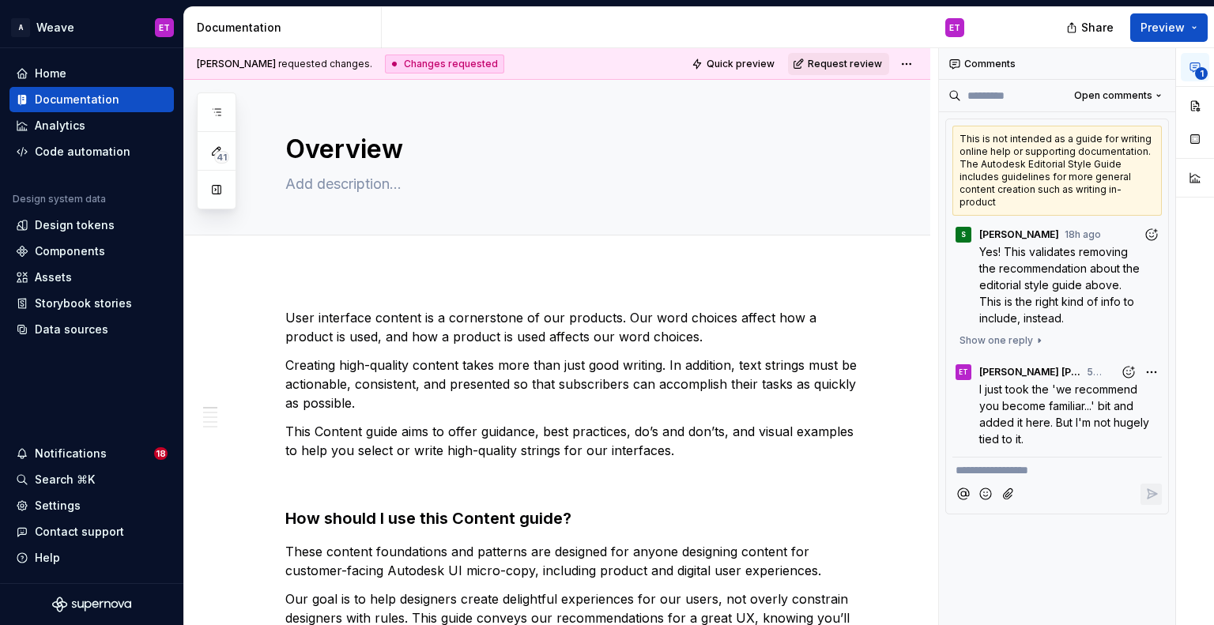
click at [854, 66] on span "Request review" at bounding box center [845, 64] width 74 height 13
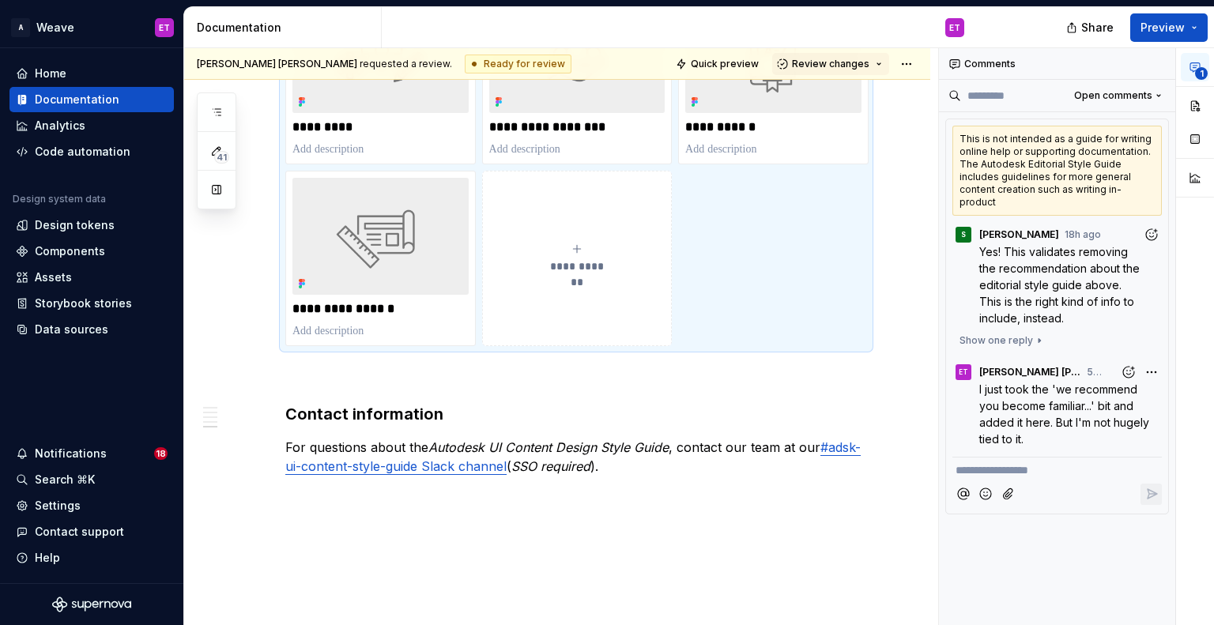
scroll to position [1462, 0]
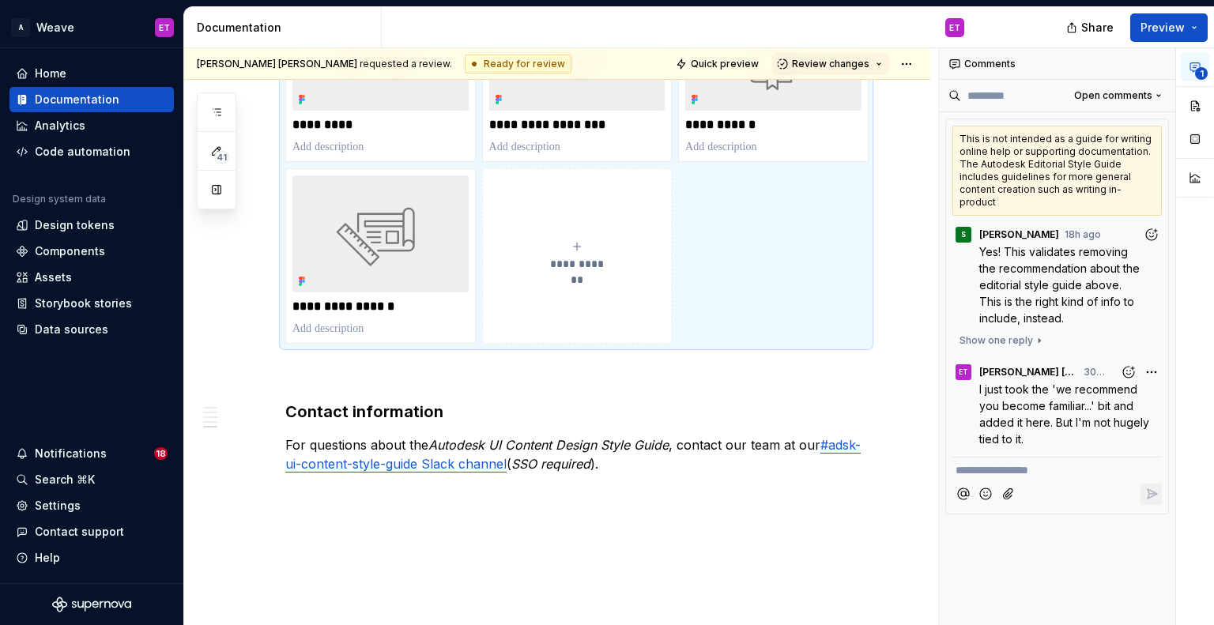
type textarea "*"
